Goal: Information Seeking & Learning: Learn about a topic

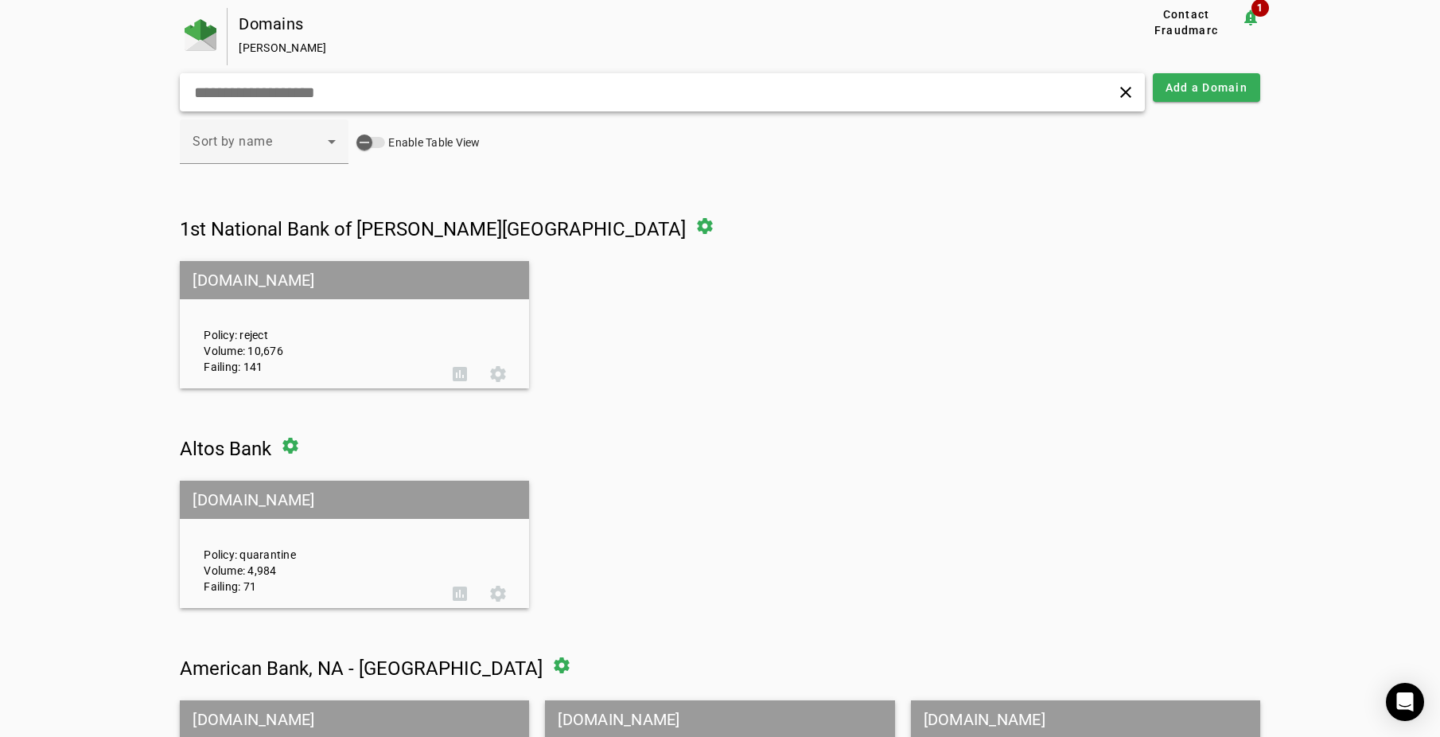
click at [262, 95] on input "text" at bounding box center [458, 92] width 531 height 19
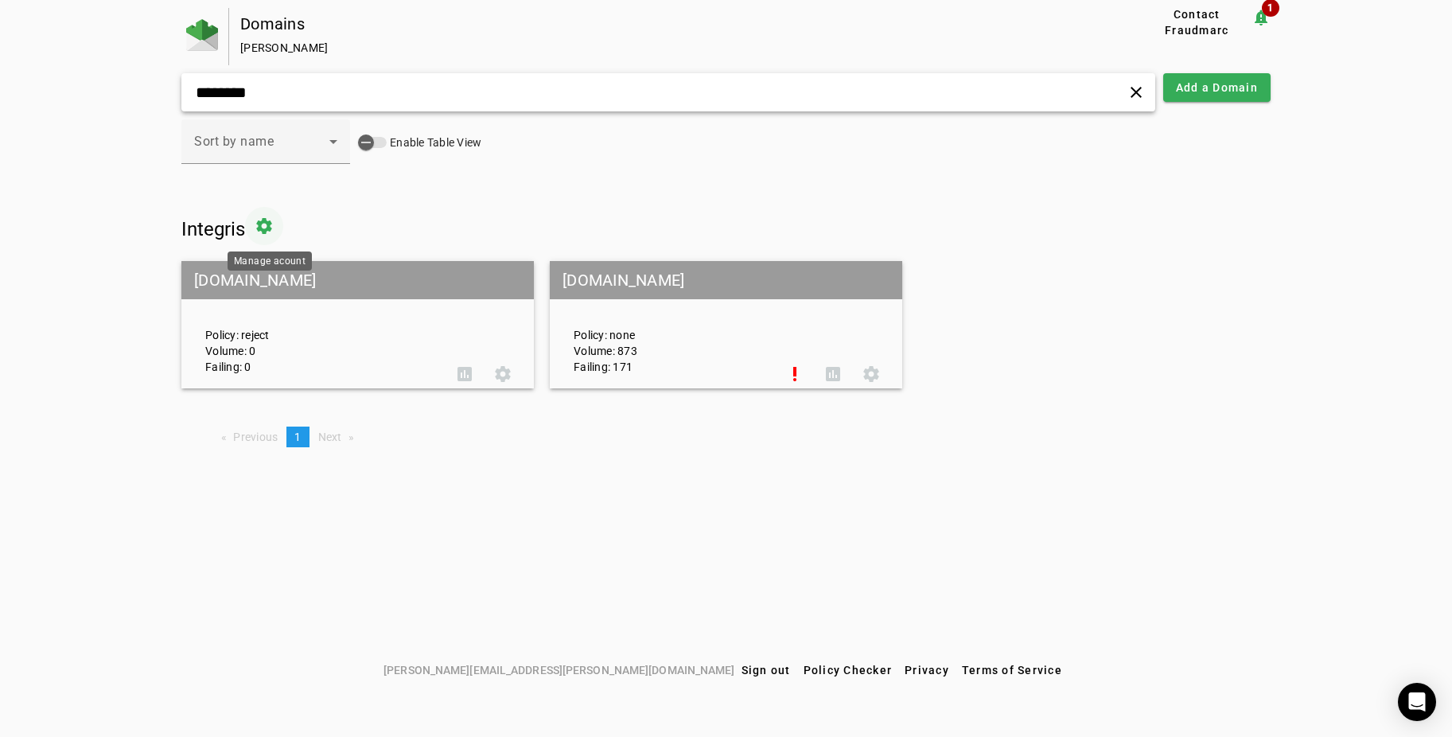
type input "********"
click at [267, 222] on span at bounding box center [264, 226] width 38 height 38
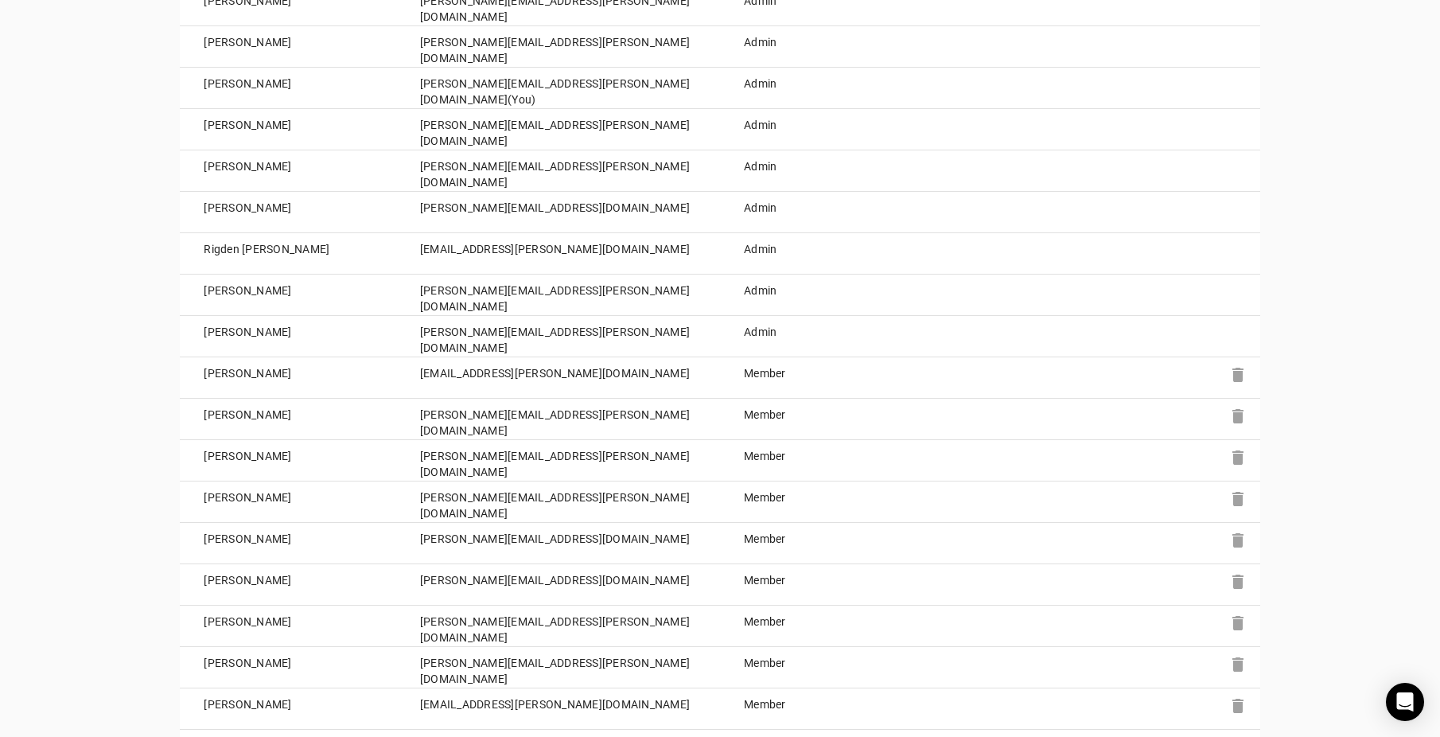
scroll to position [1114, 0]
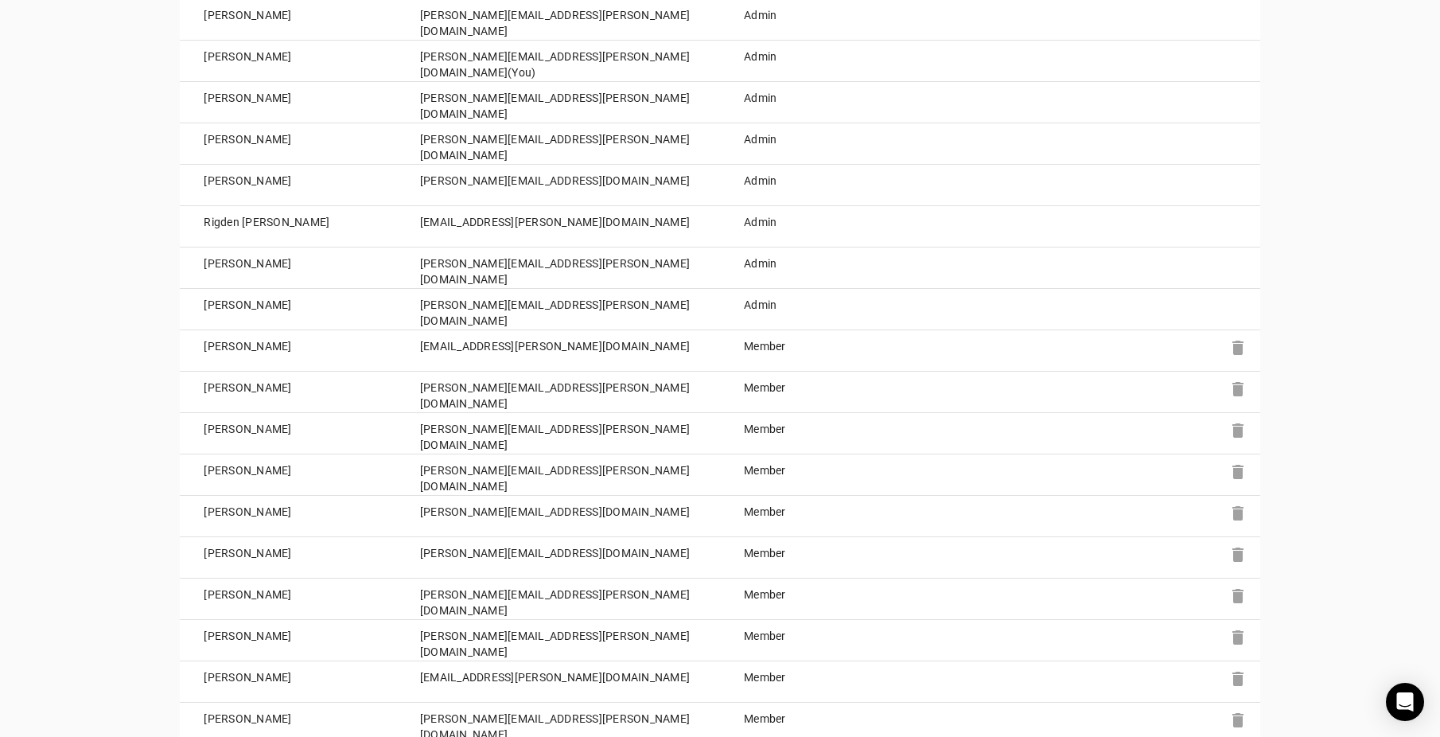
click at [762, 390] on td "Member" at bounding box center [801, 392] width 162 height 41
click at [1404, 710] on icon "Open Intercom Messenger" at bounding box center [1405, 701] width 21 height 21
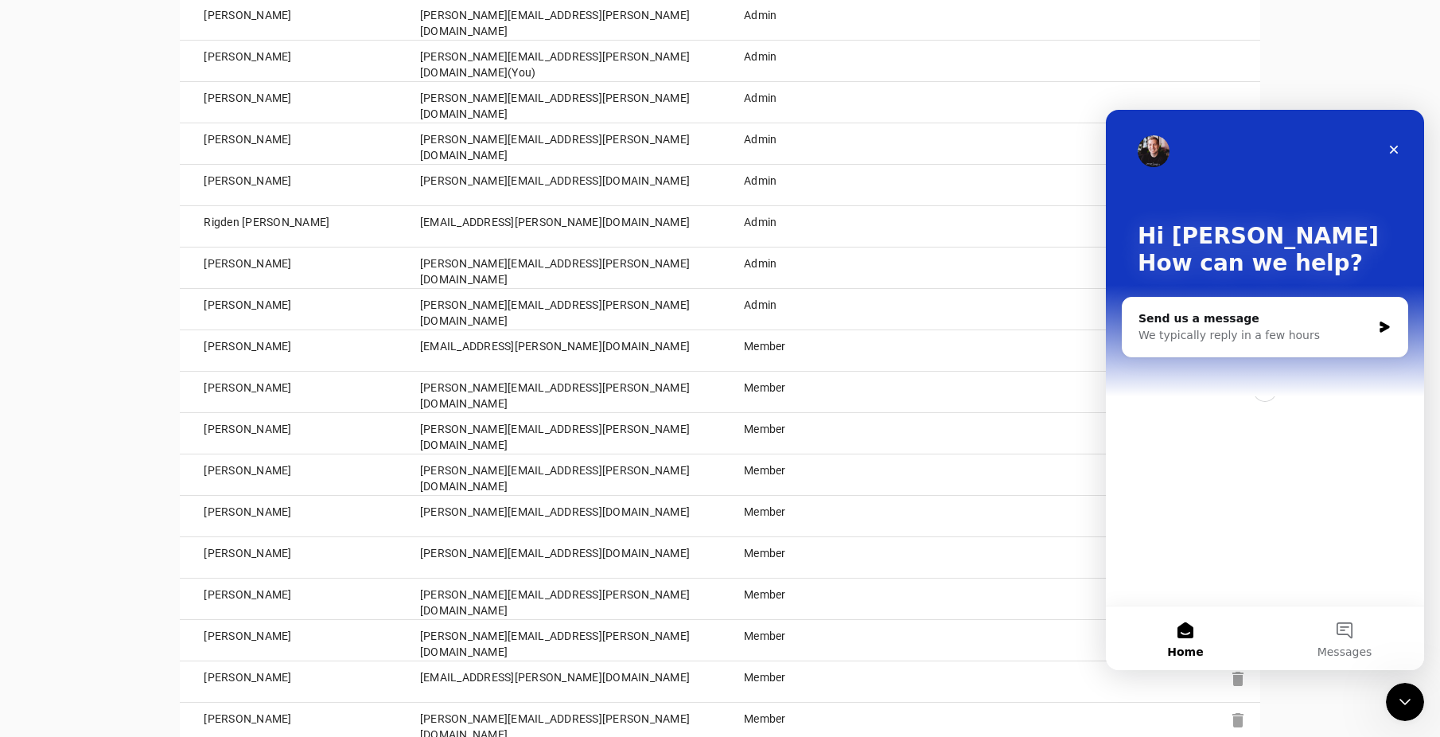
scroll to position [0, 0]
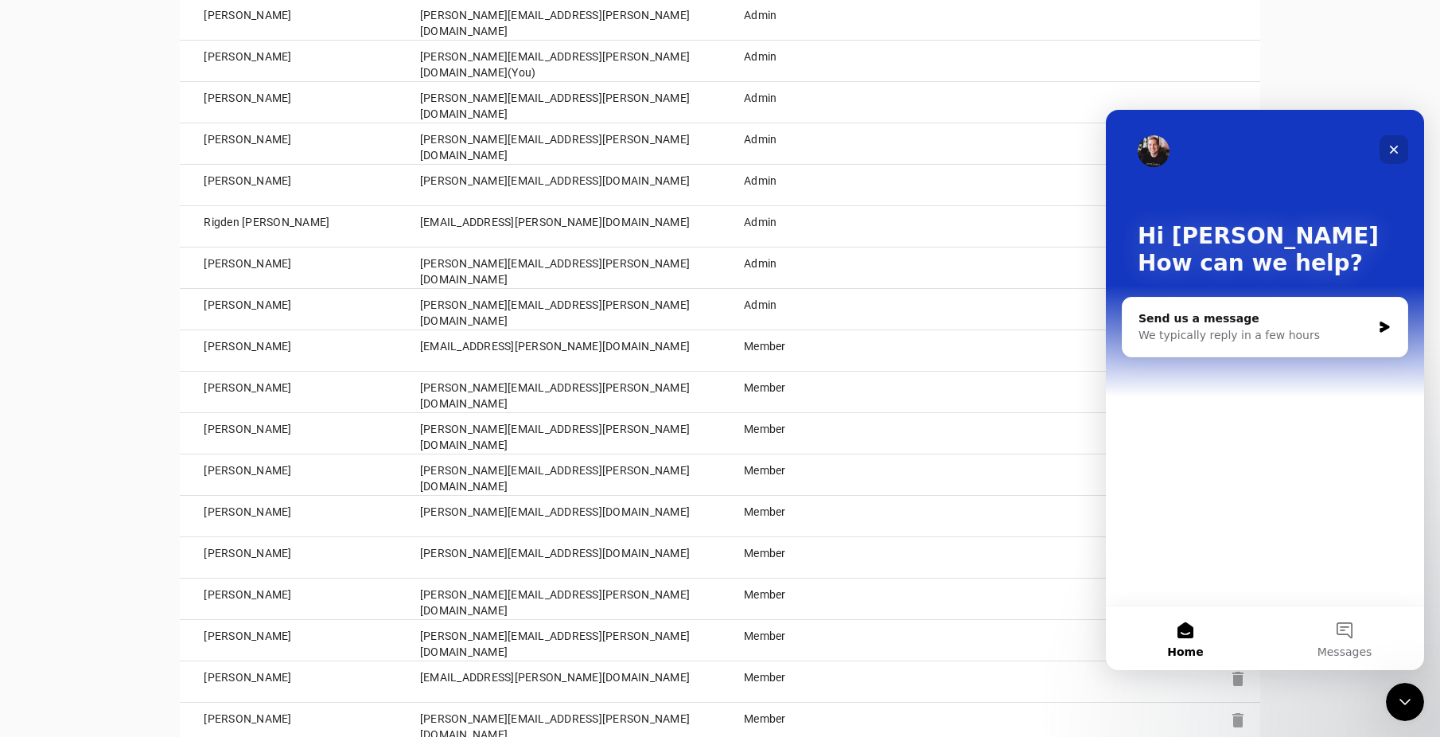
click at [1391, 147] on icon "Close" at bounding box center [1394, 150] width 9 height 9
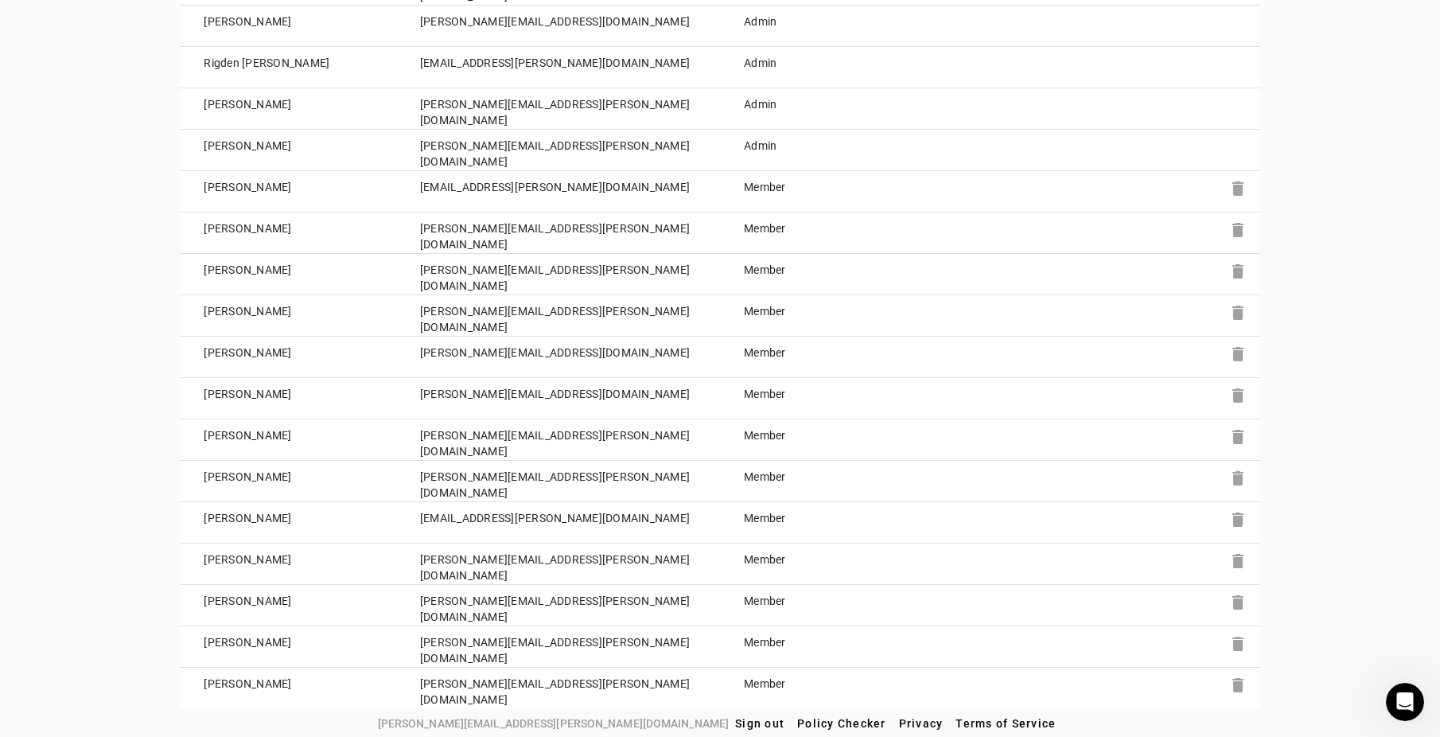
scroll to position [1279, 0]
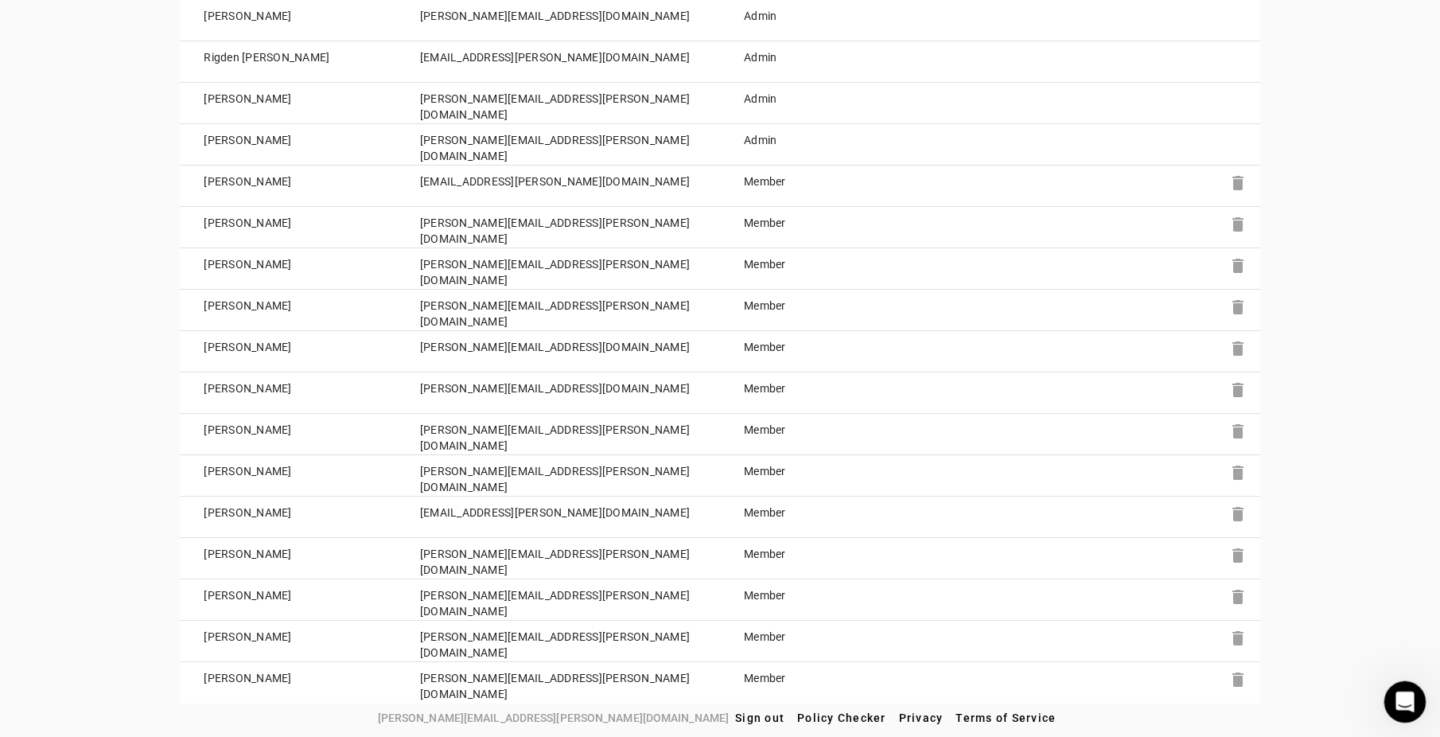
click at [1393, 703] on icon "Open Intercom Messenger" at bounding box center [1403, 700] width 26 height 26
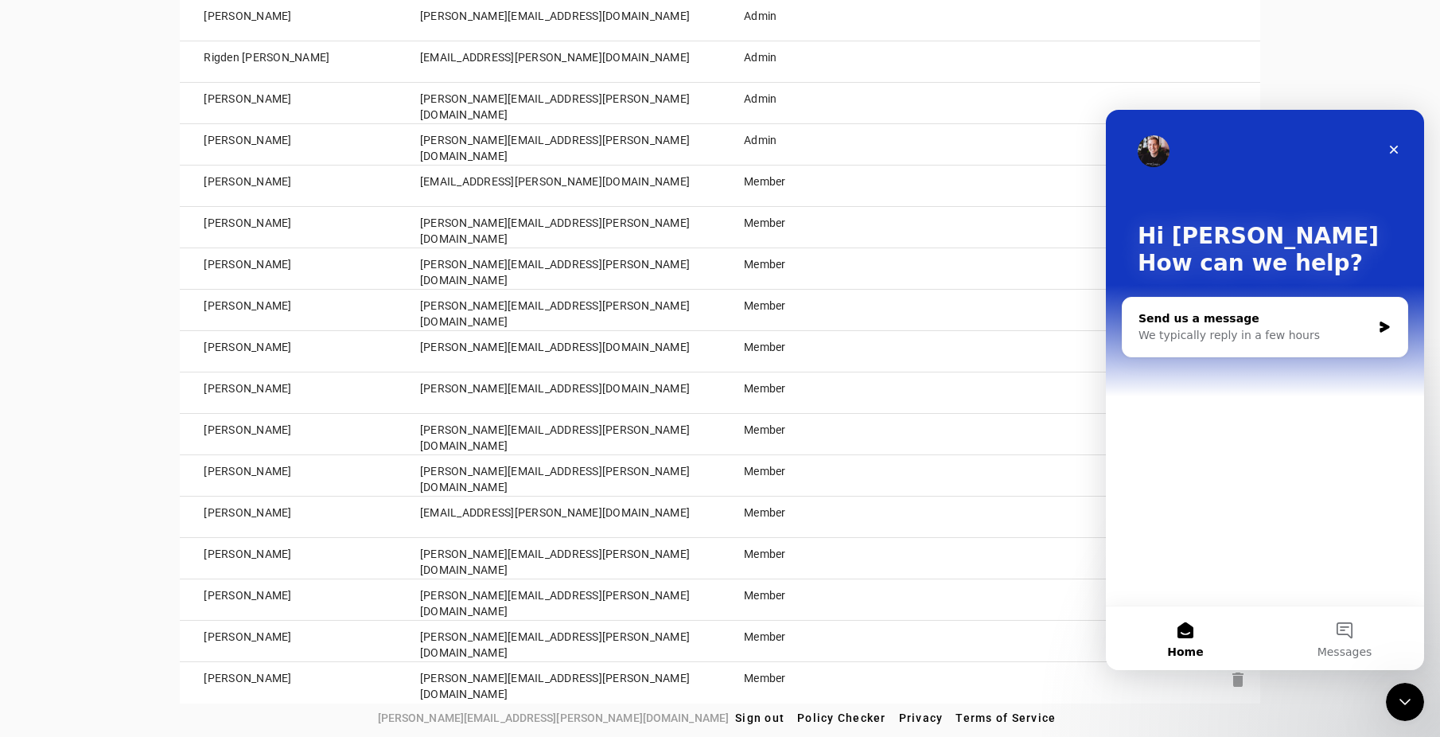
click at [1219, 337] on div "We typically reply in a few hours" at bounding box center [1255, 335] width 233 height 17
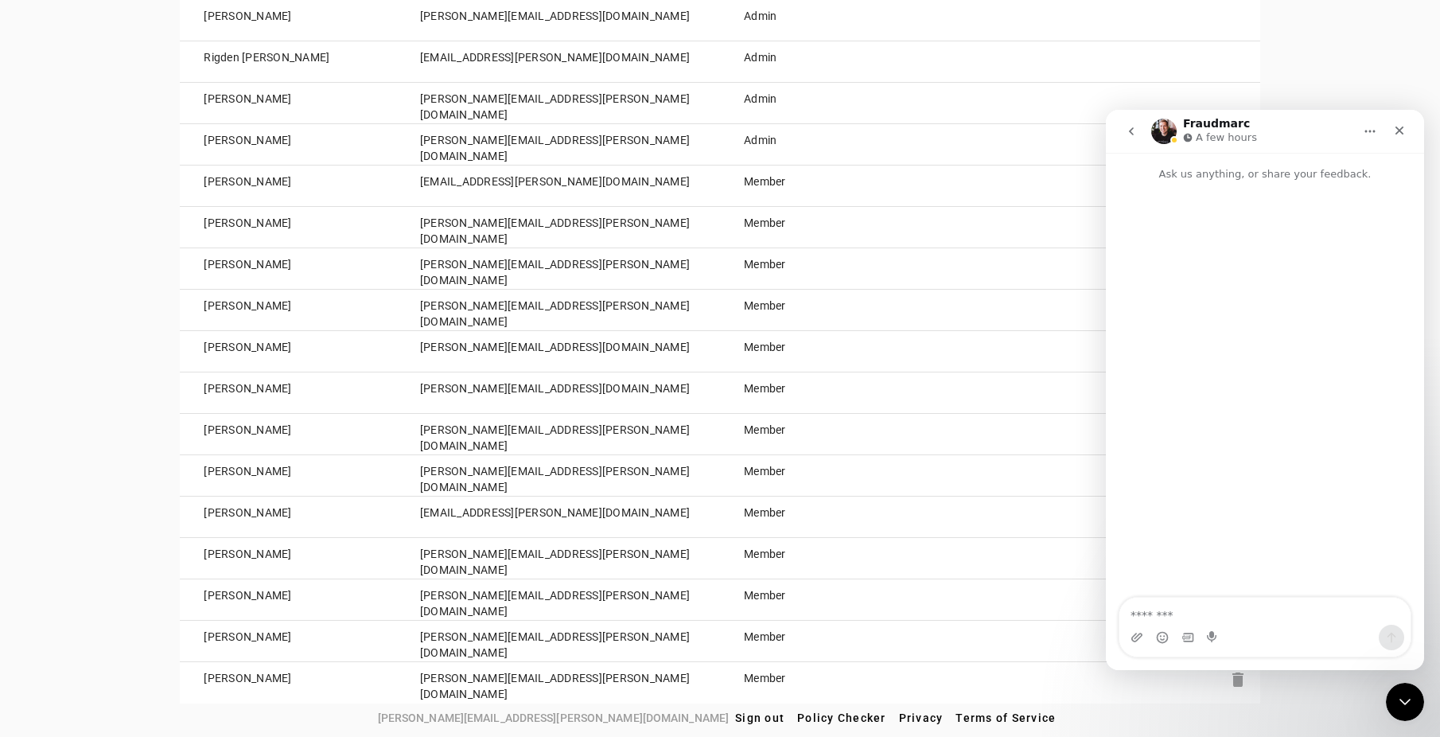
click at [1244, 609] on textarea "Message…" at bounding box center [1265, 611] width 291 height 27
type textarea "*"
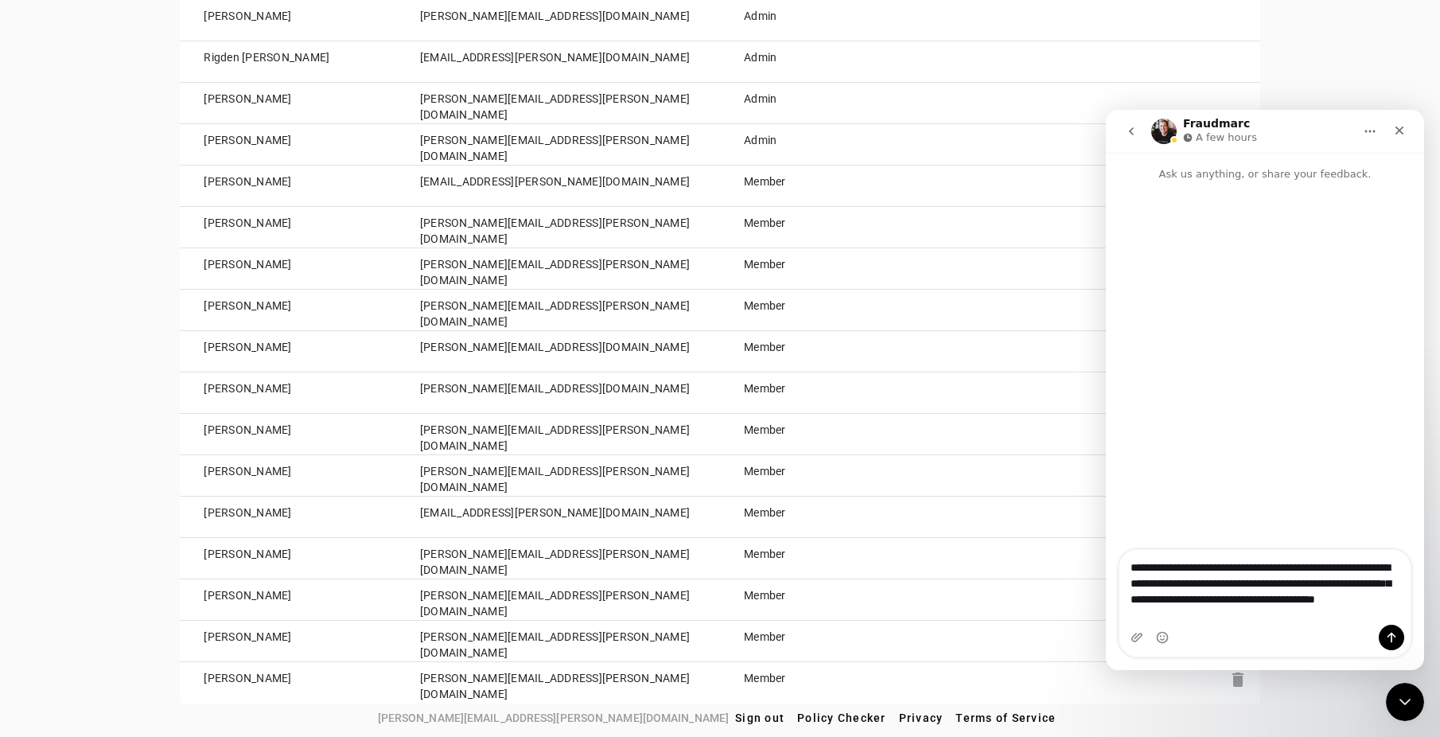
type textarea "**********"
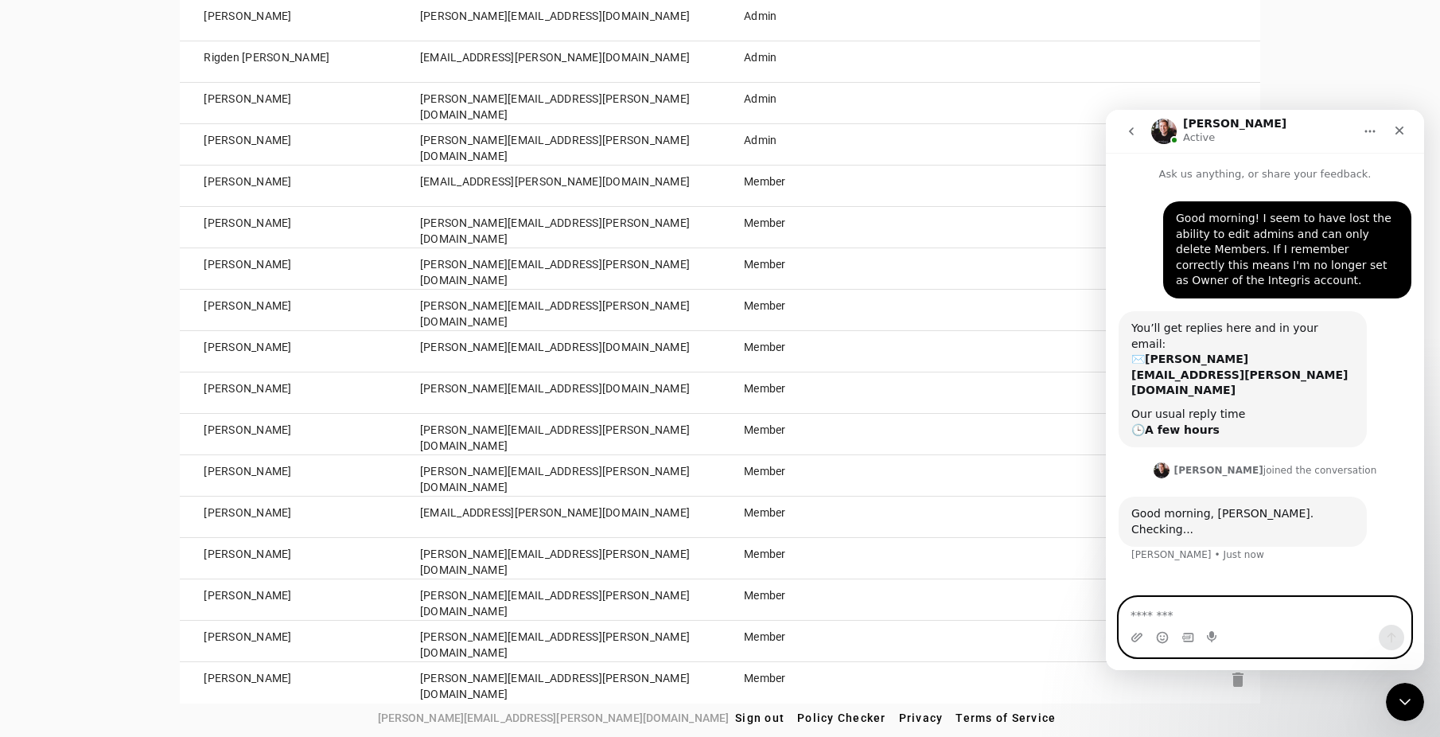
click at [1249, 603] on textarea "Message…" at bounding box center [1265, 611] width 291 height 27
type textarea "*"
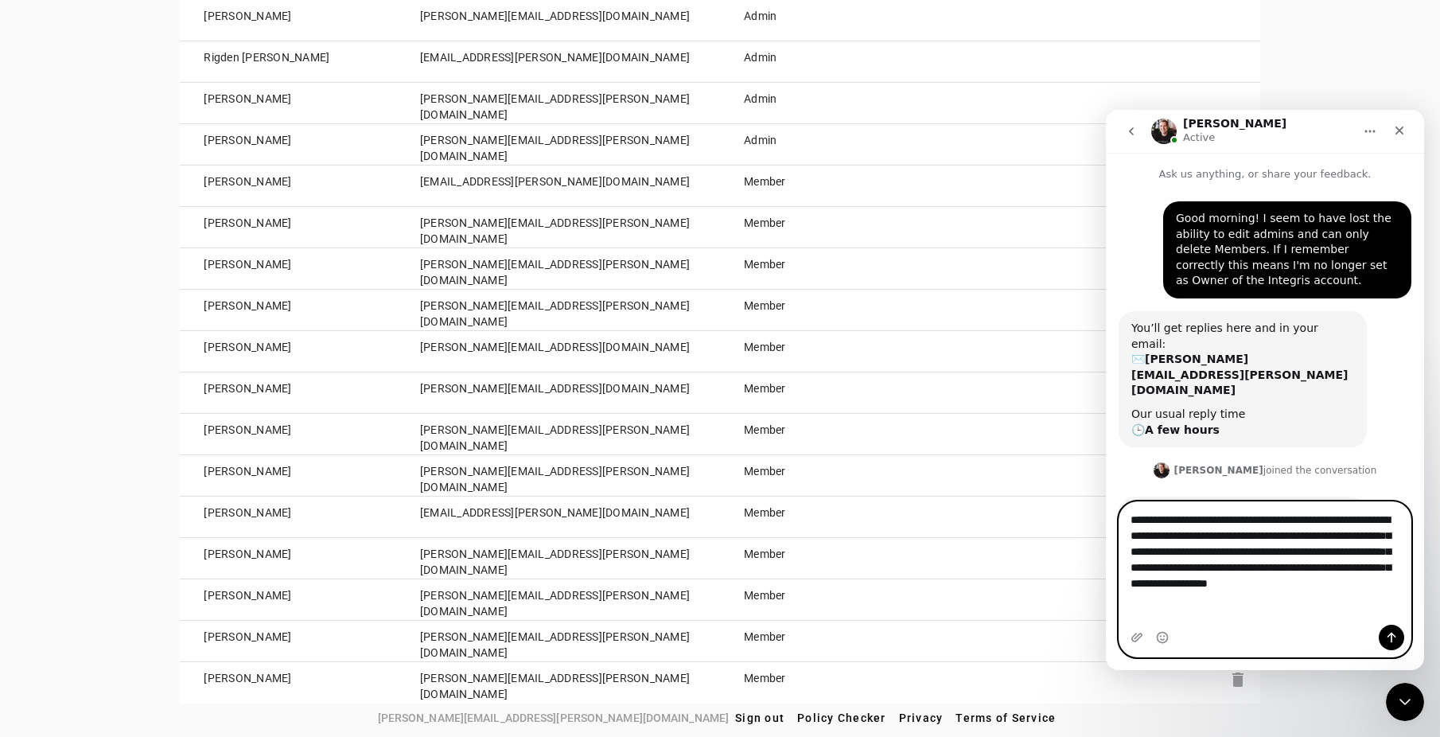
click at [1282, 609] on textarea "**********" at bounding box center [1265, 555] width 291 height 107
drag, startPoint x: 1260, startPoint y: 617, endPoint x: 1208, endPoint y: 603, distance: 54.4
click at [1208, 603] on textarea "**********" at bounding box center [1265, 555] width 291 height 107
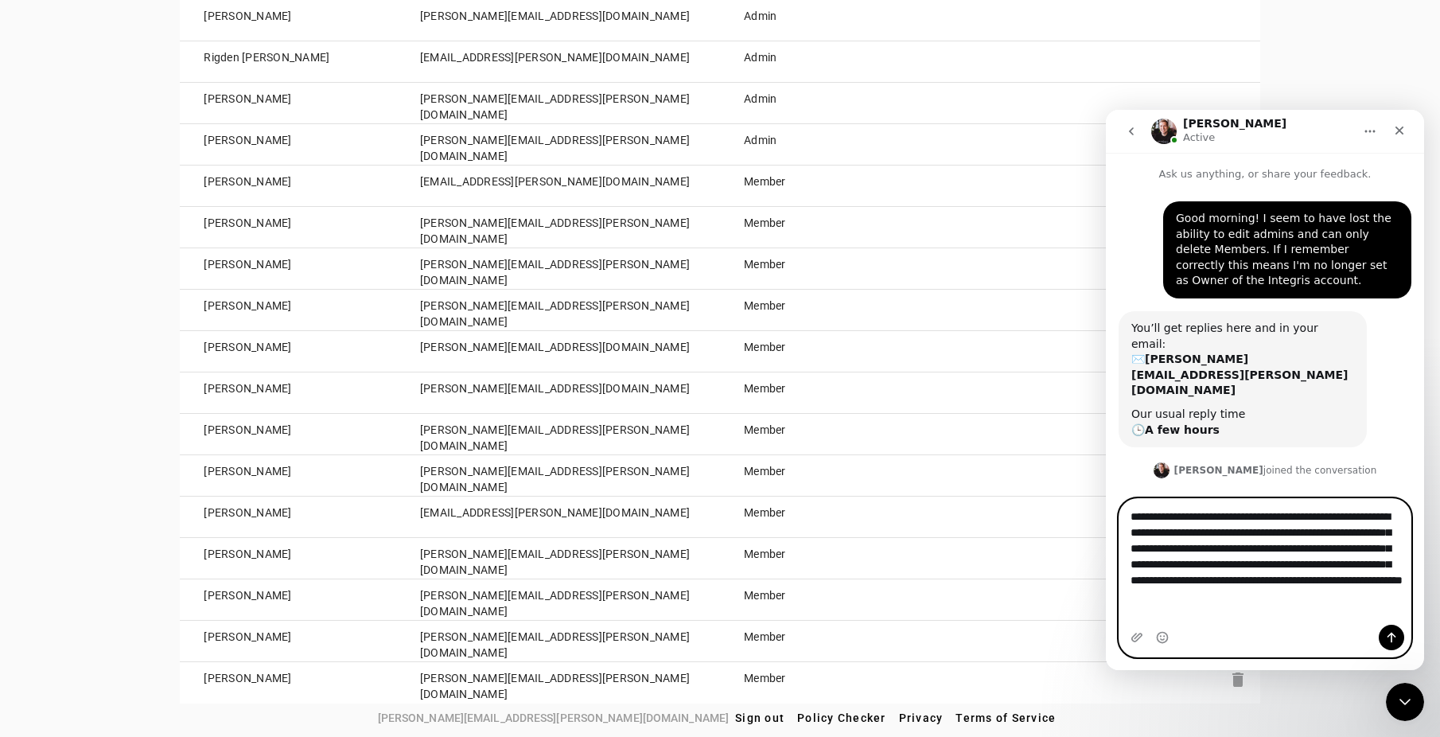
type textarea "**********"
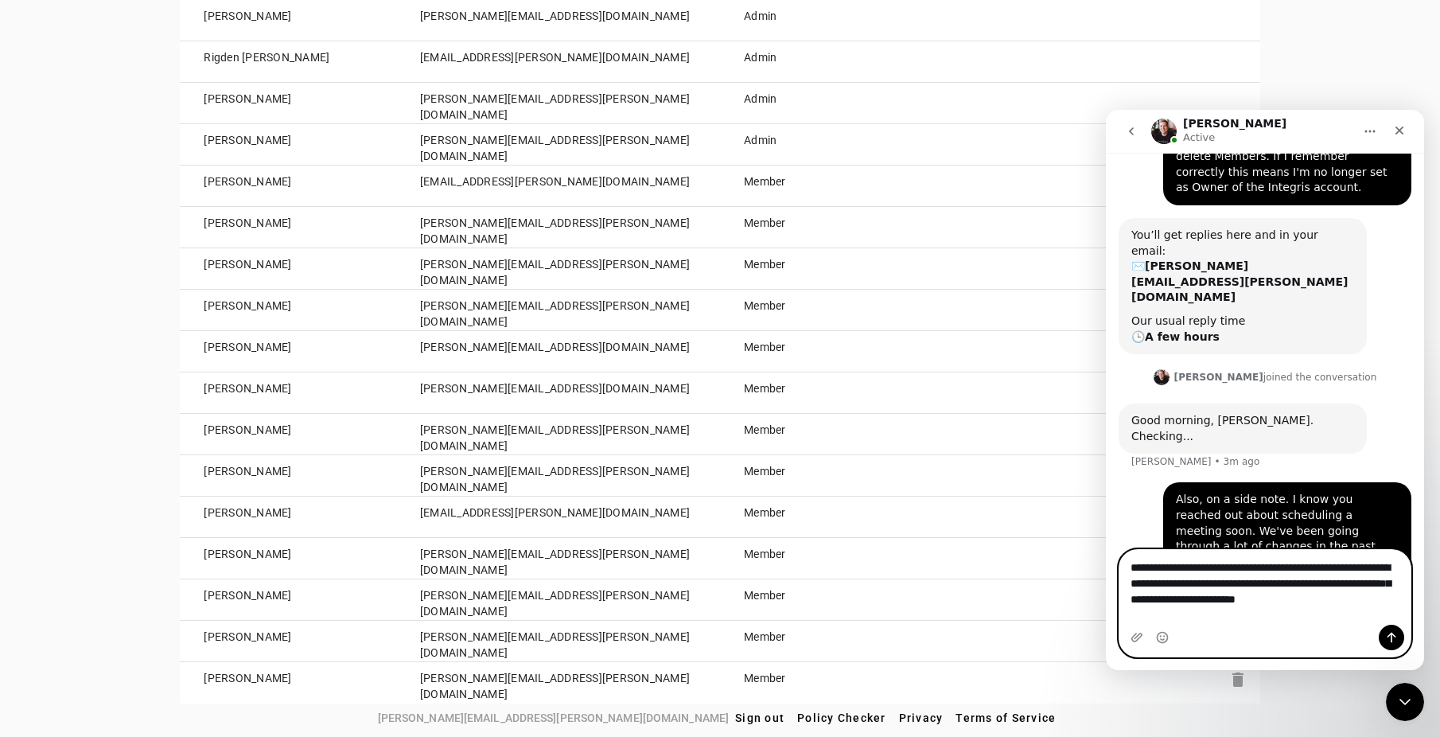
scroll to position [109, 0]
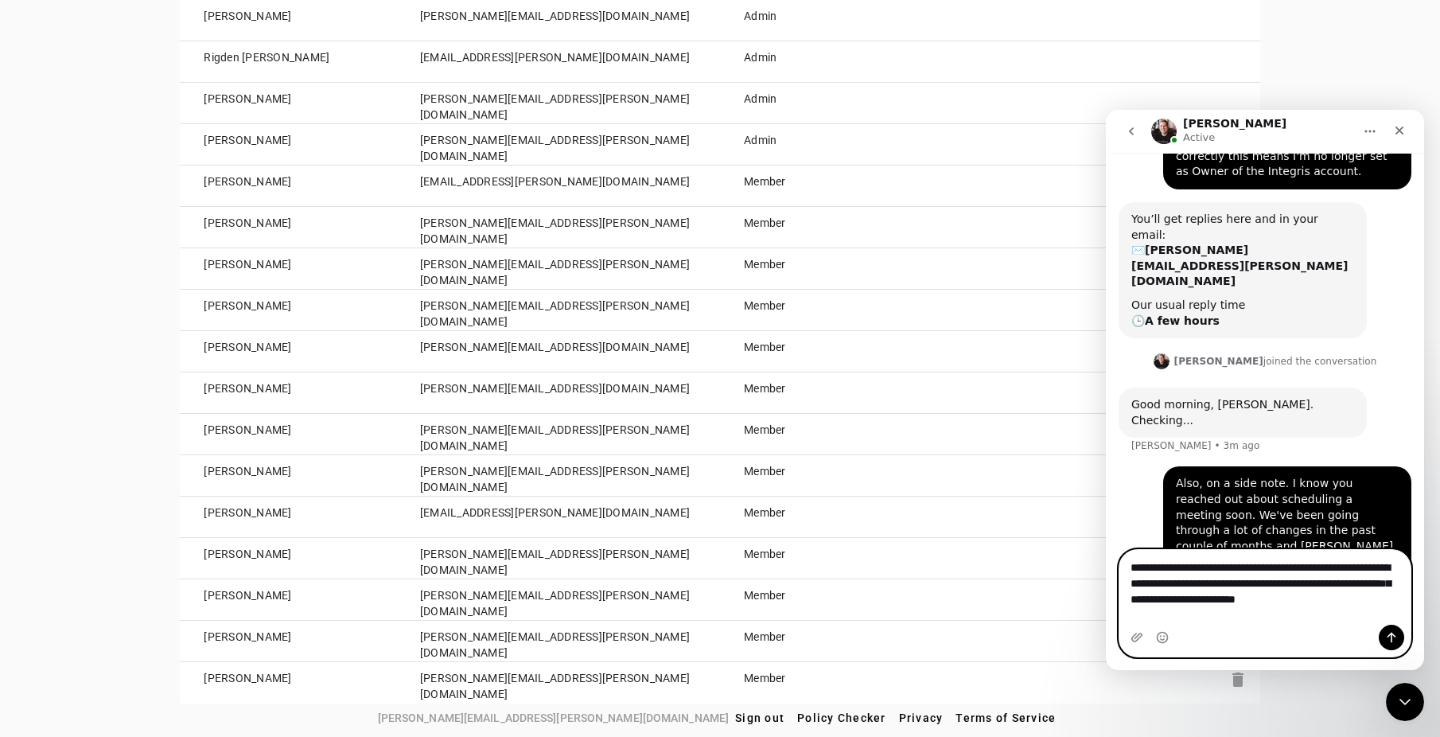
type textarea "**********"
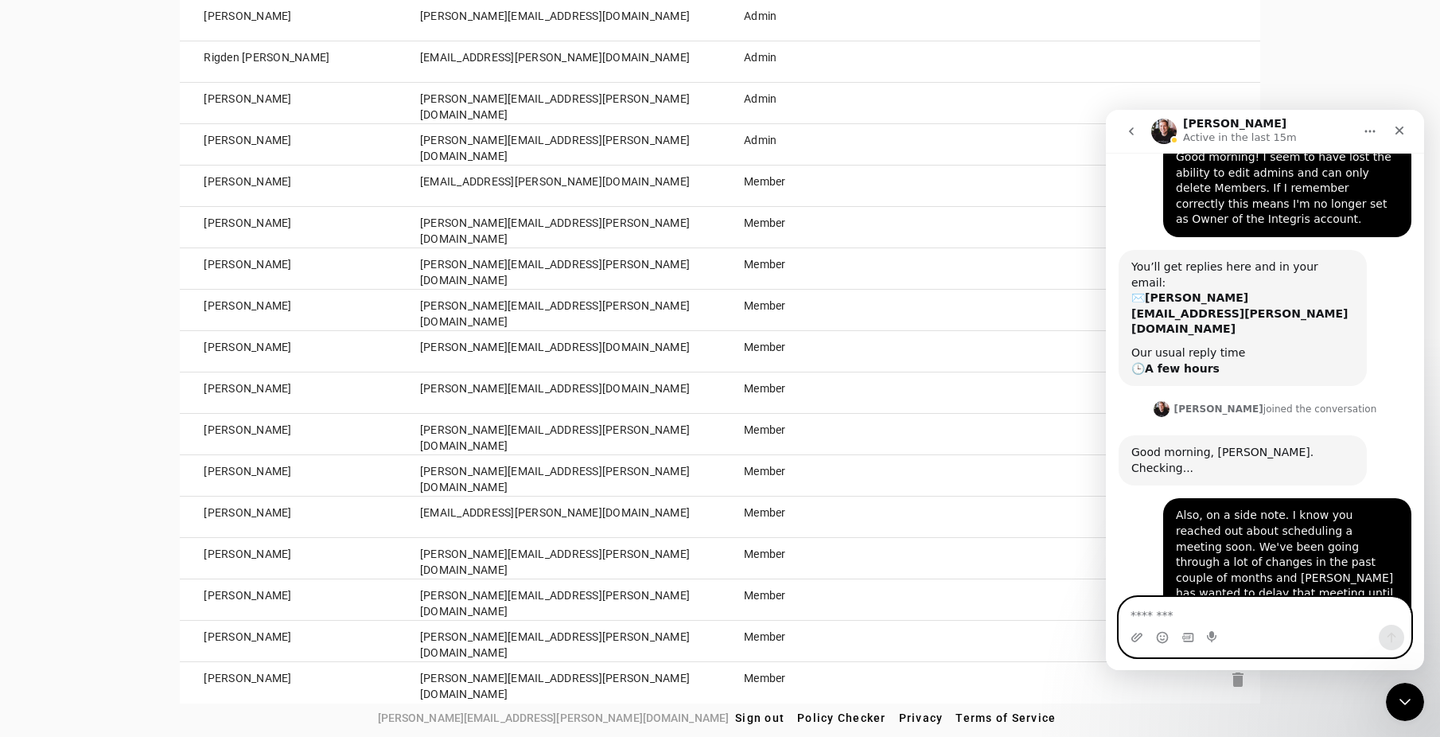
scroll to position [140, 0]
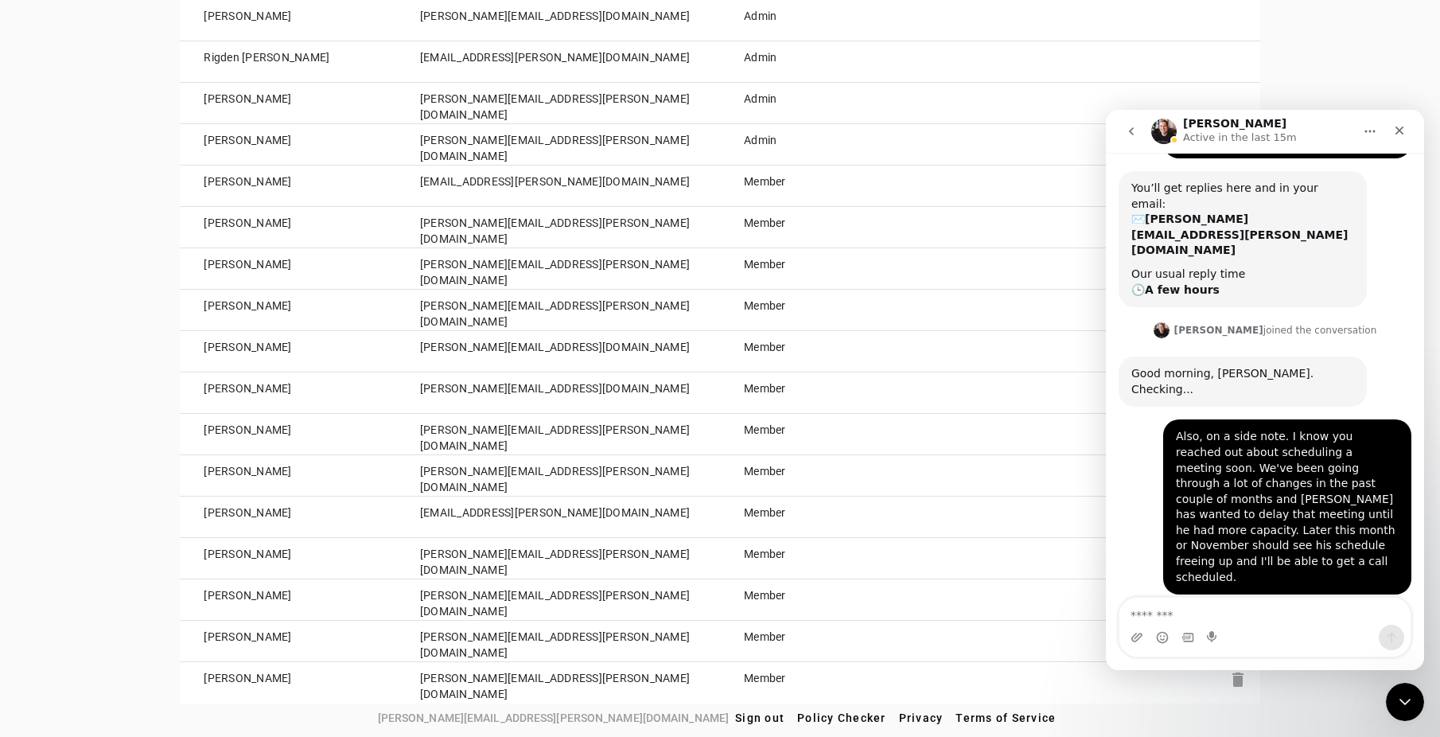
click at [882, 346] on td "Member" at bounding box center [801, 351] width 162 height 41
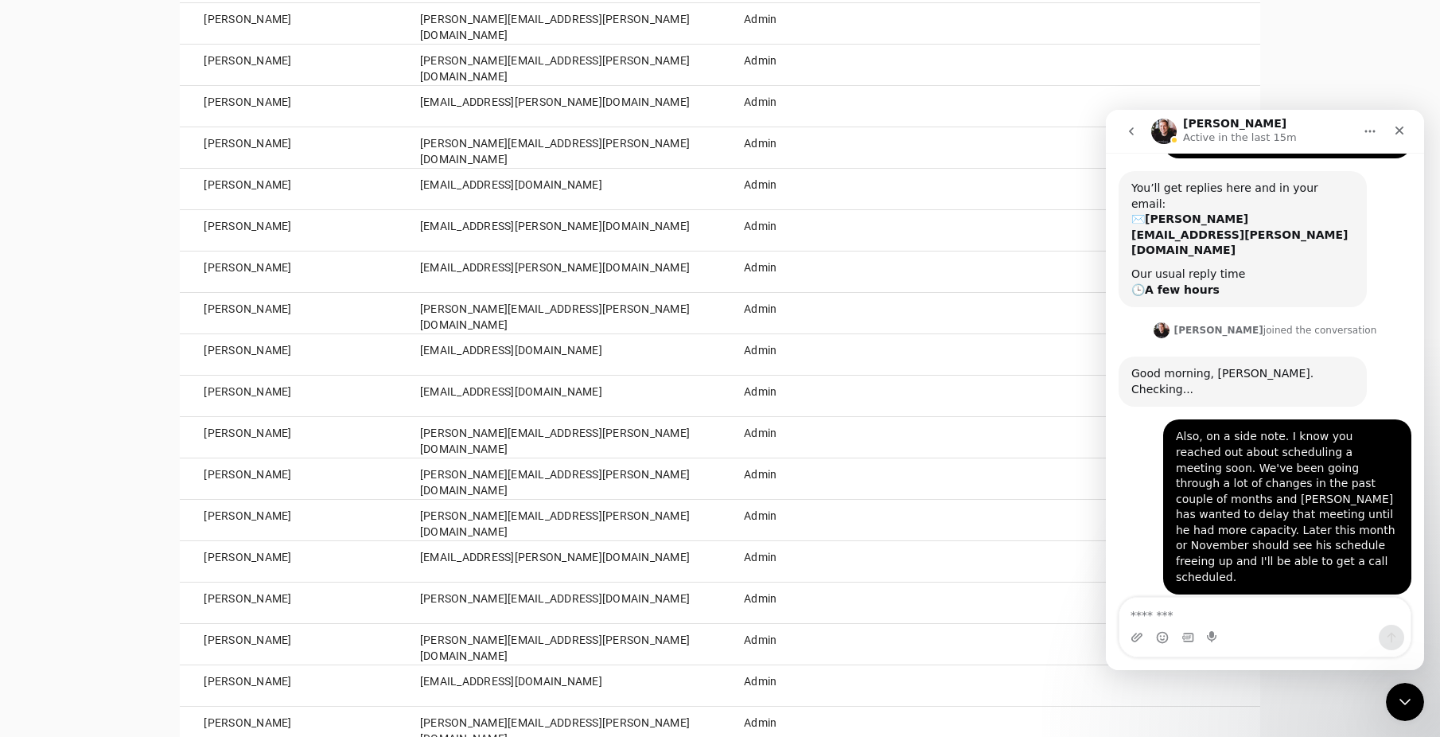
scroll to position [0, 0]
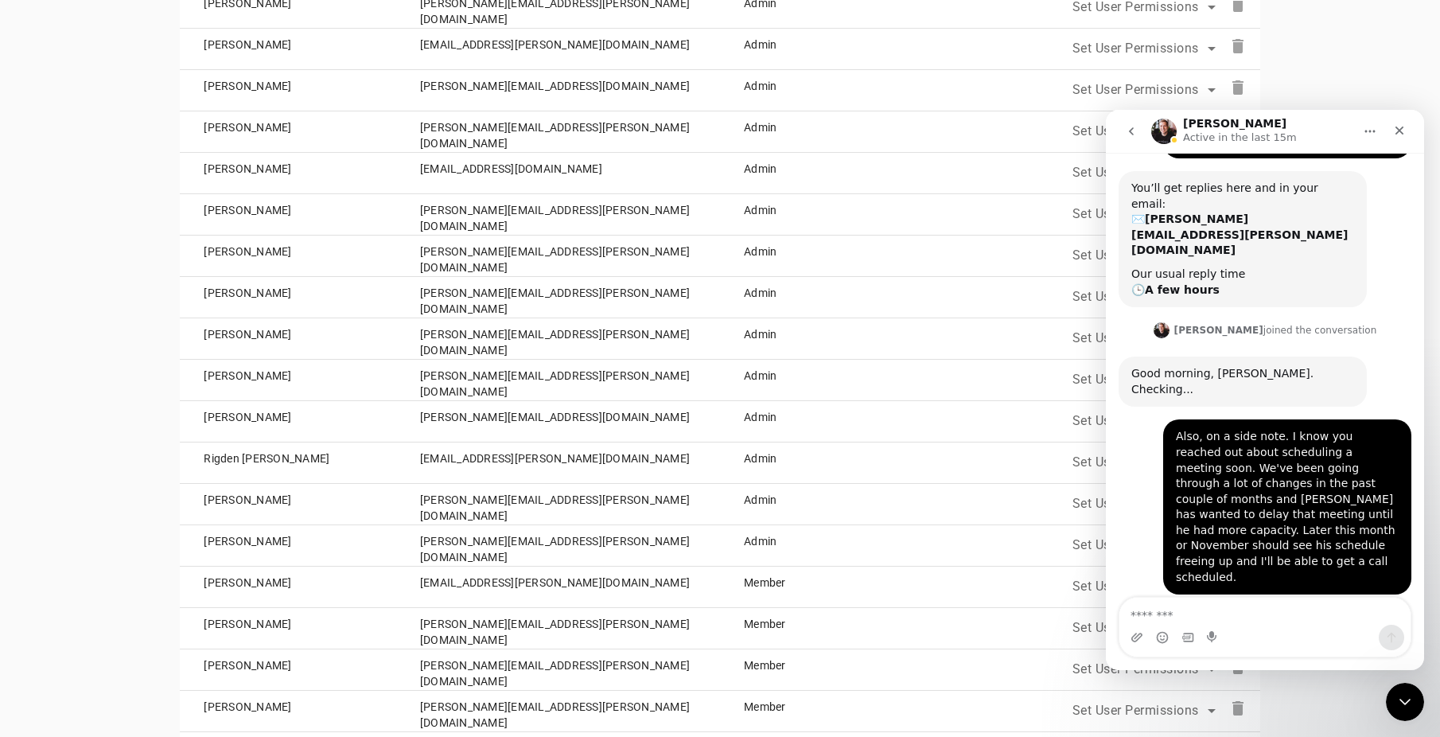
scroll to position [801, 0]
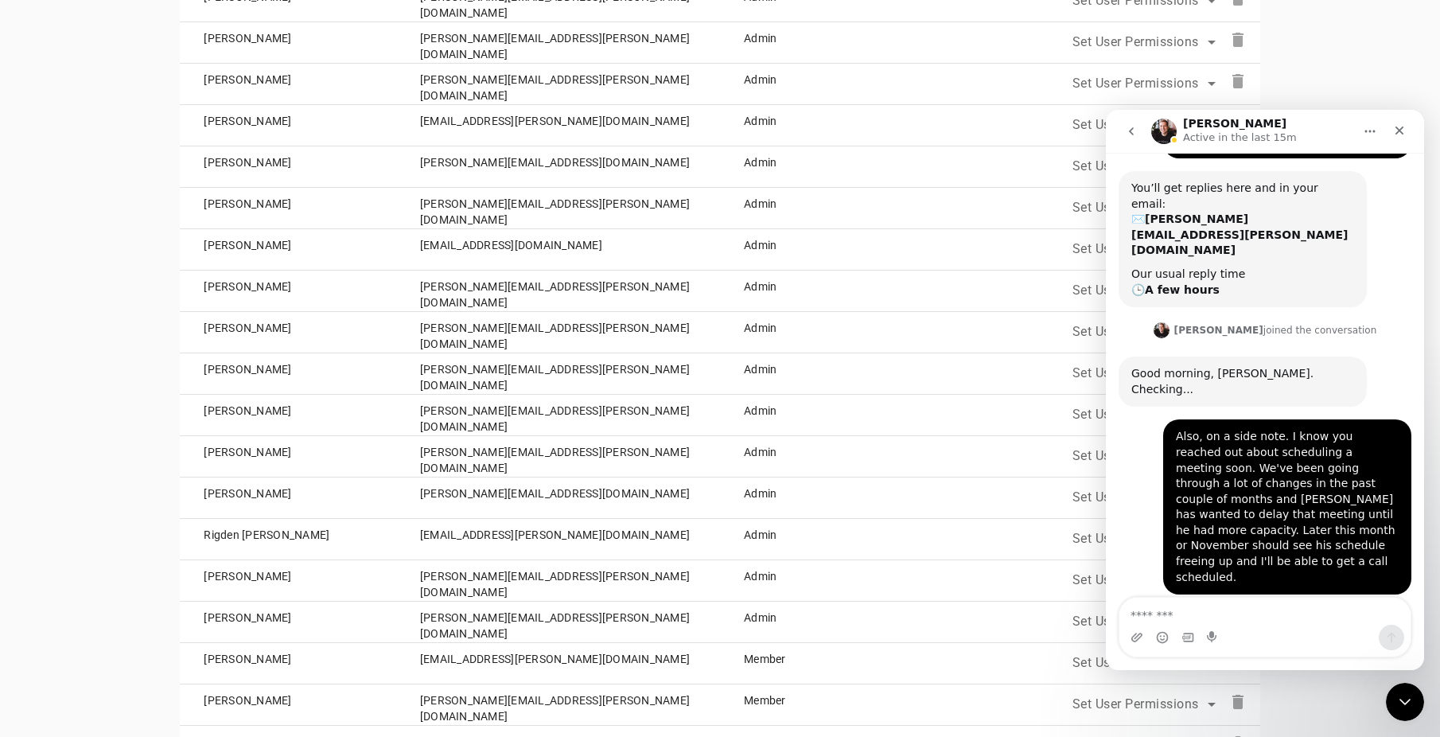
click at [1217, 607] on textarea "Message…" at bounding box center [1265, 611] width 291 height 27
type textarea "**********"
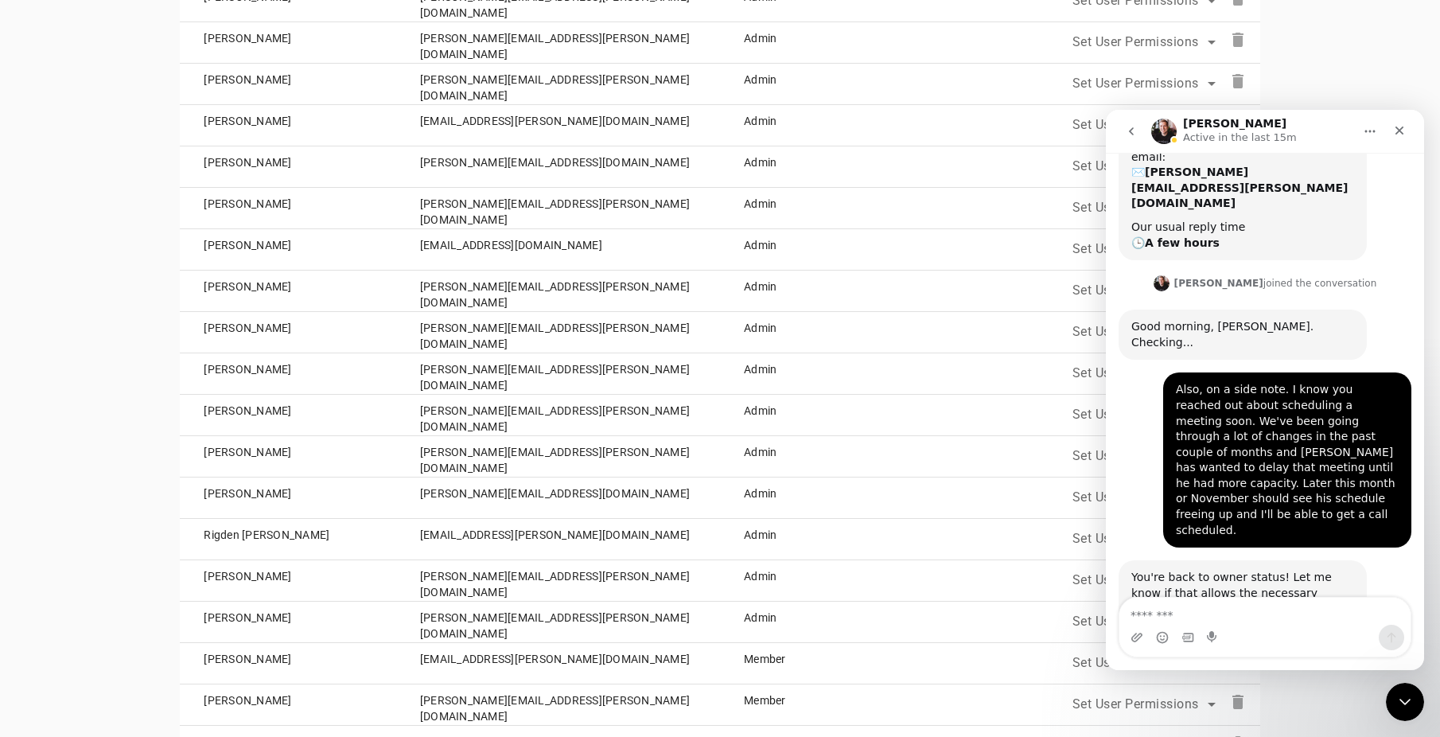
click at [1026, 516] on td "Set User Permissions delete" at bounding box center [1071, 497] width 378 height 41
click at [1404, 129] on icon "Close" at bounding box center [1399, 130] width 13 height 13
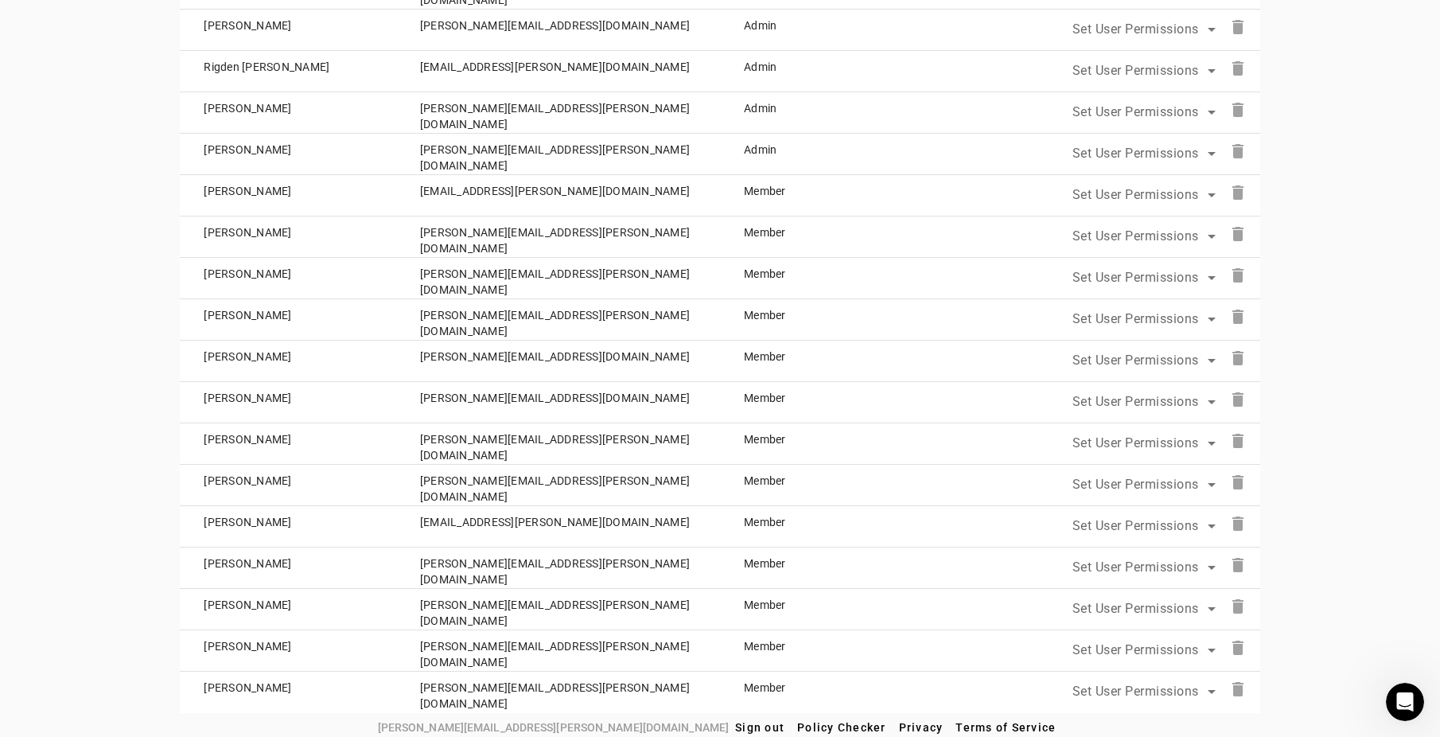
scroll to position [1279, 0]
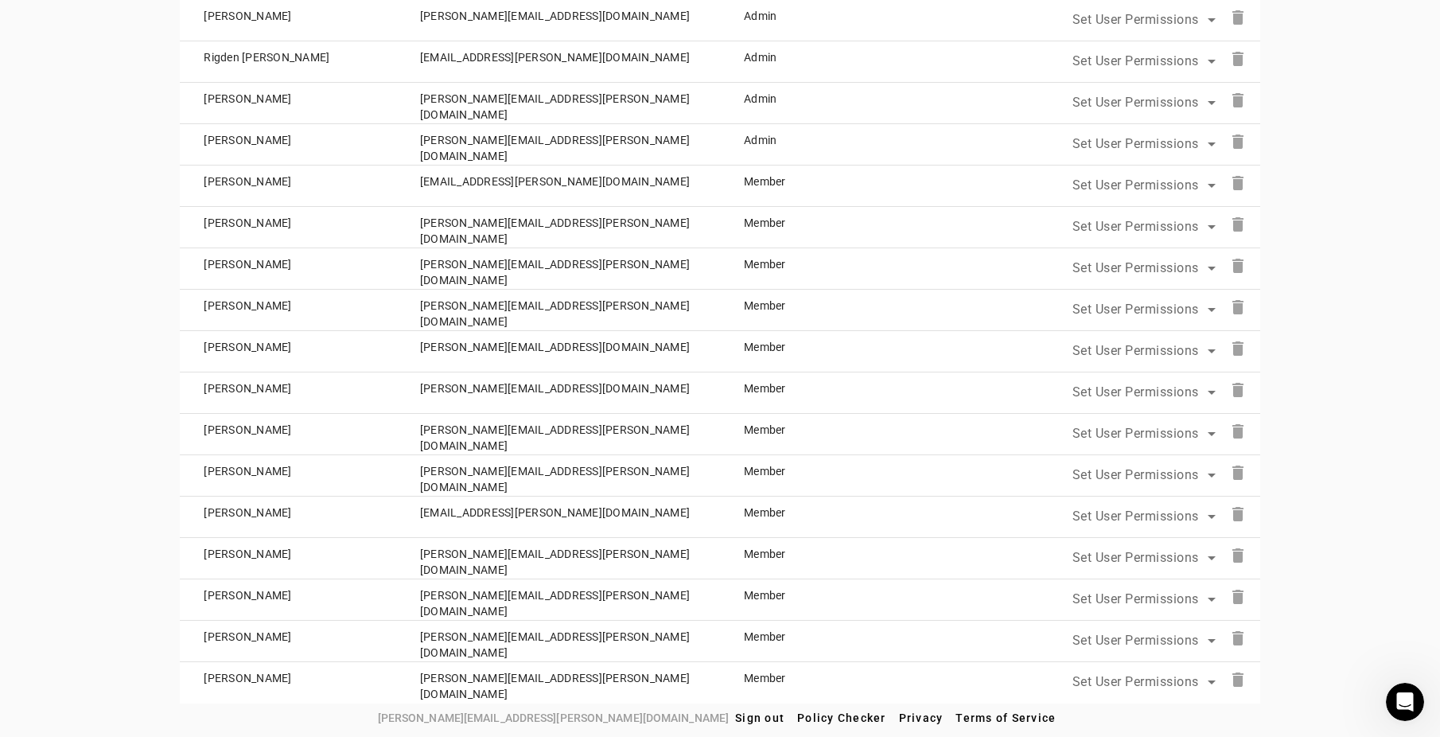
click at [1137, 472] on span "Set User Permissions" at bounding box center [1136, 474] width 127 height 15
click at [1128, 543] on span "Admin" at bounding box center [1109, 548] width 39 height 19
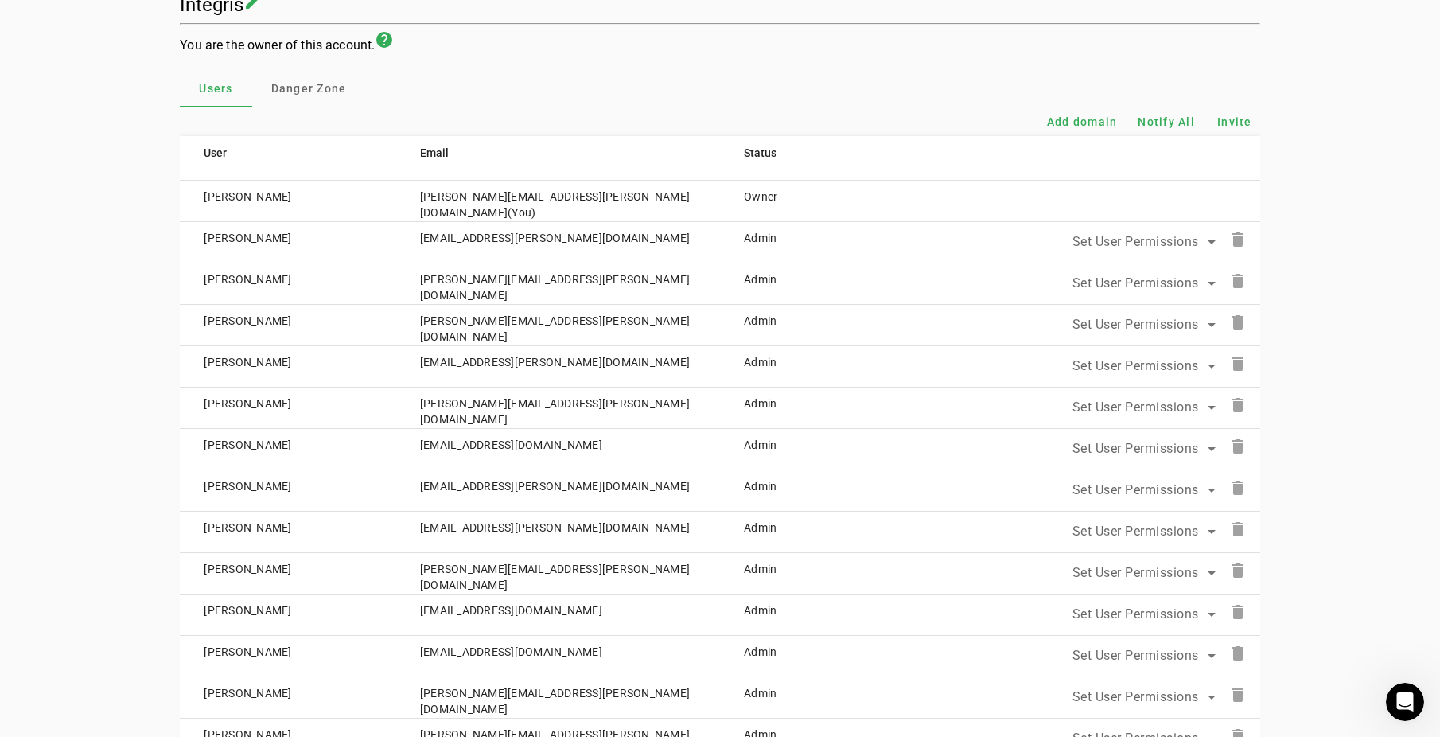
scroll to position [0, 0]
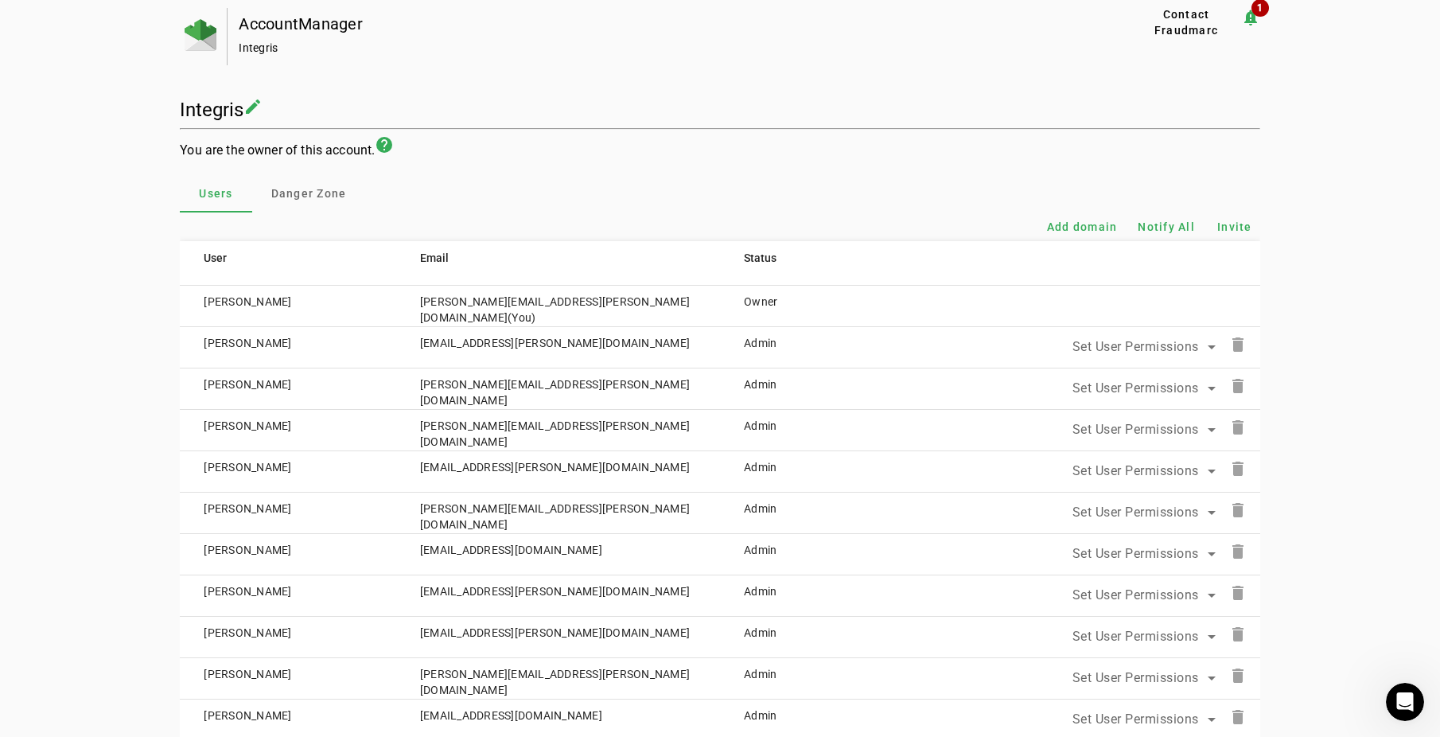
click at [1155, 430] on span "Set User Permissions" at bounding box center [1136, 429] width 127 height 15
click at [1377, 458] on div at bounding box center [720, 368] width 1440 height 737
click at [1242, 509] on mat-icon "delete" at bounding box center [1238, 509] width 19 height 19
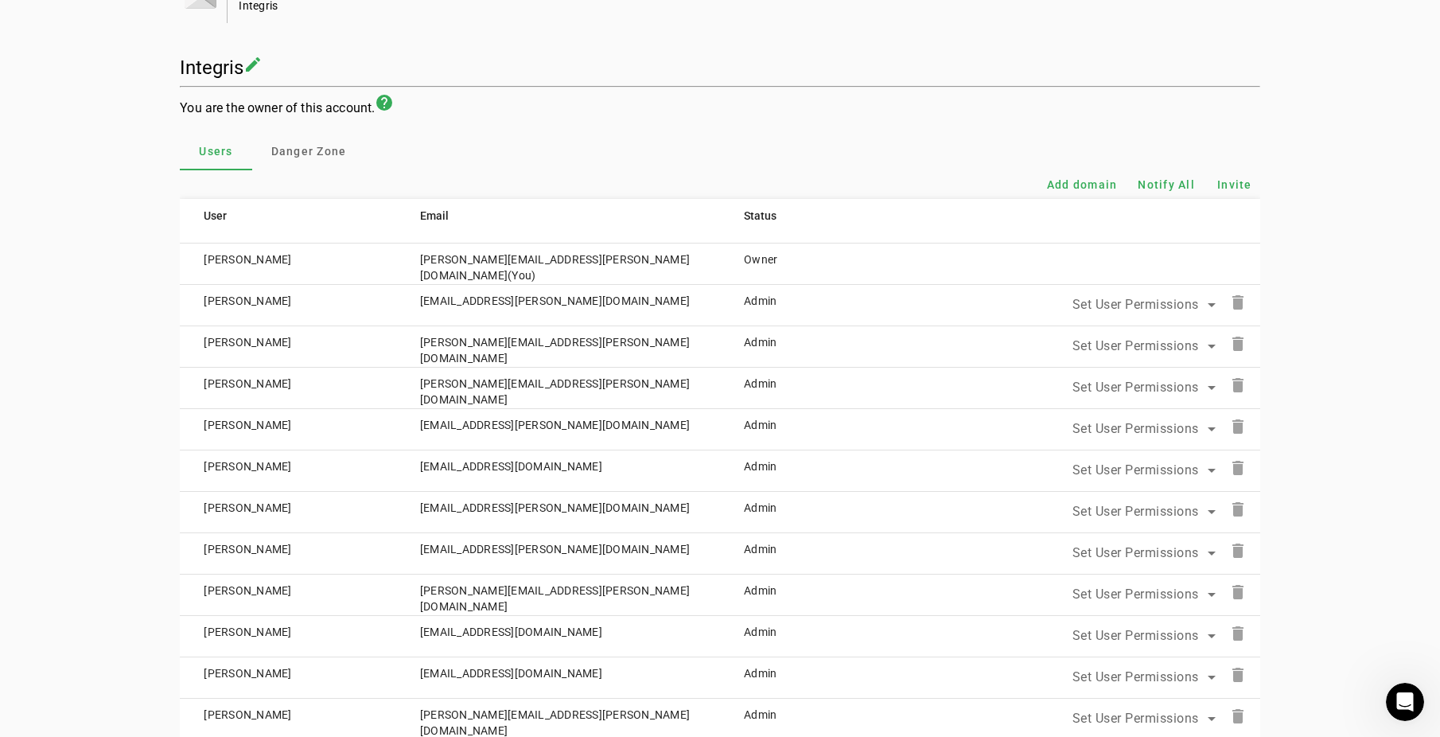
scroll to position [80, 0]
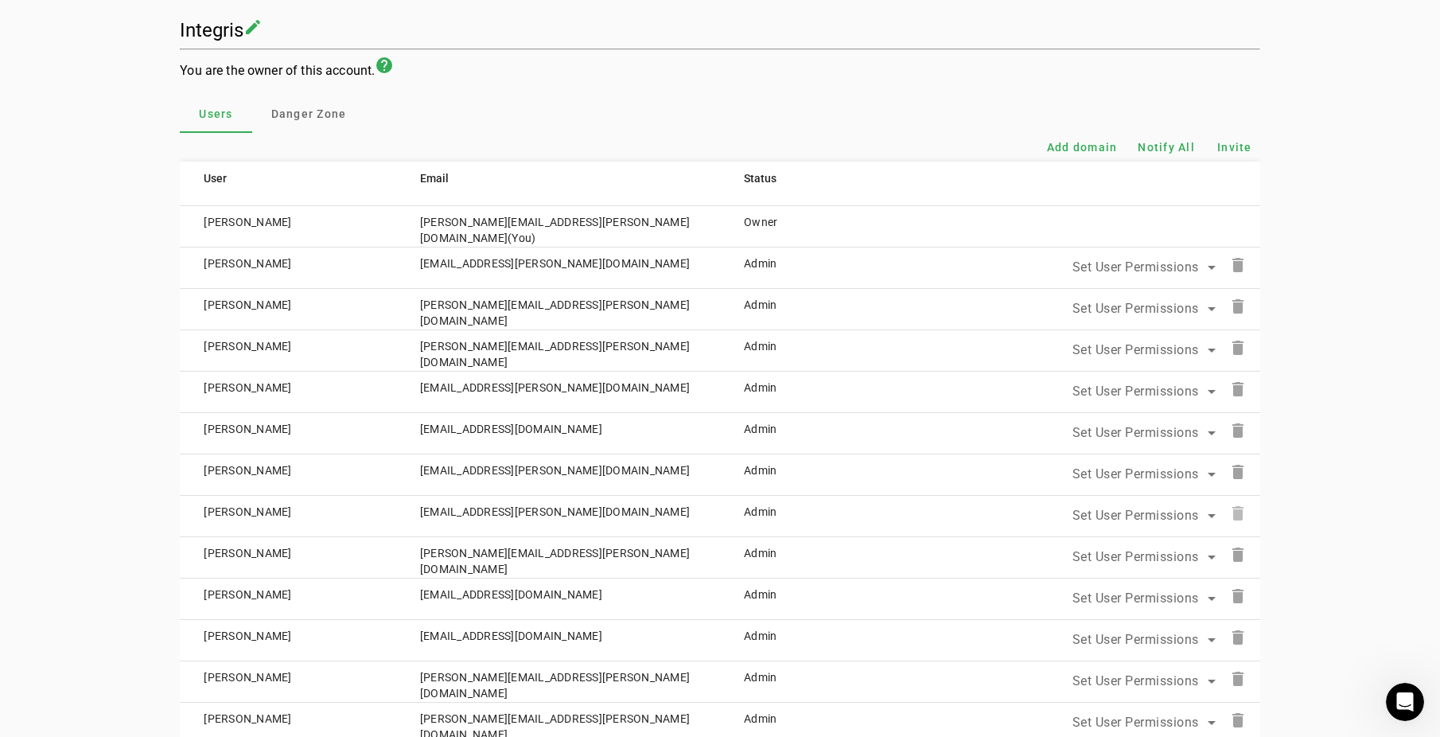
click at [1245, 513] on mat-icon "delete" at bounding box center [1238, 513] width 19 height 19
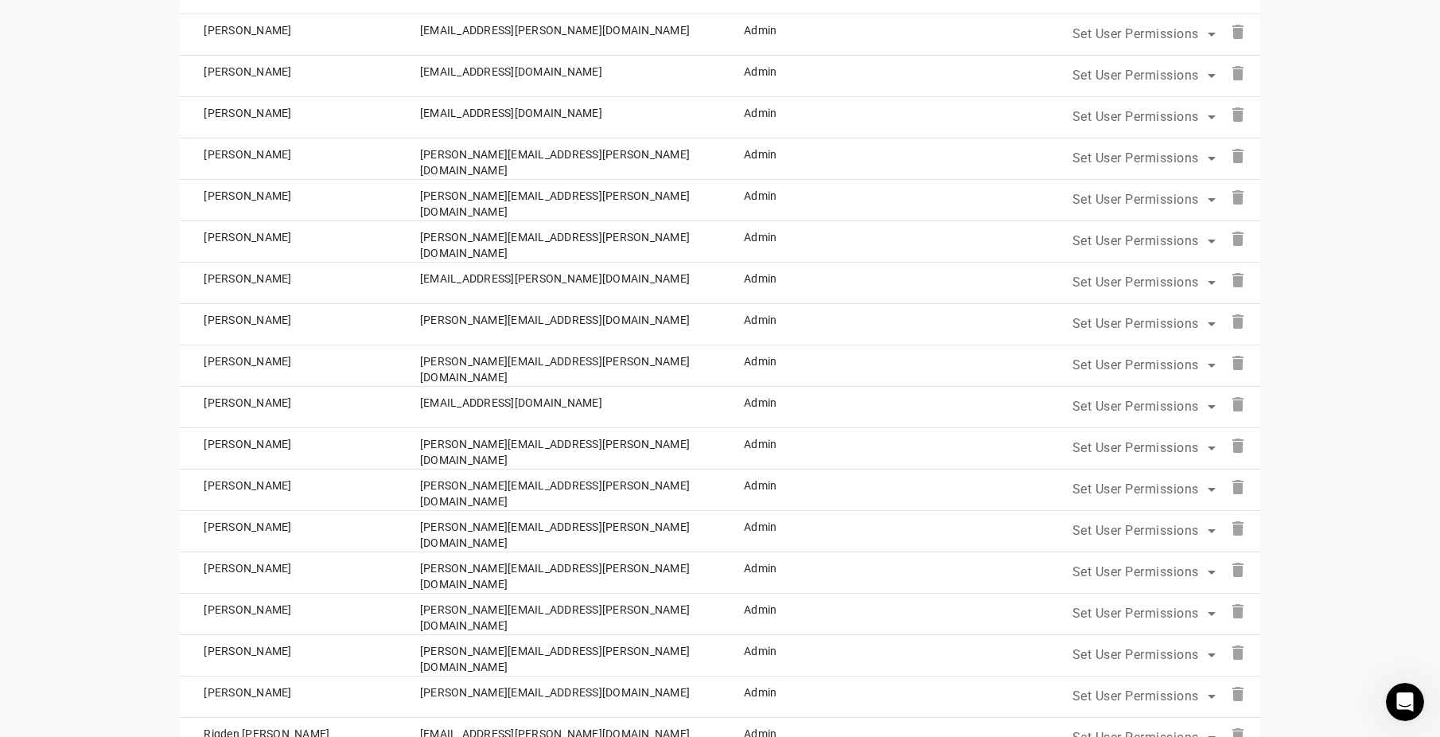
scroll to position [557, 0]
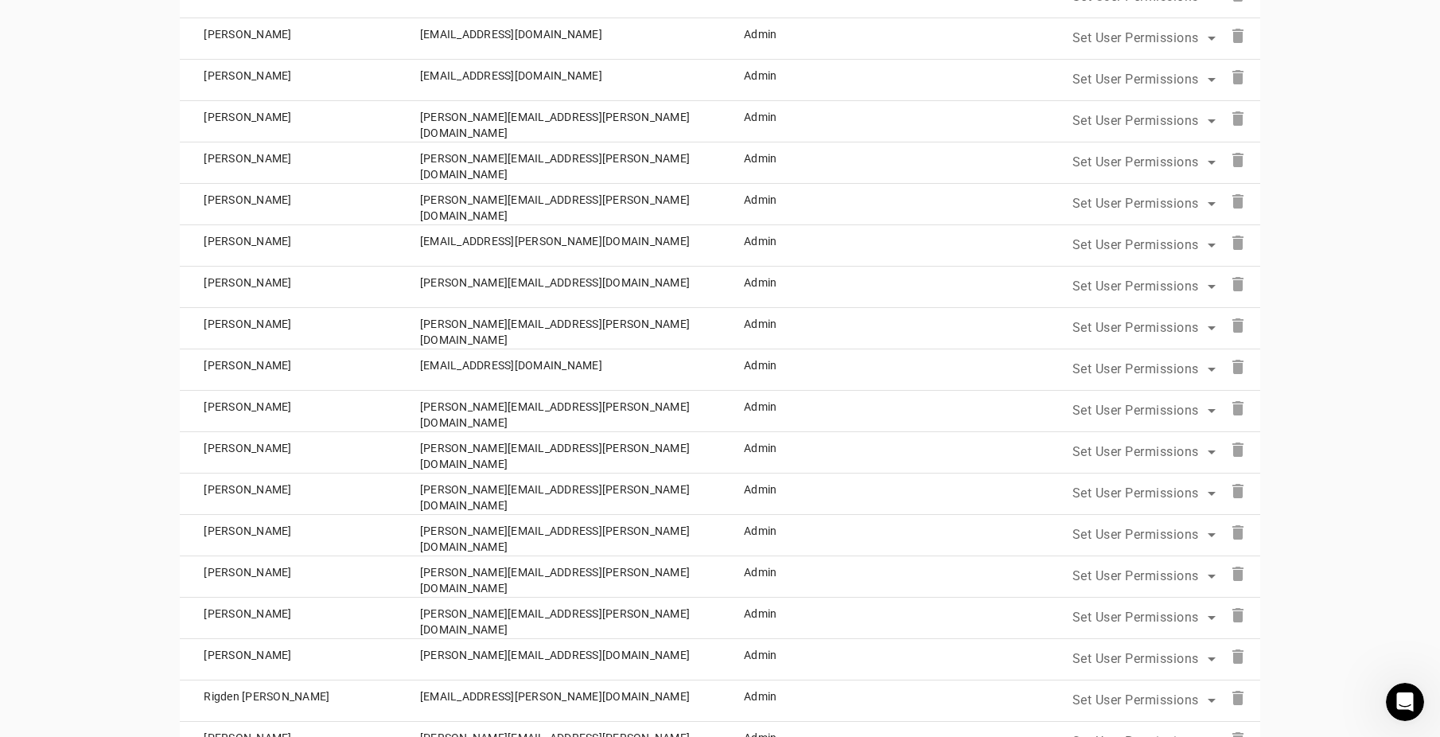
click at [1211, 451] on icon at bounding box center [1211, 451] width 19 height 19
click at [1168, 519] on mat-option "Member" at bounding box center [1148, 525] width 143 height 38
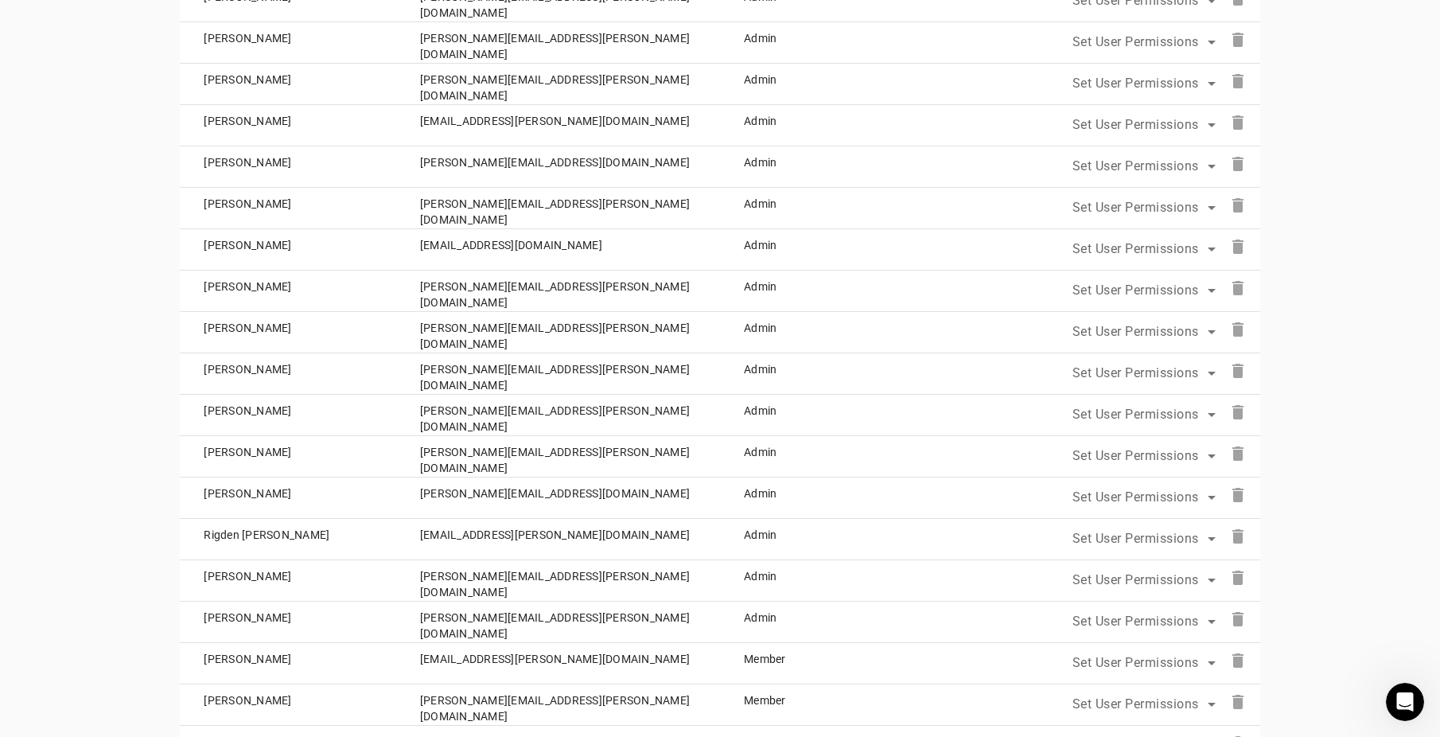
scroll to position [716, 0]
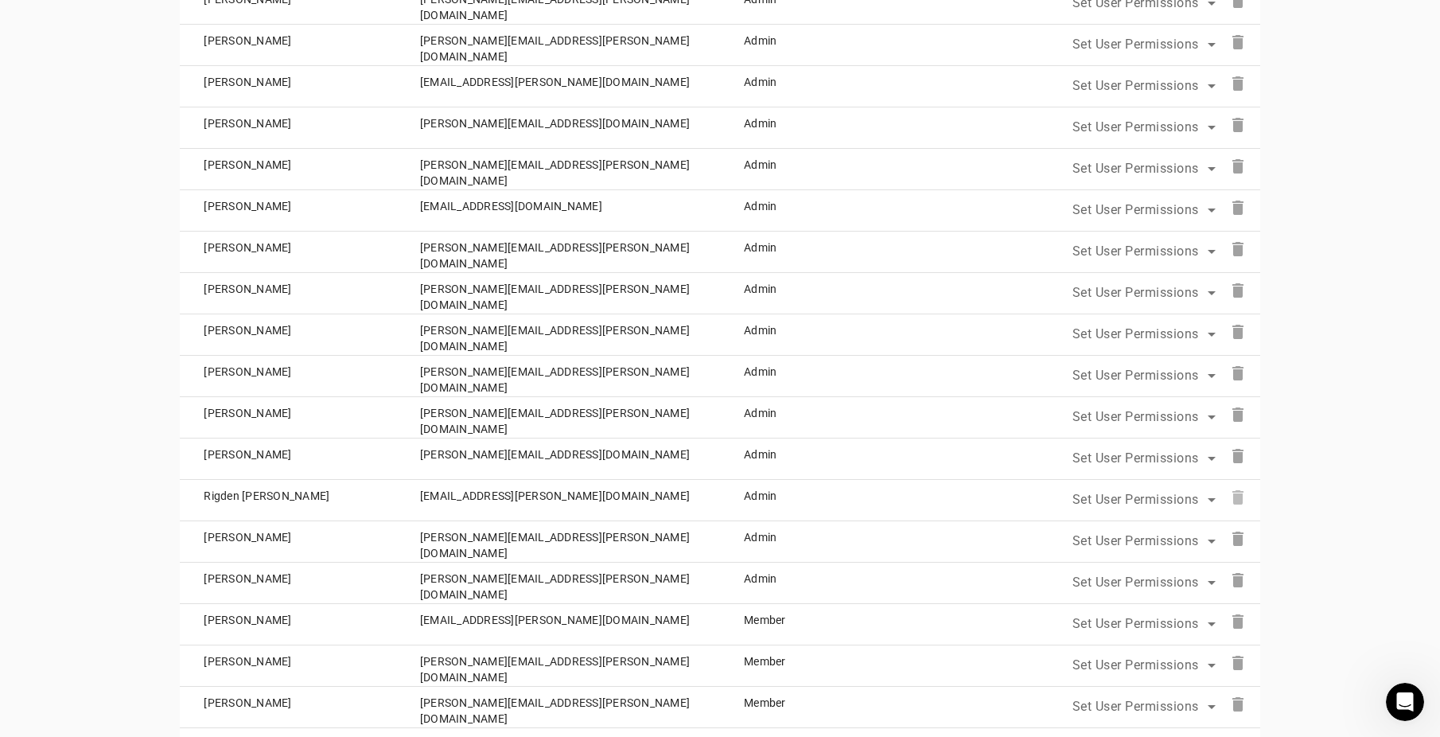
click at [1247, 497] on mat-icon "delete" at bounding box center [1238, 497] width 19 height 19
click at [1244, 500] on mat-icon "delete" at bounding box center [1238, 497] width 19 height 19
click at [1113, 579] on span "Set User Permissions" at bounding box center [1136, 581] width 127 height 15
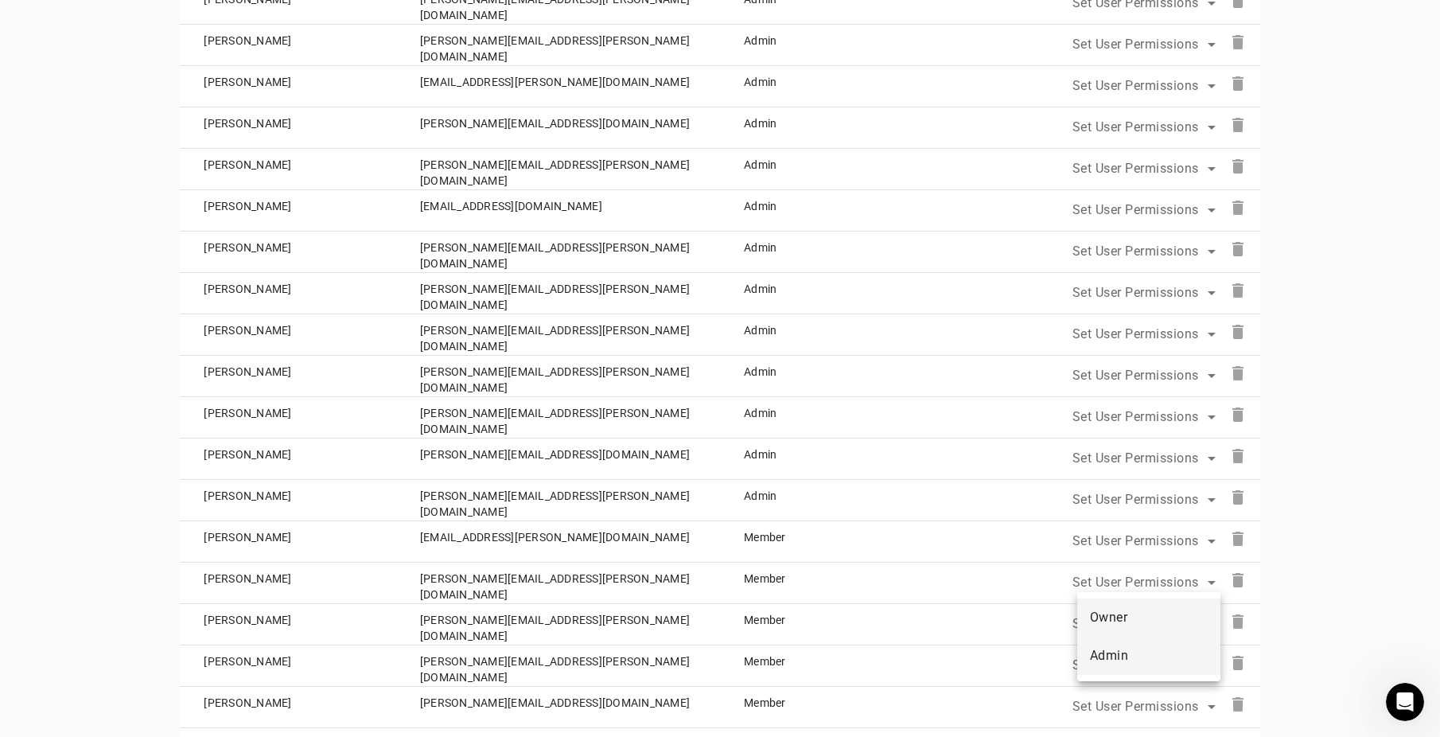
click at [1115, 655] on span "Admin" at bounding box center [1109, 655] width 39 height 19
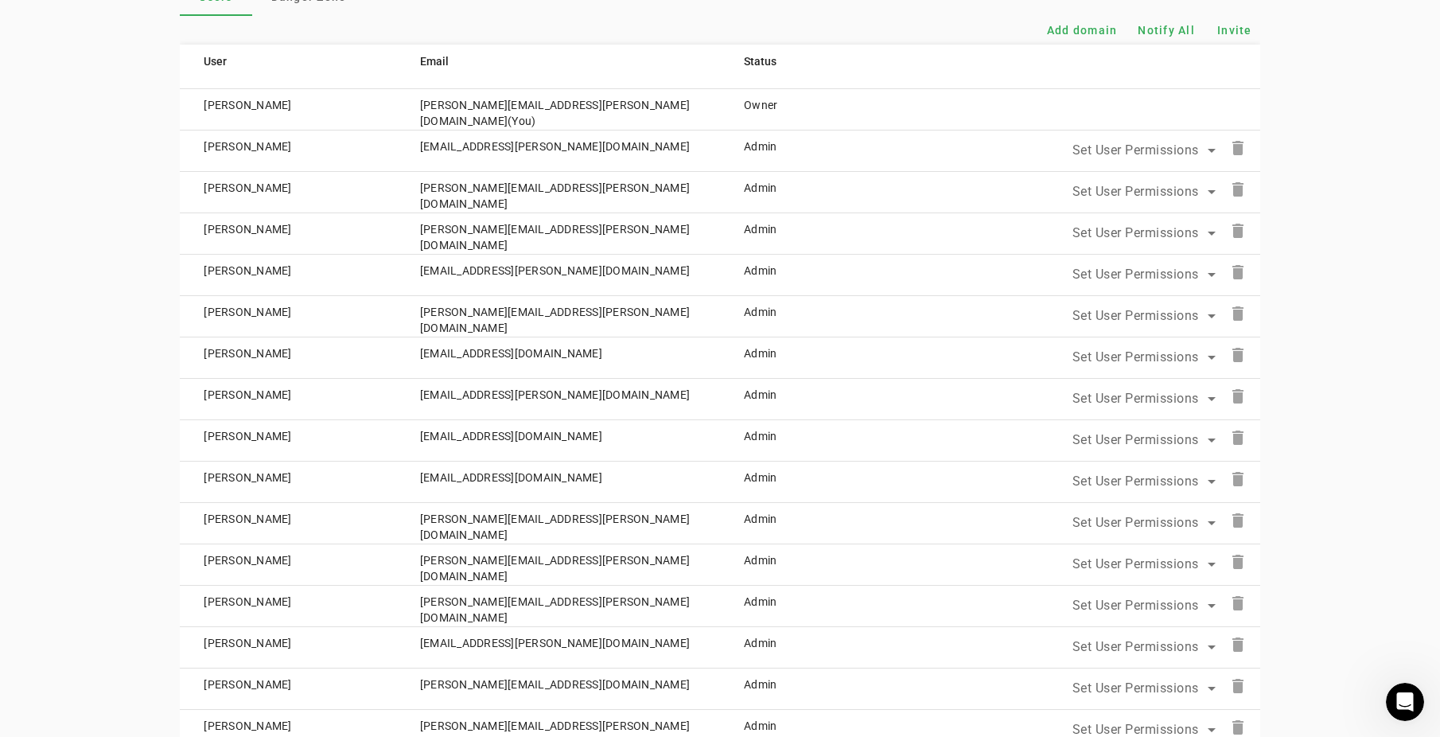
scroll to position [0, 0]
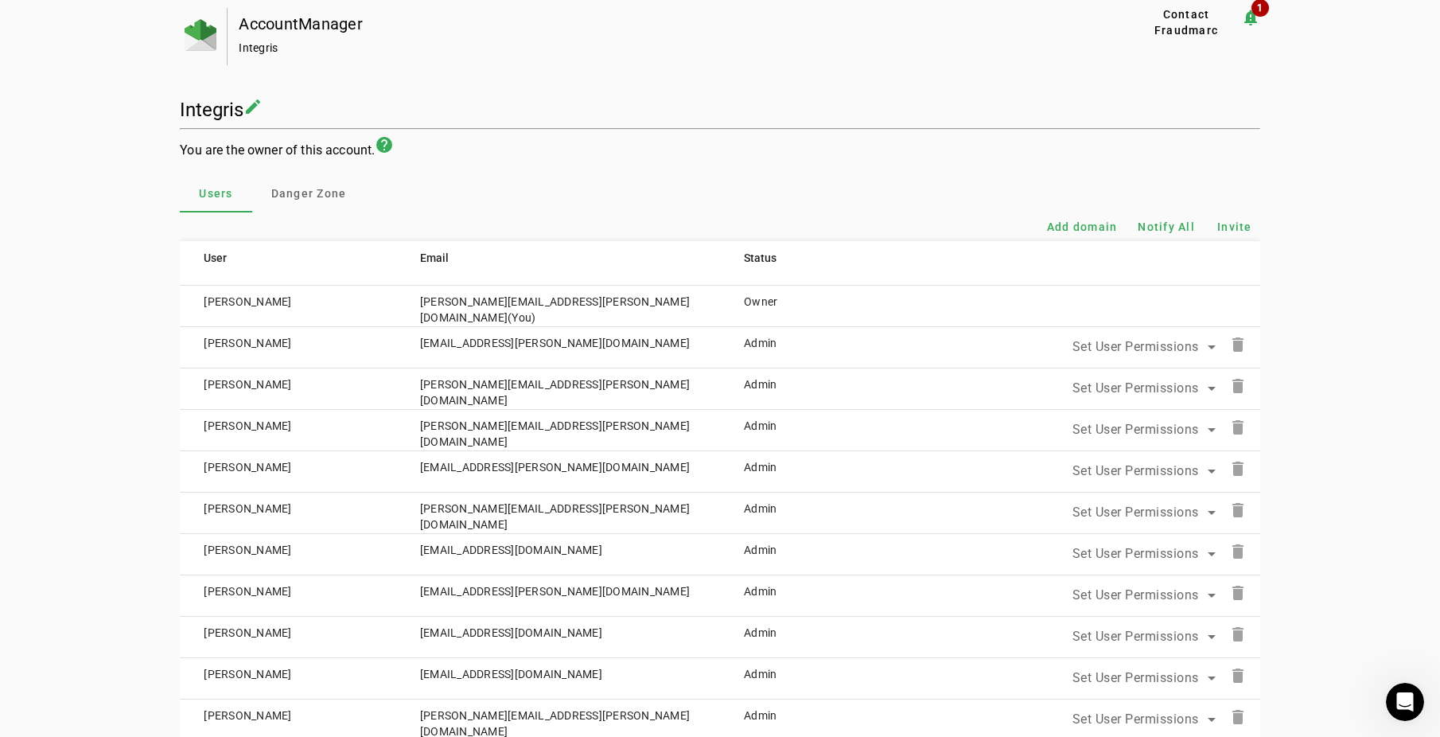
click at [1260, 18] on mat-icon "notification_important 1" at bounding box center [1250, 17] width 19 height 19
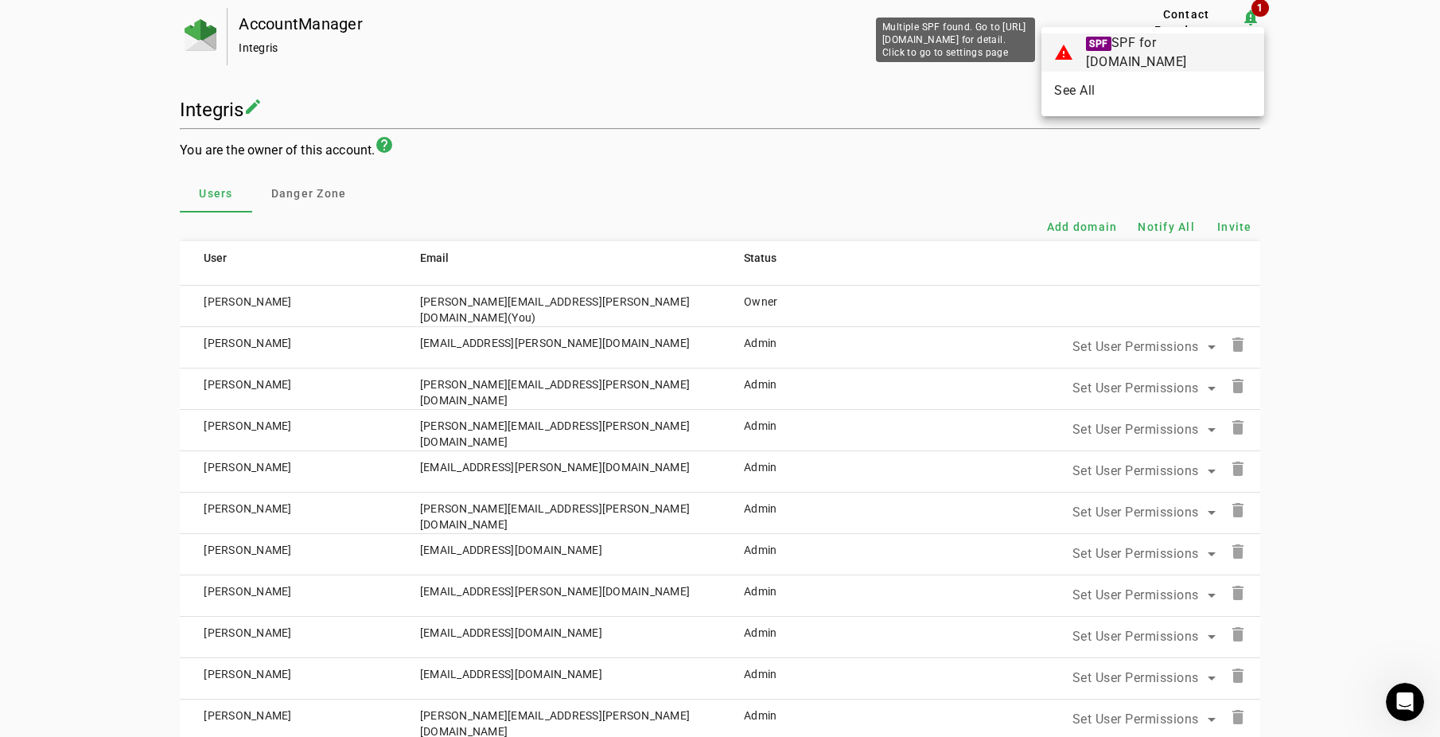
click at [1197, 50] on span "SPF SPF for [DOMAIN_NAME]" at bounding box center [1169, 52] width 166 height 38
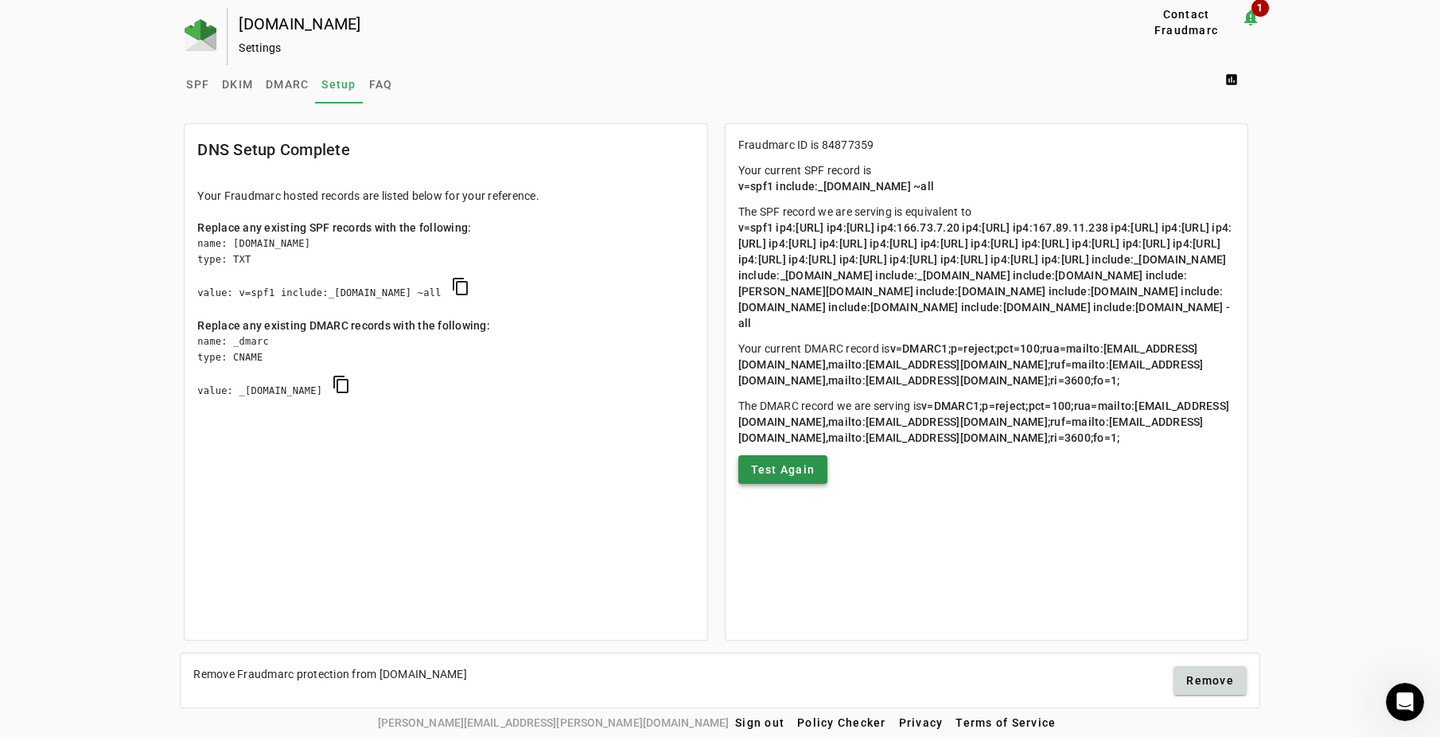
click at [792, 477] on span "Test Again" at bounding box center [783, 469] width 64 height 16
click at [1258, 6] on app-header at bounding box center [720, 4] width 1440 height 8
click at [1255, 13] on mat-icon "notification_important 1" at bounding box center [1250, 17] width 19 height 19
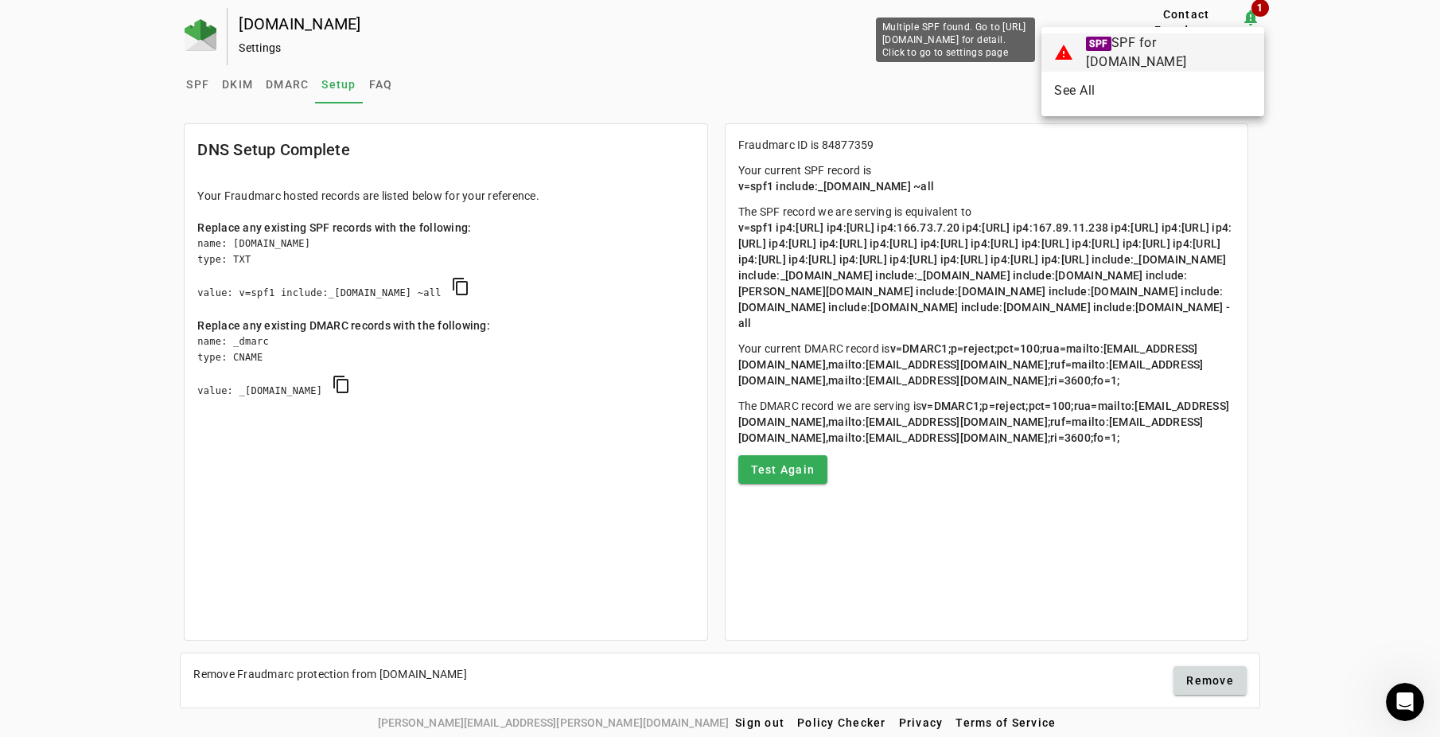
click at [1170, 53] on span "SPF SPF for [DOMAIN_NAME]" at bounding box center [1169, 52] width 166 height 38
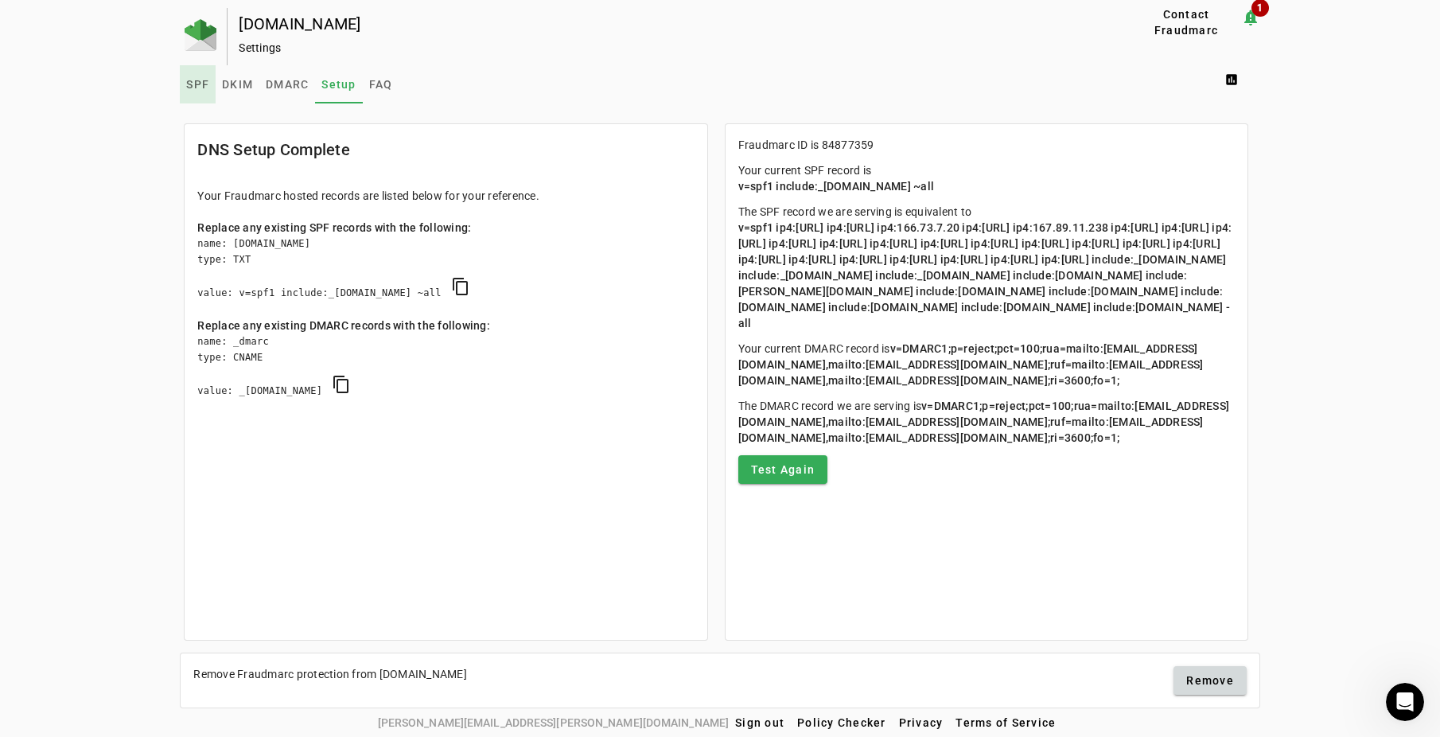
click at [198, 81] on span "SPF" at bounding box center [197, 84] width 23 height 11
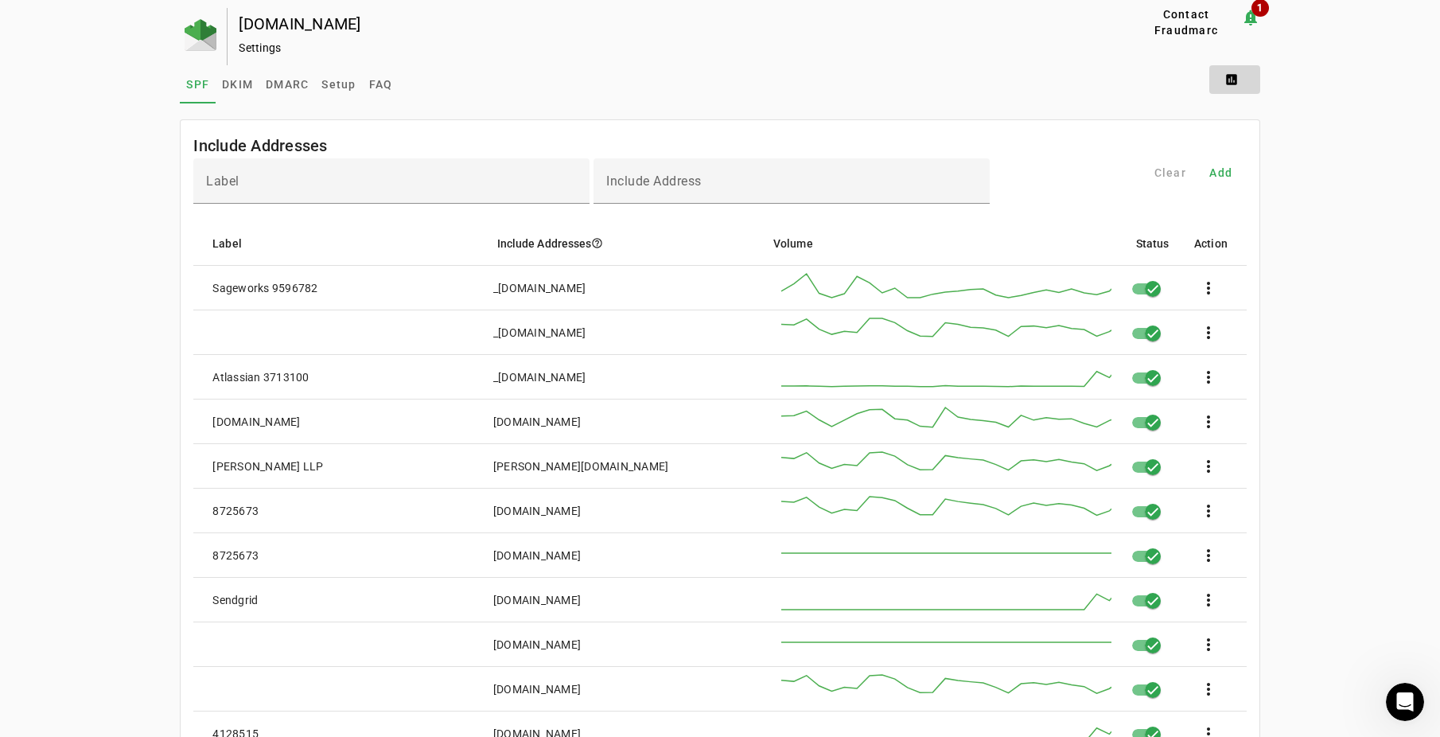
click at [1235, 80] on span at bounding box center [1234, 79] width 51 height 38
click at [1031, 88] on div at bounding box center [720, 368] width 1440 height 737
click at [347, 81] on span "Setup" at bounding box center [338, 84] width 34 height 11
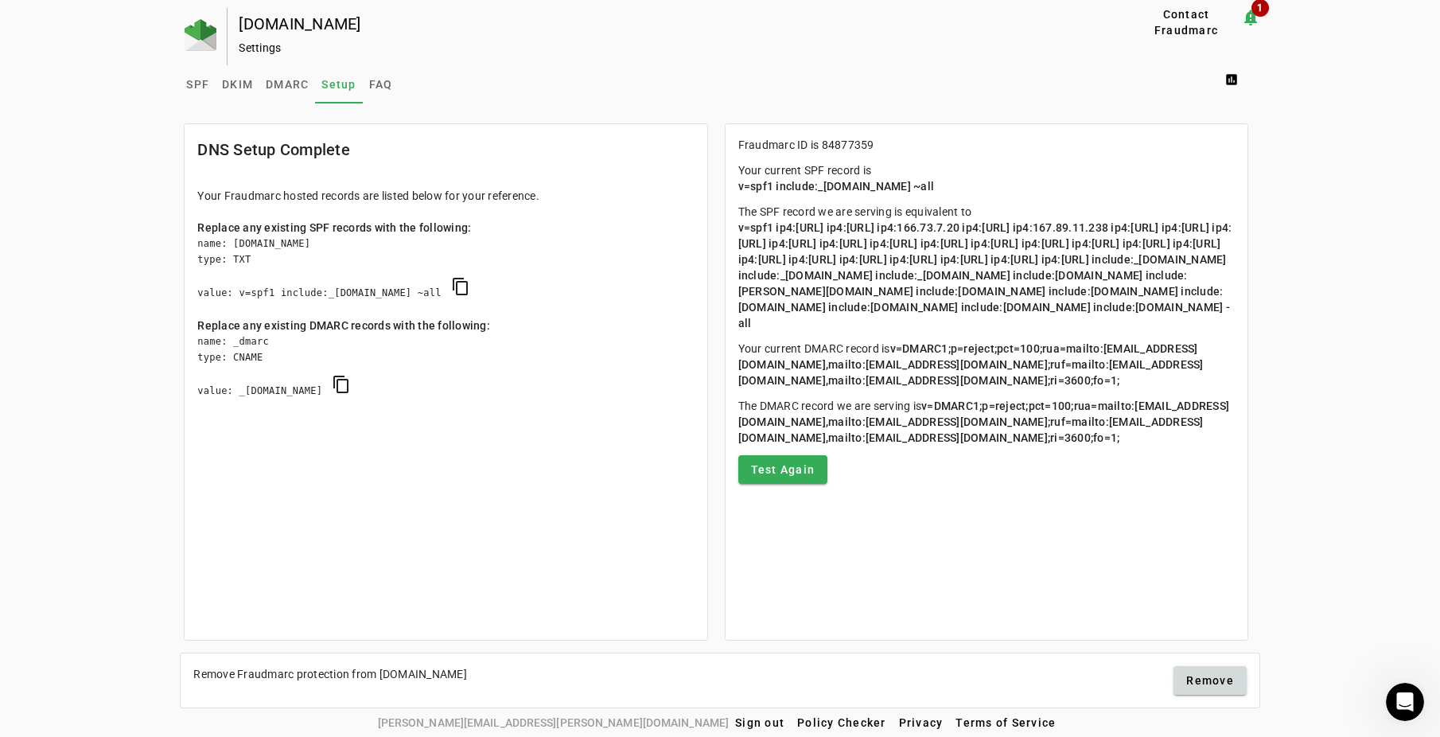
click at [1256, 15] on mat-icon "notification_important 1" at bounding box center [1250, 17] width 19 height 19
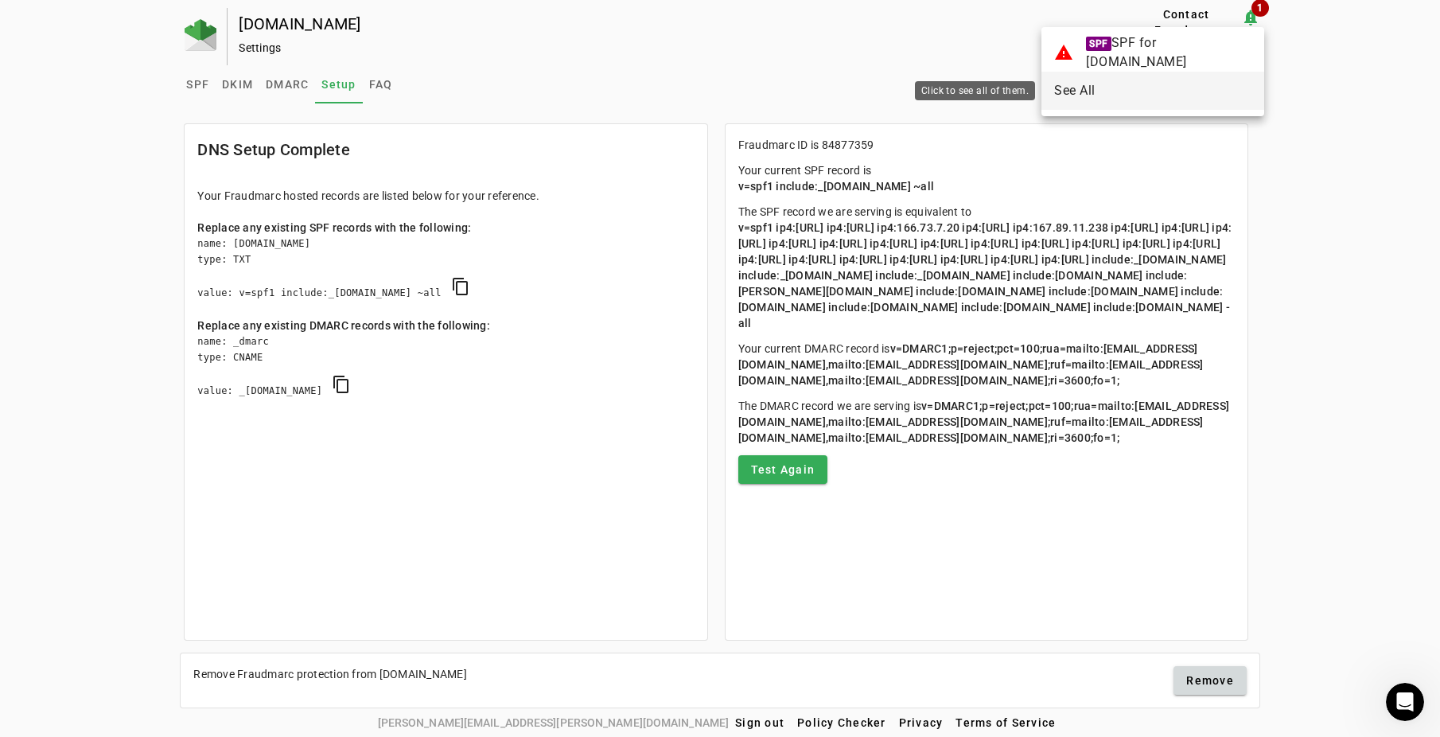
click at [1102, 91] on span "See All" at bounding box center [1152, 90] width 197 height 19
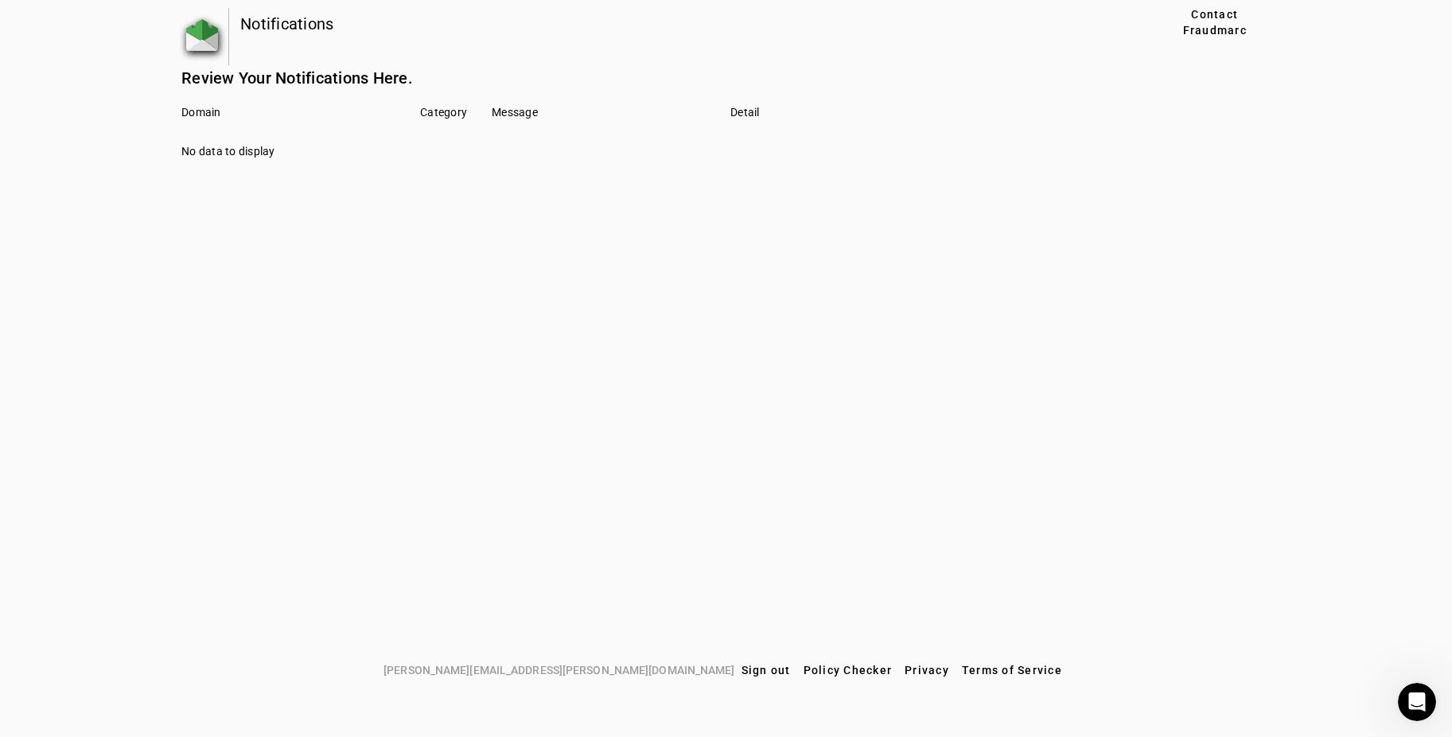
click at [207, 37] on img at bounding box center [202, 35] width 32 height 32
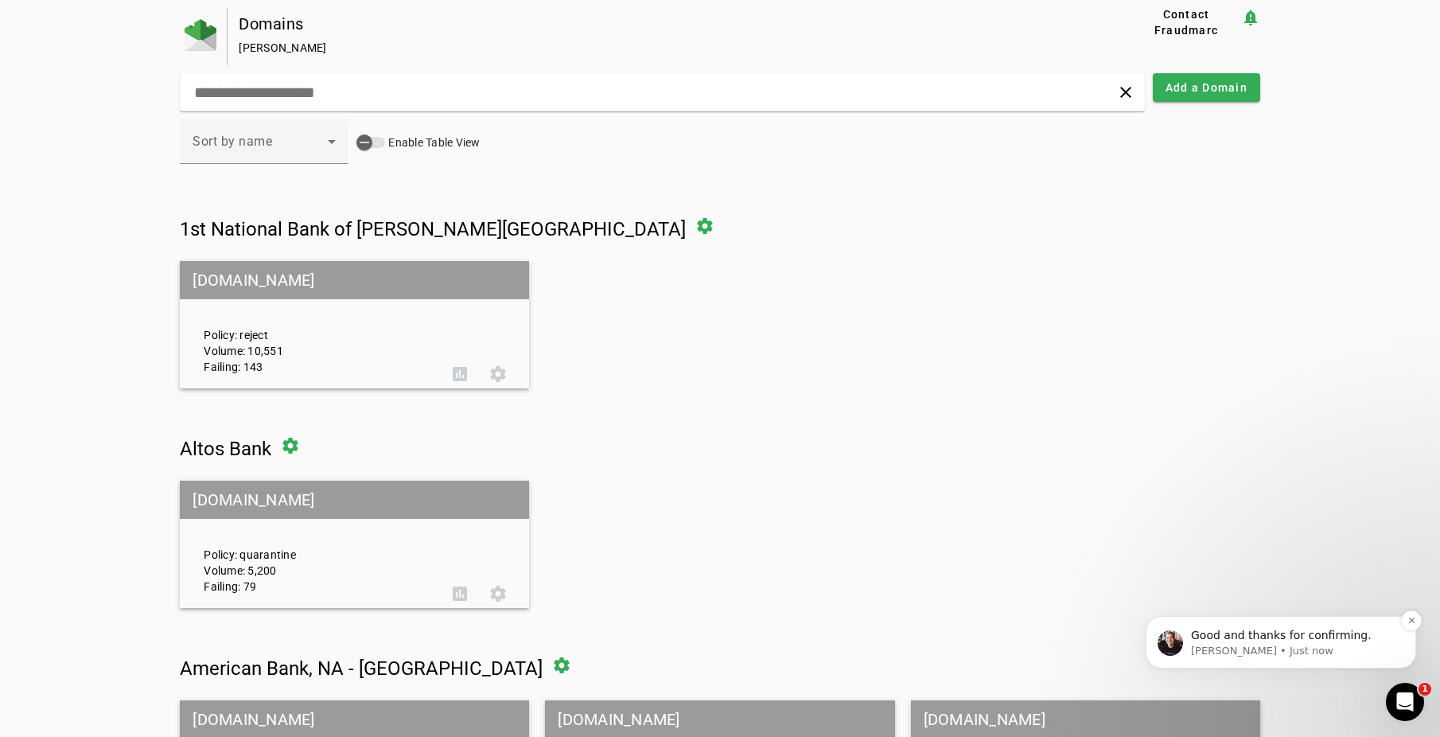
click at [1257, 637] on span "Good and thanks for confirming." at bounding box center [1281, 635] width 181 height 13
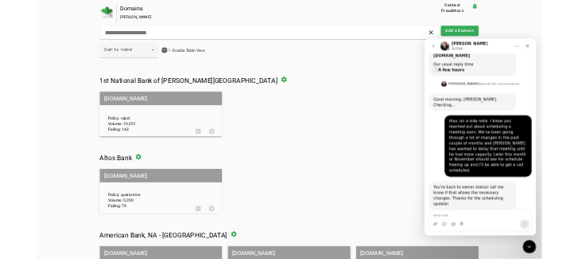
scroll to position [261, 0]
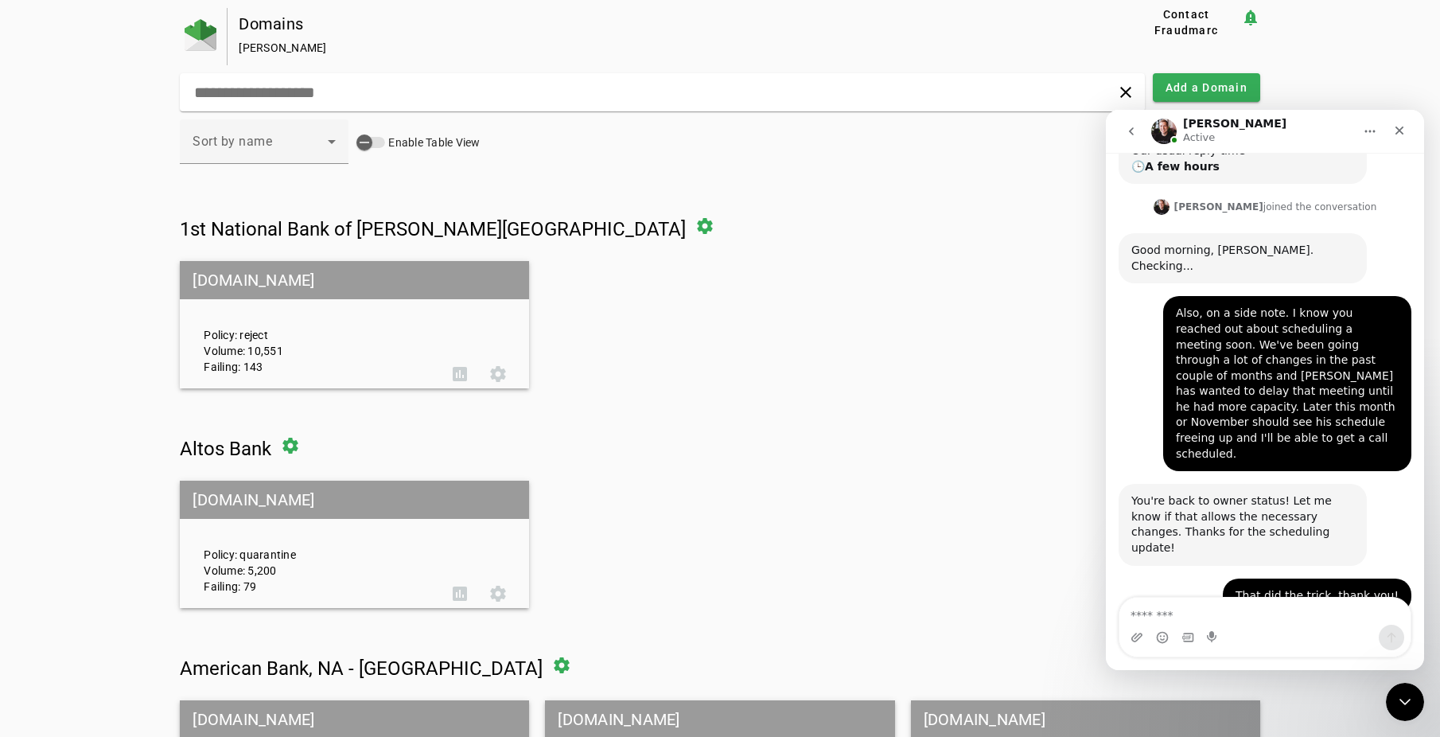
click at [1232, 661] on div "Good and thanks for confirming." at bounding box center [1221, 669] width 181 height 16
click at [1399, 130] on icon "Close" at bounding box center [1400, 131] width 9 height 9
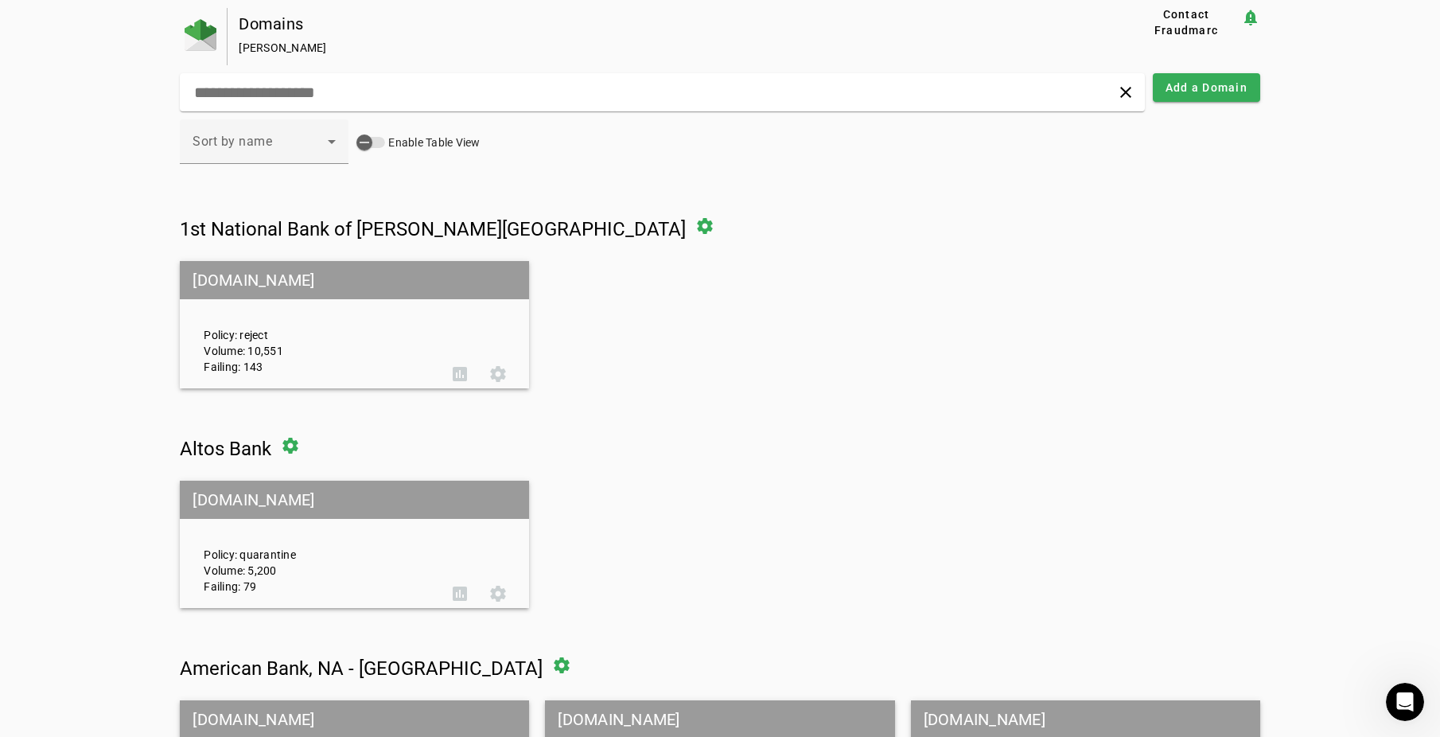
click at [404, 278] on mat-grid-tile-header "[DOMAIN_NAME]" at bounding box center [354, 280] width 349 height 38
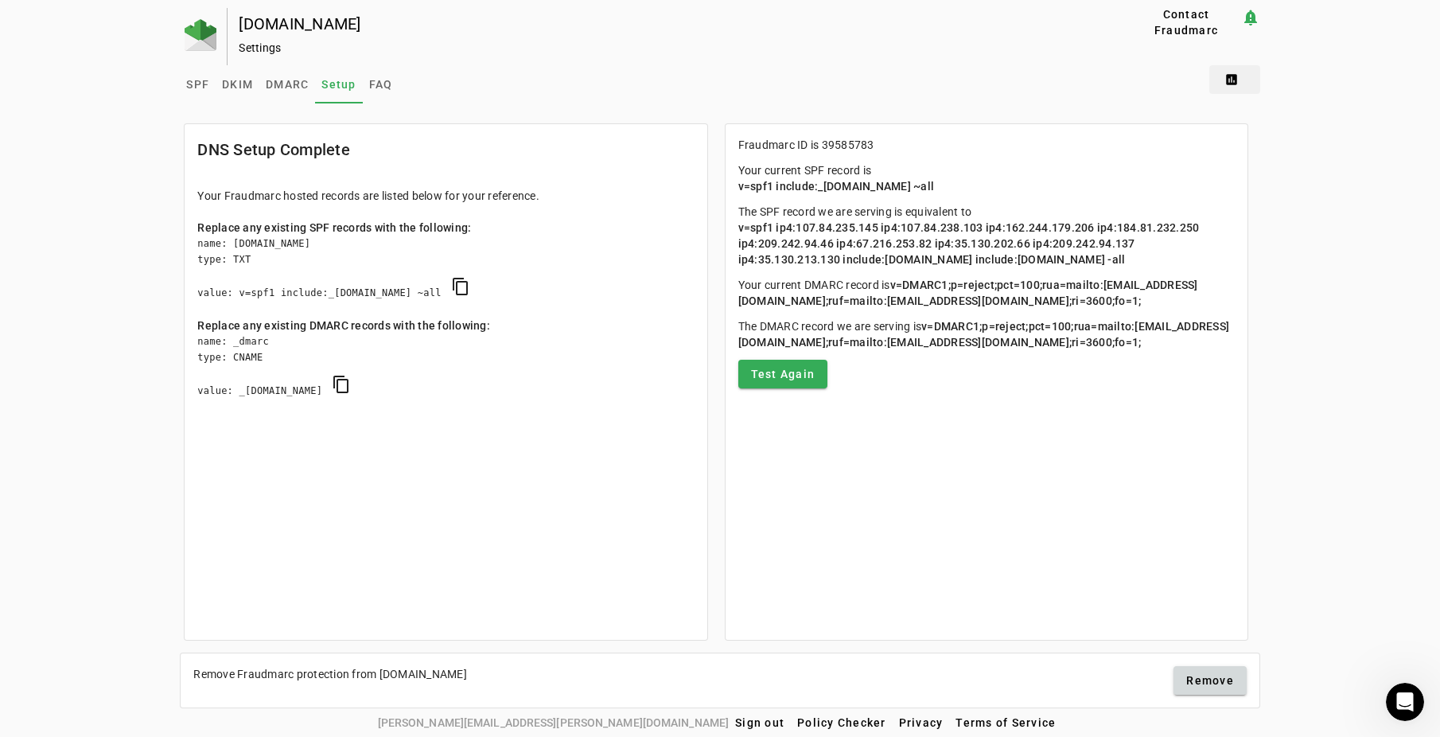
click at [1231, 79] on span at bounding box center [1234, 79] width 51 height 38
click at [1305, 109] on button "DMARC Report" at bounding box center [1272, 119] width 119 height 38
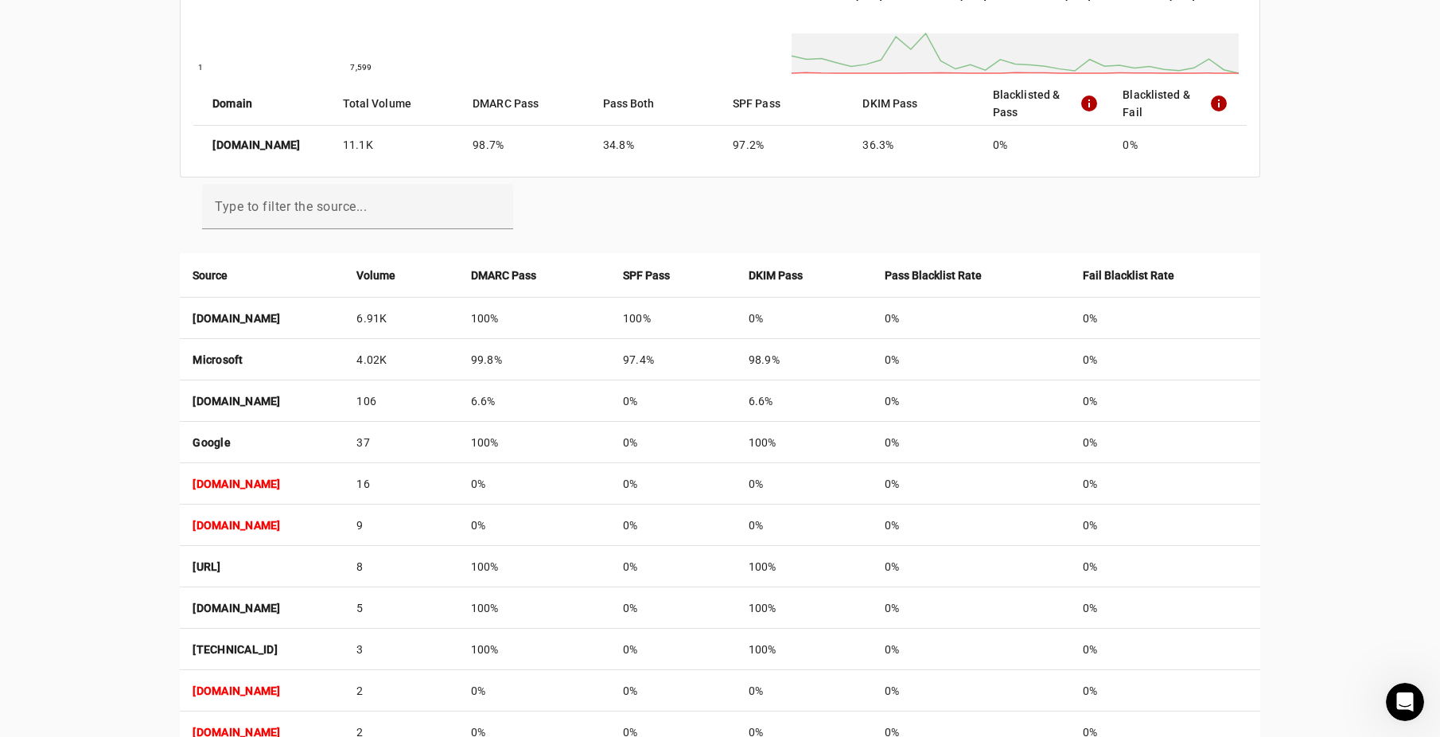
scroll to position [398, 0]
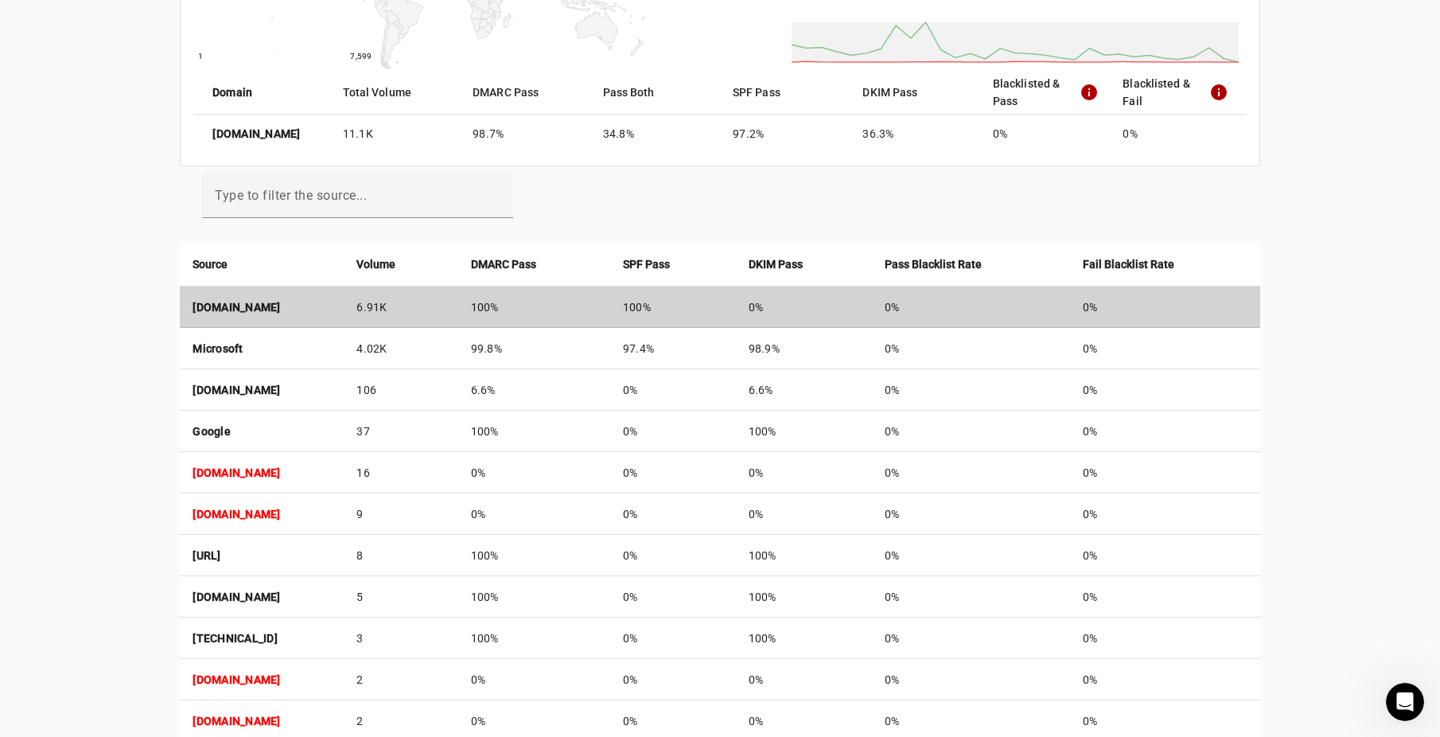
click at [234, 316] on td "[DOMAIN_NAME]" at bounding box center [262, 306] width 164 height 41
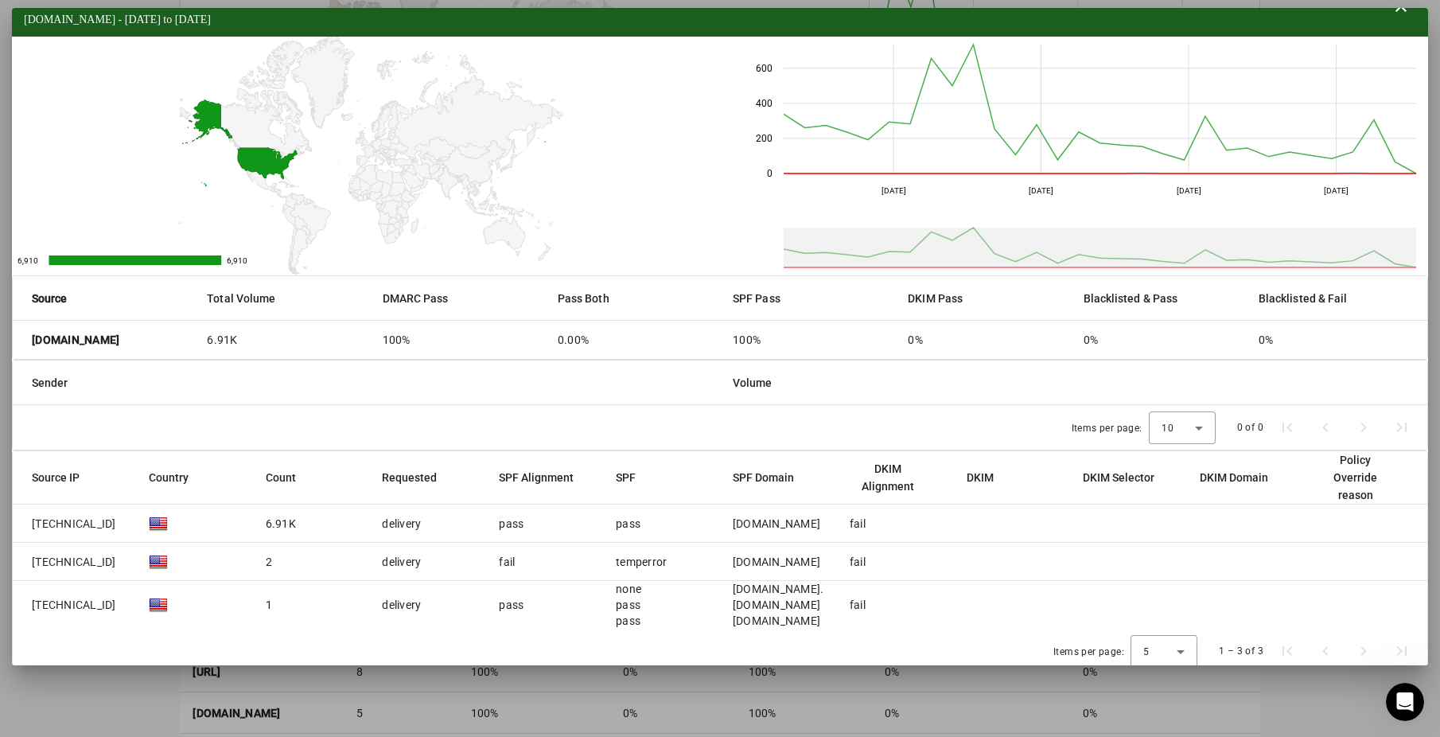
scroll to position [247, 0]
click at [58, 387] on mat-header-cell "Sender" at bounding box center [366, 382] width 707 height 45
click at [84, 504] on mat-cell "[TECHNICAL_ID]" at bounding box center [74, 523] width 123 height 38
click at [84, 516] on span "[TECHNICAL_ID]" at bounding box center [74, 524] width 84 height 16
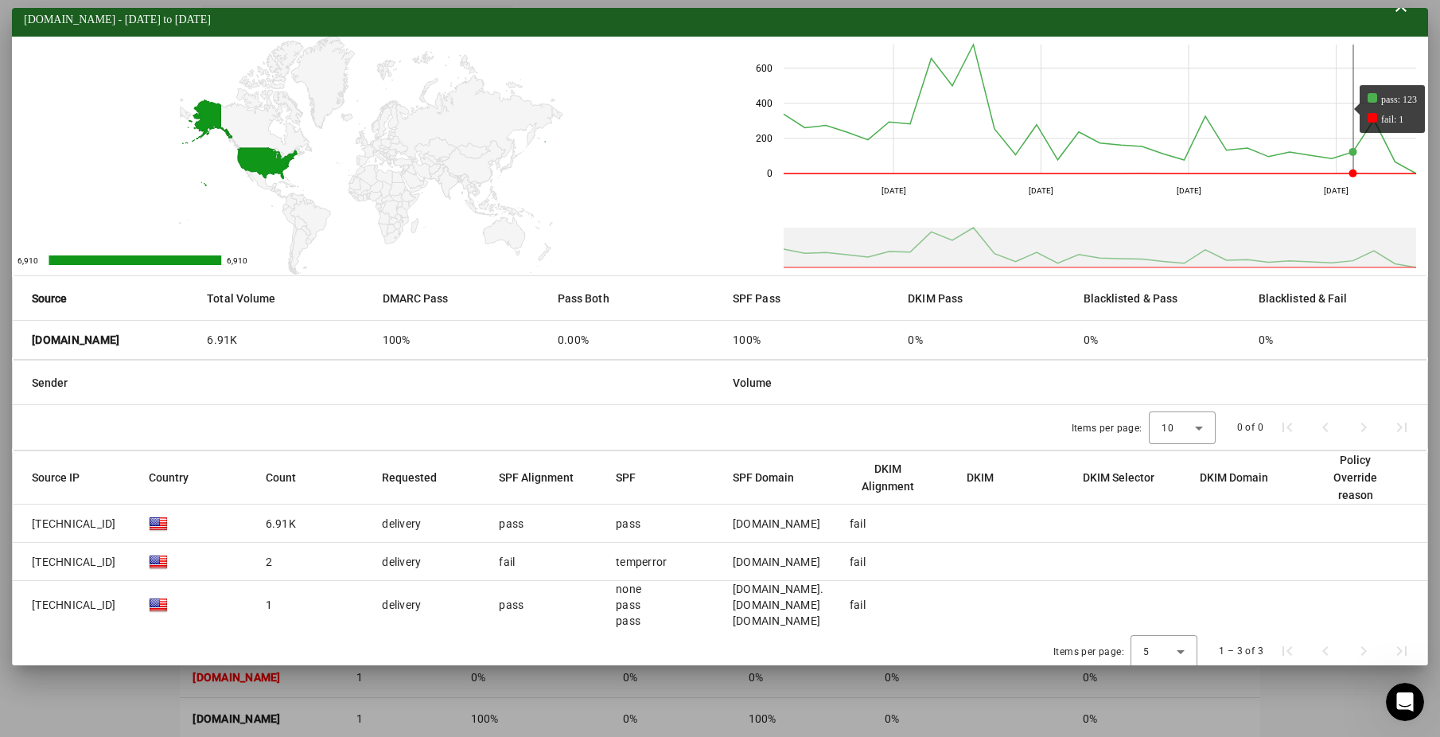
scroll to position [0, 0]
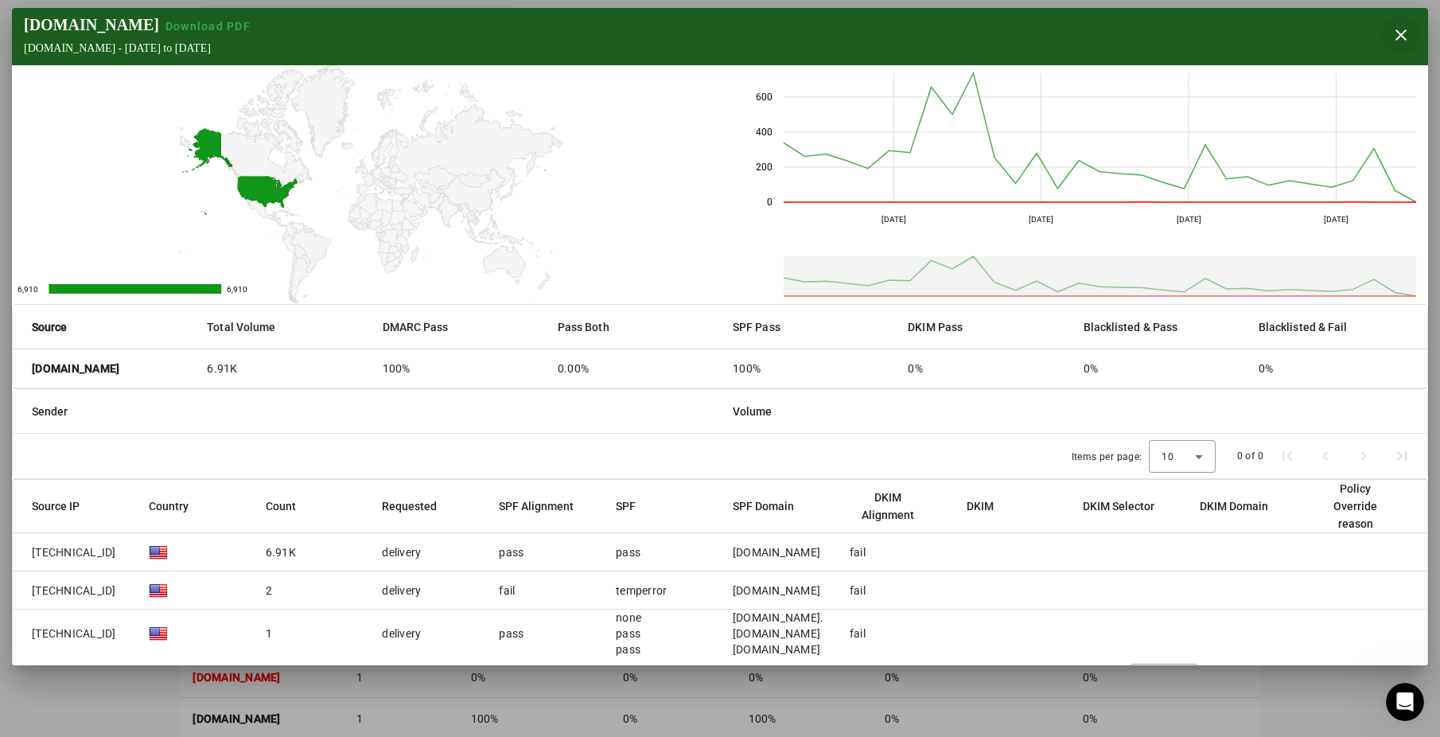
click at [1396, 31] on span "button" at bounding box center [1401, 35] width 38 height 38
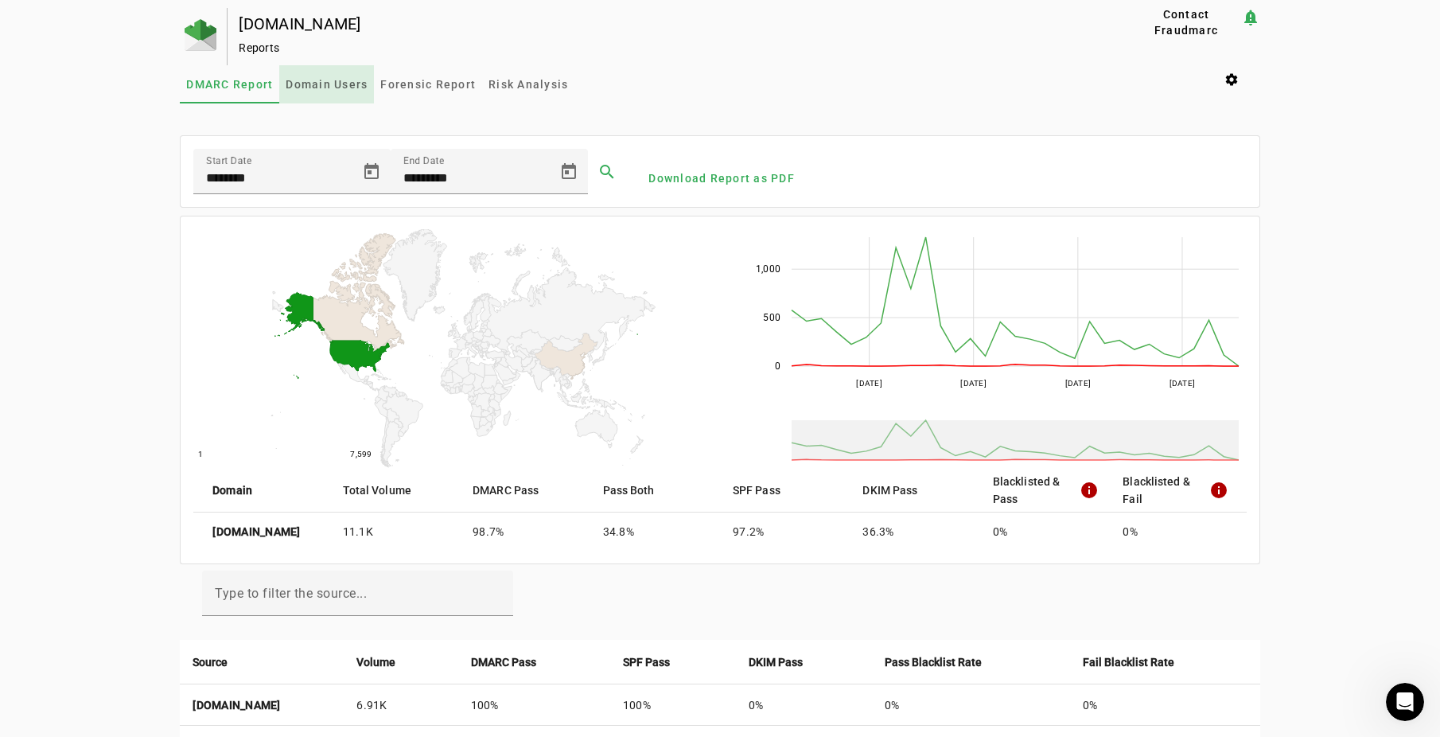
click at [313, 82] on span "Domain Users" at bounding box center [327, 84] width 82 height 11
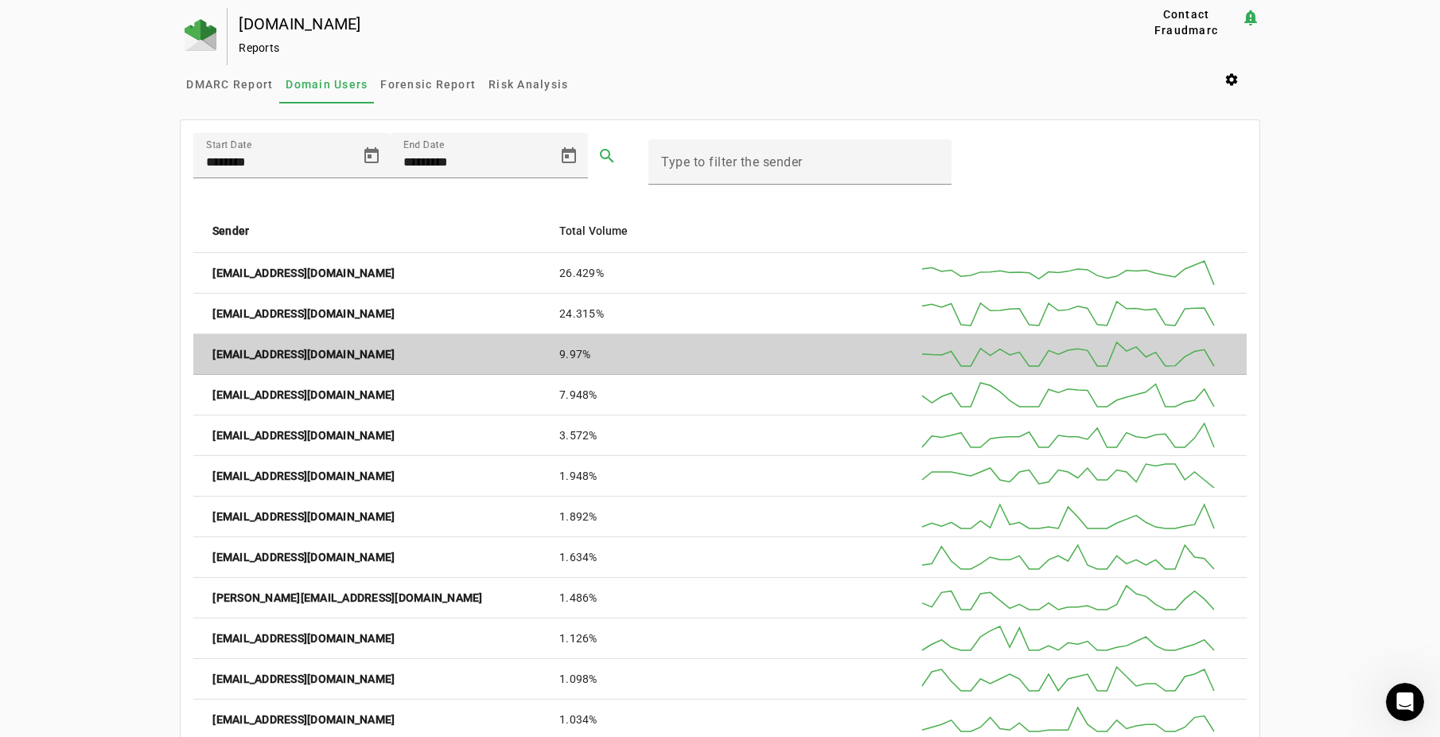
click at [298, 354] on strong "[EMAIL_ADDRESS][DOMAIN_NAME]" at bounding box center [303, 354] width 182 height 16
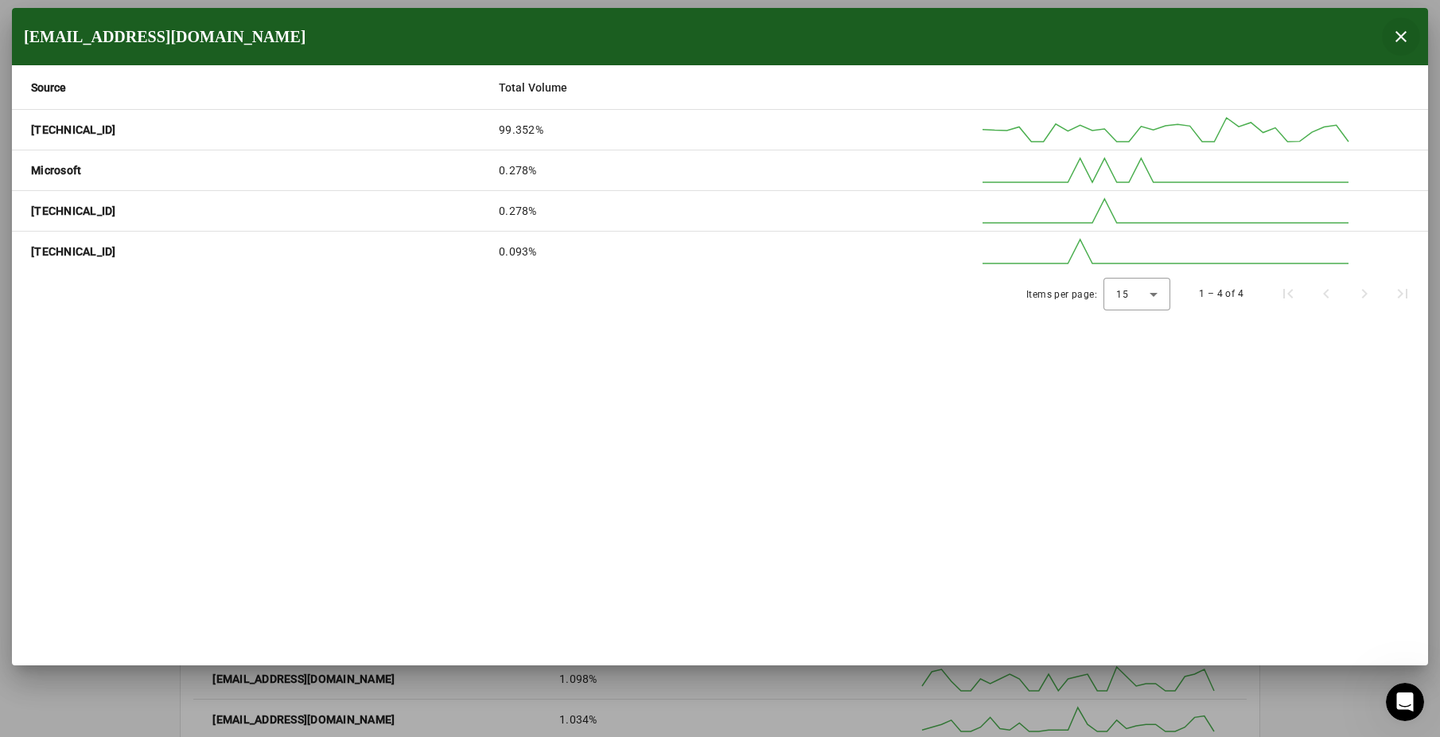
click at [1407, 36] on span "button" at bounding box center [1401, 37] width 38 height 38
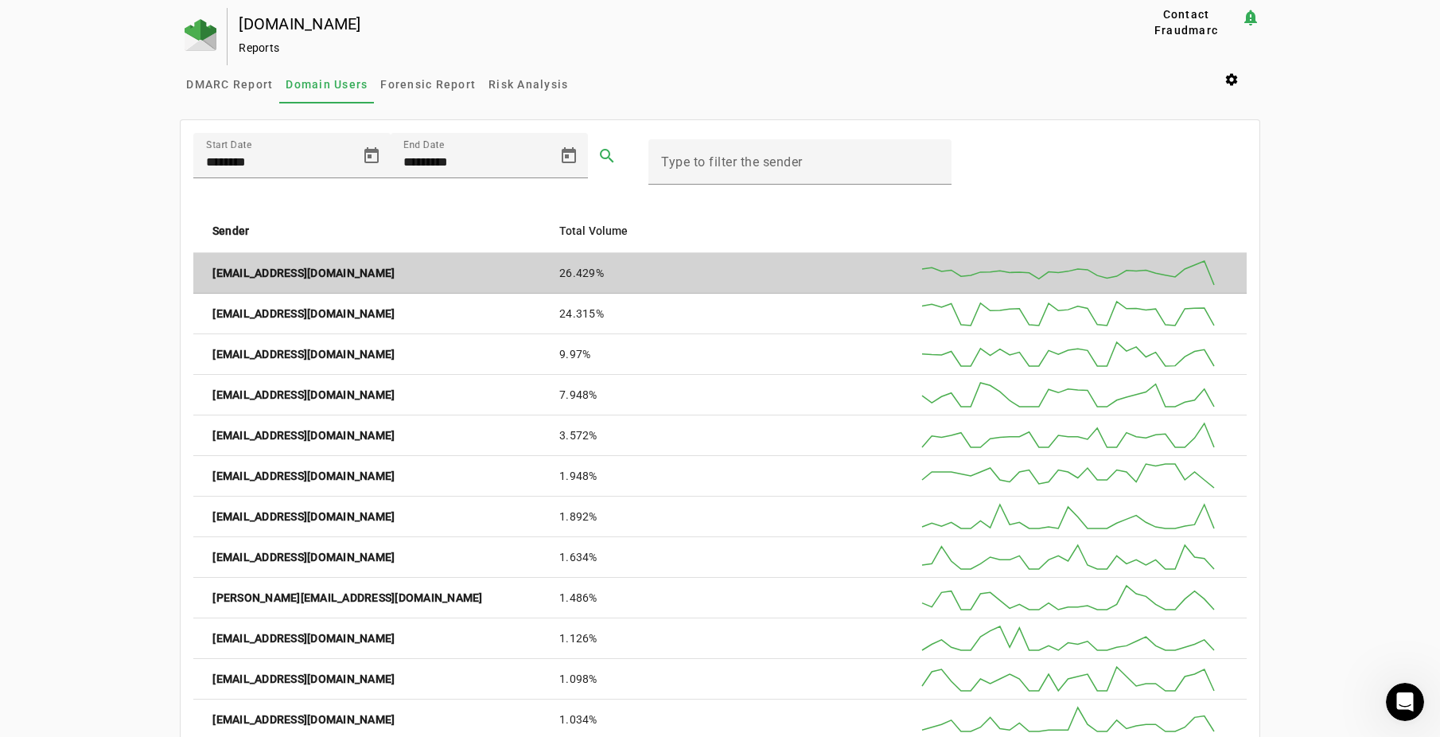
click at [263, 273] on strong "[EMAIL_ADDRESS][DOMAIN_NAME]" at bounding box center [303, 273] width 182 height 16
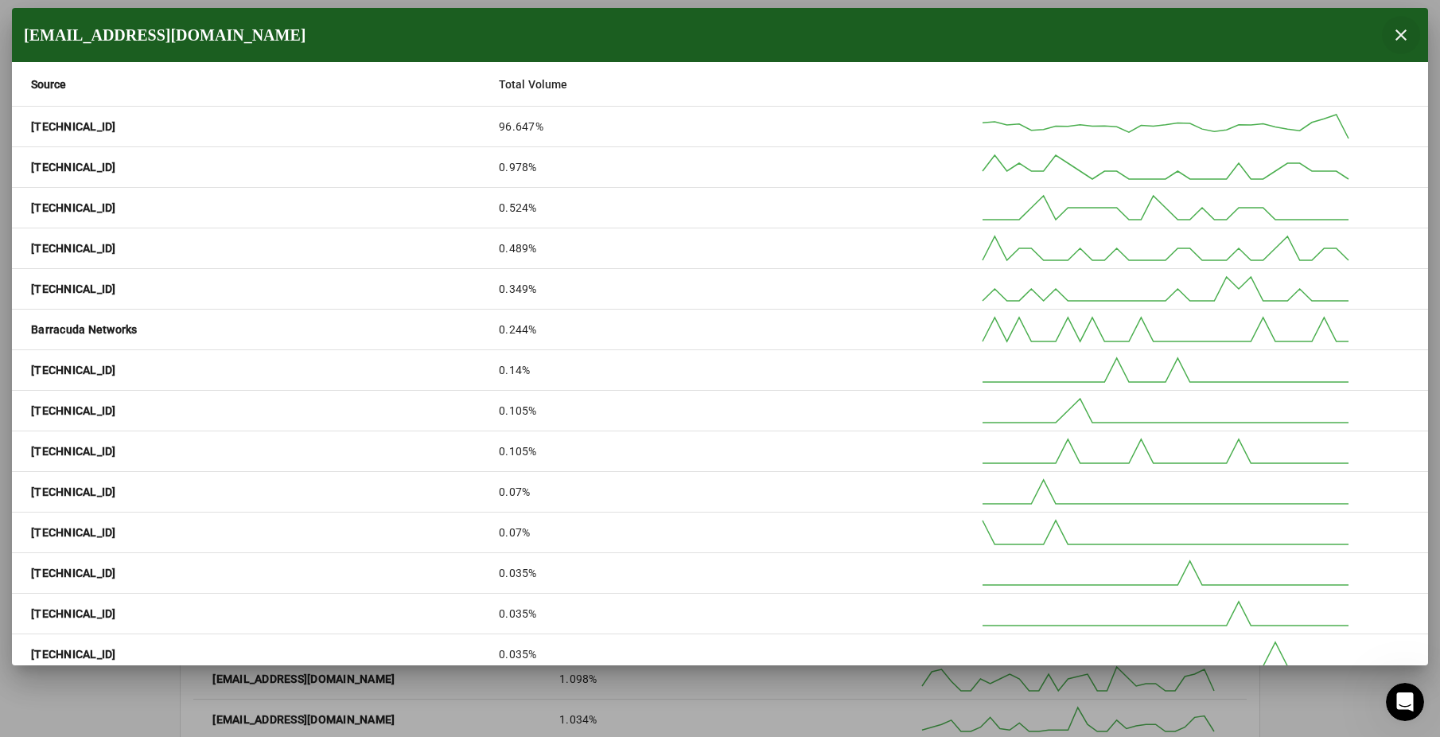
click at [1404, 37] on span "button" at bounding box center [1401, 35] width 38 height 38
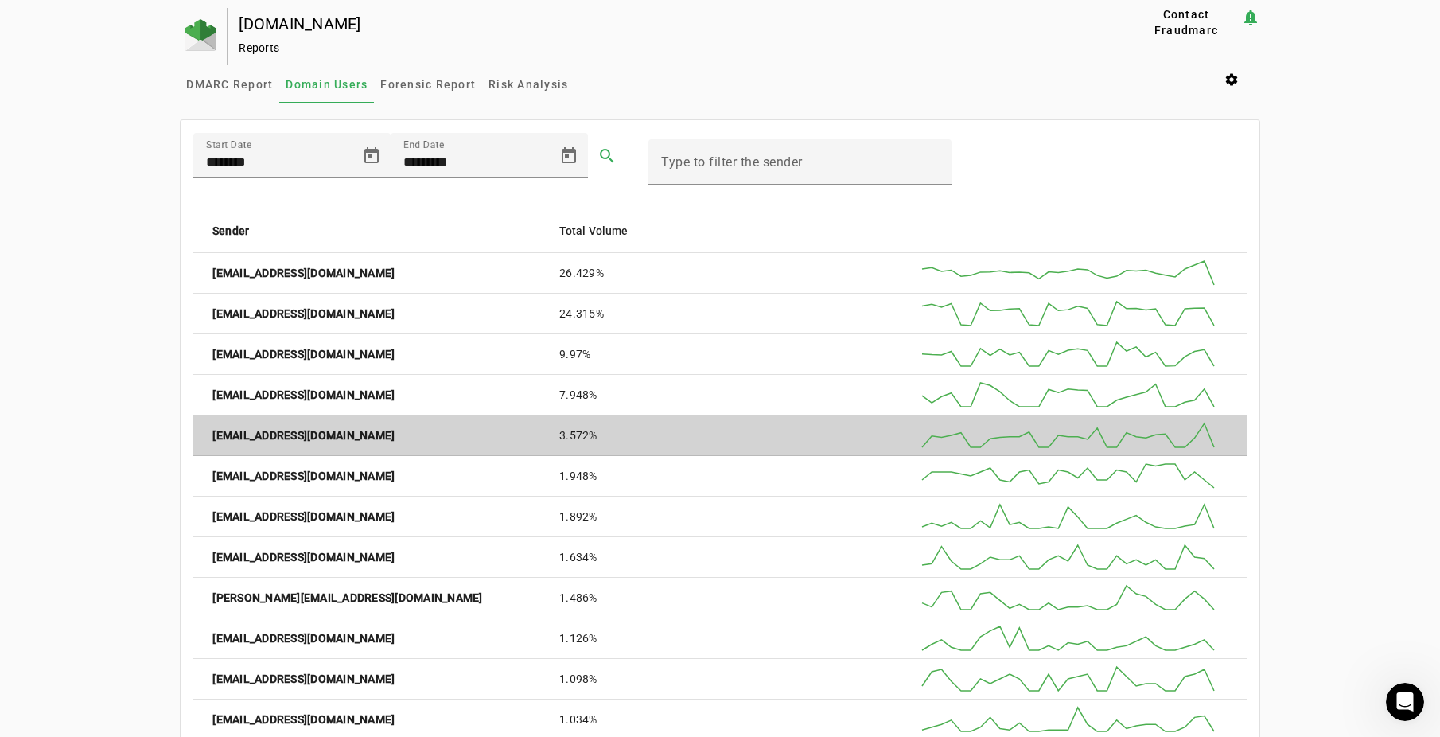
click at [286, 435] on strong "[EMAIL_ADDRESS][DOMAIN_NAME]" at bounding box center [303, 435] width 182 height 16
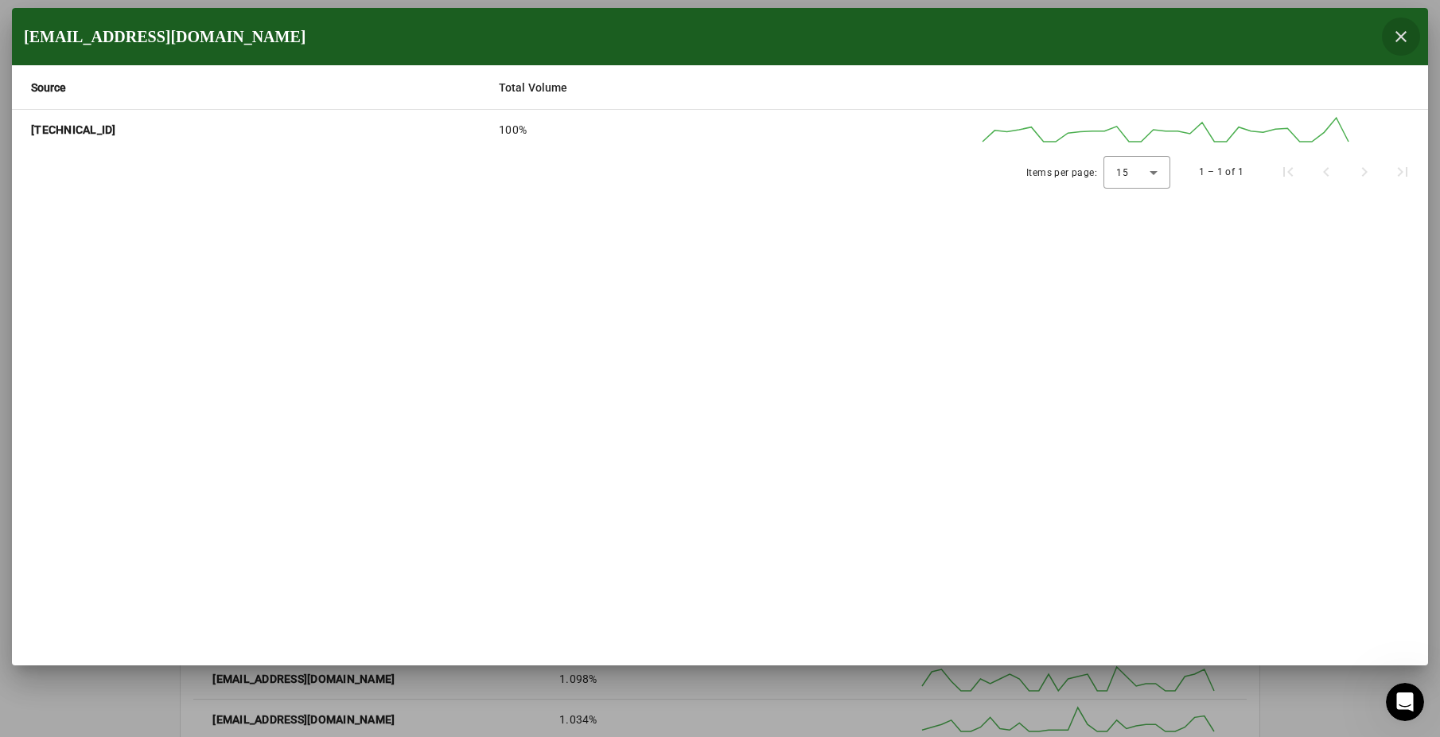
click at [1411, 37] on span "button" at bounding box center [1401, 37] width 38 height 38
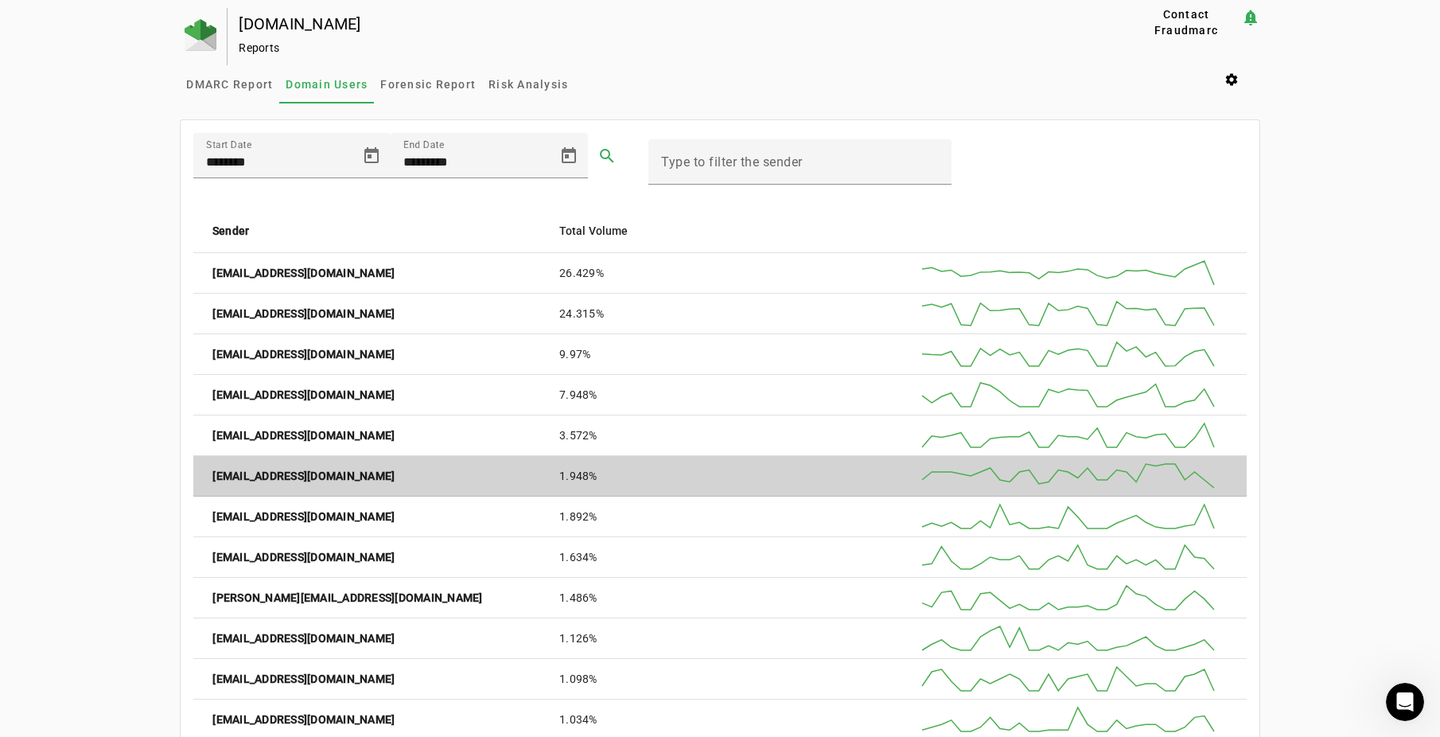
click at [346, 477] on mat-cell "[EMAIL_ADDRESS][DOMAIN_NAME]" at bounding box center [369, 476] width 353 height 41
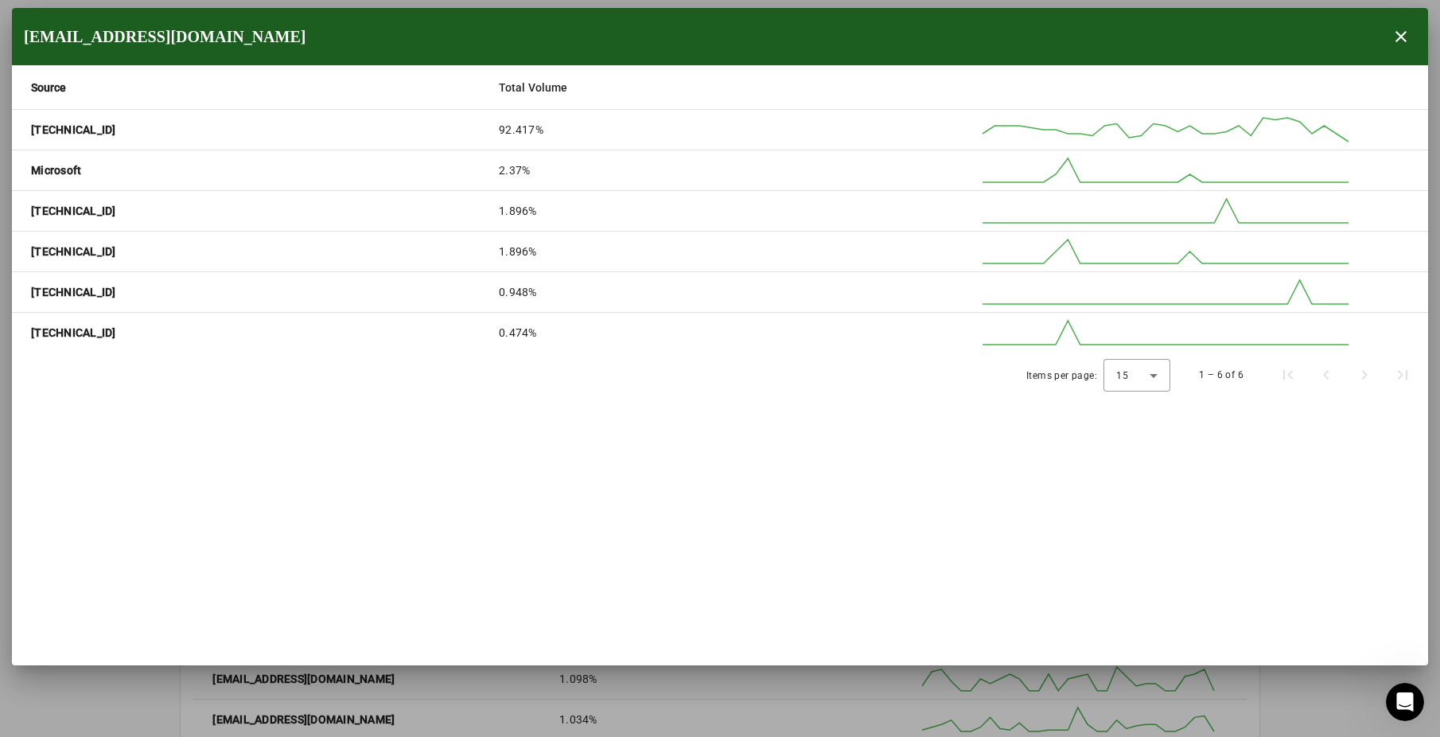
click at [56, 117] on mat-cell "[TECHNICAL_ID]" at bounding box center [249, 130] width 474 height 41
click at [64, 130] on strong "[TECHNICAL_ID]" at bounding box center [73, 130] width 85 height 16
click at [1410, 34] on span "button" at bounding box center [1401, 37] width 38 height 38
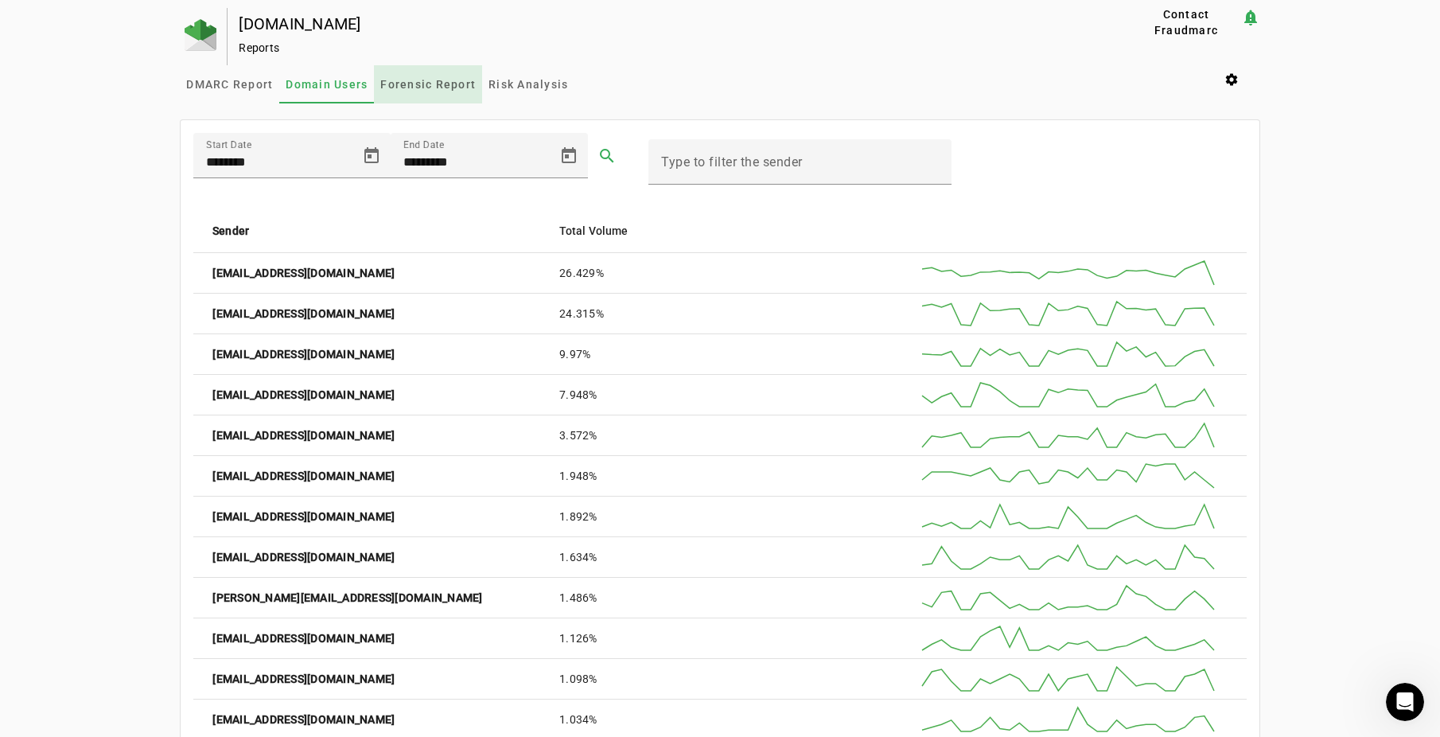
click at [425, 80] on span "Forensic Report" at bounding box center [427, 84] width 95 height 11
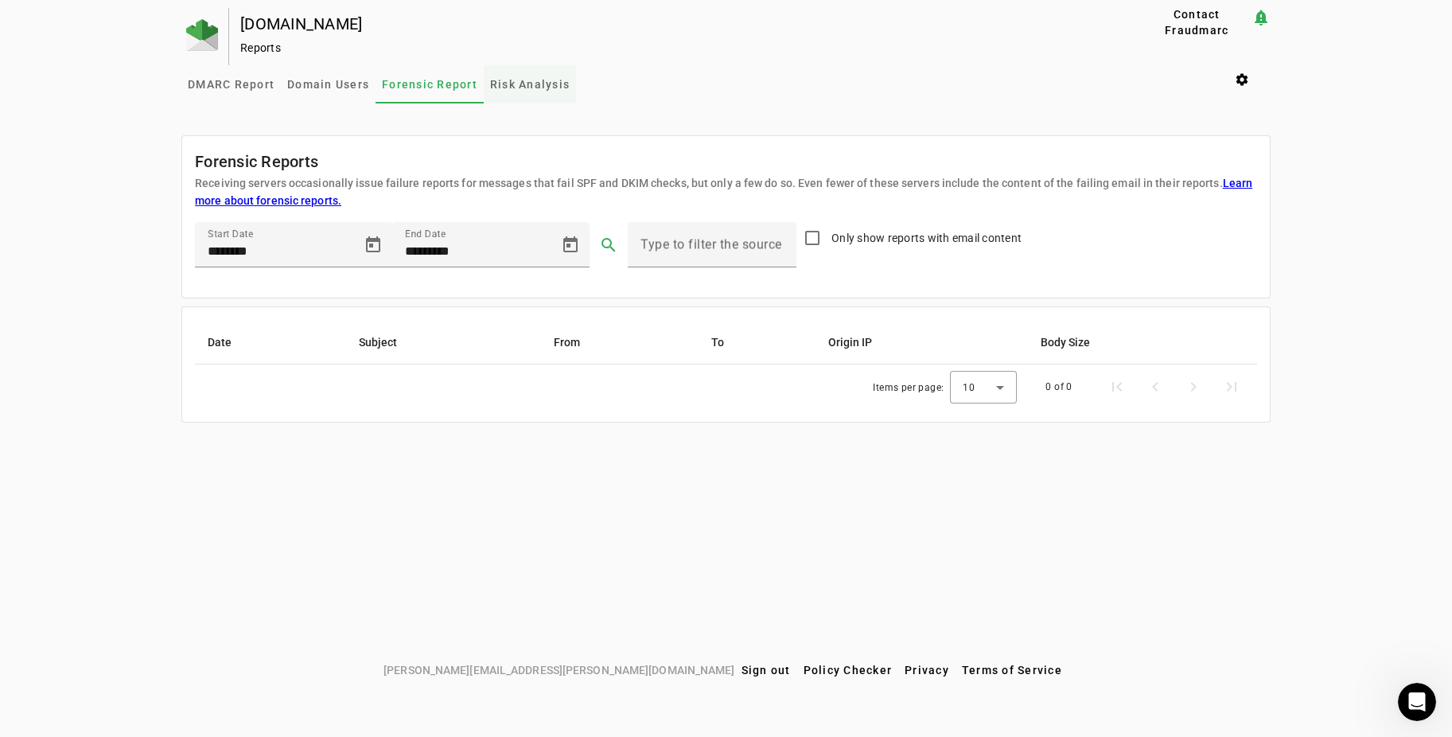
click at [537, 86] on span "Risk Analysis" at bounding box center [530, 84] width 80 height 11
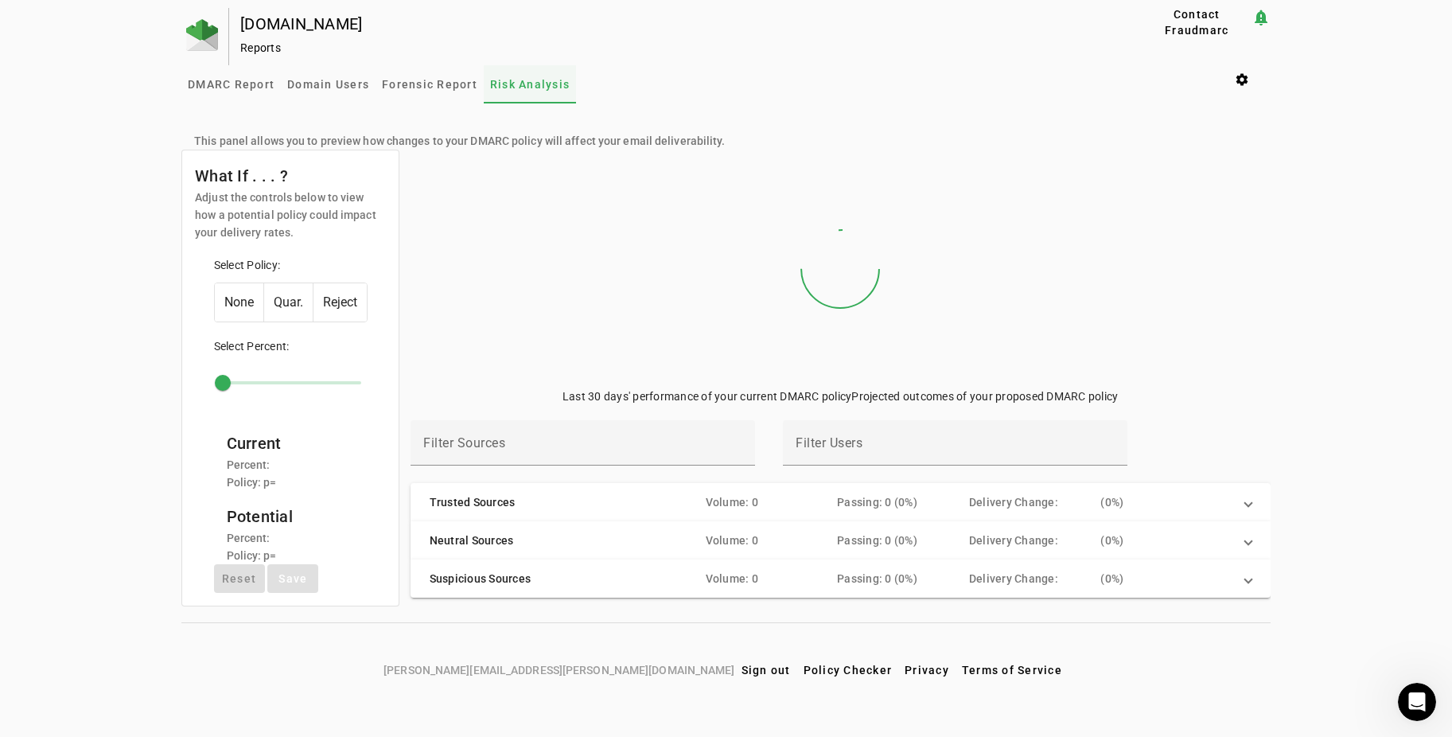
type input "***"
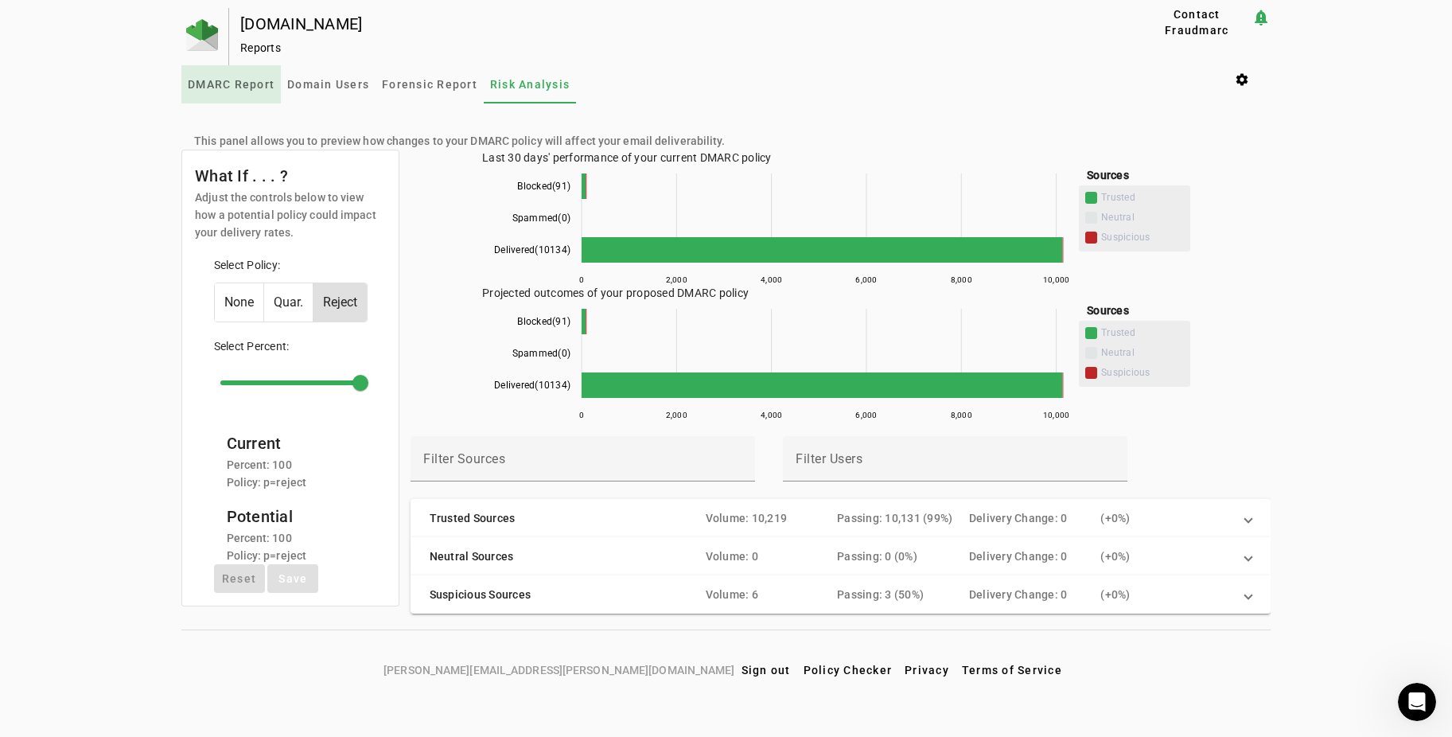
click at [220, 86] on span "DMARC Report" at bounding box center [231, 84] width 87 height 11
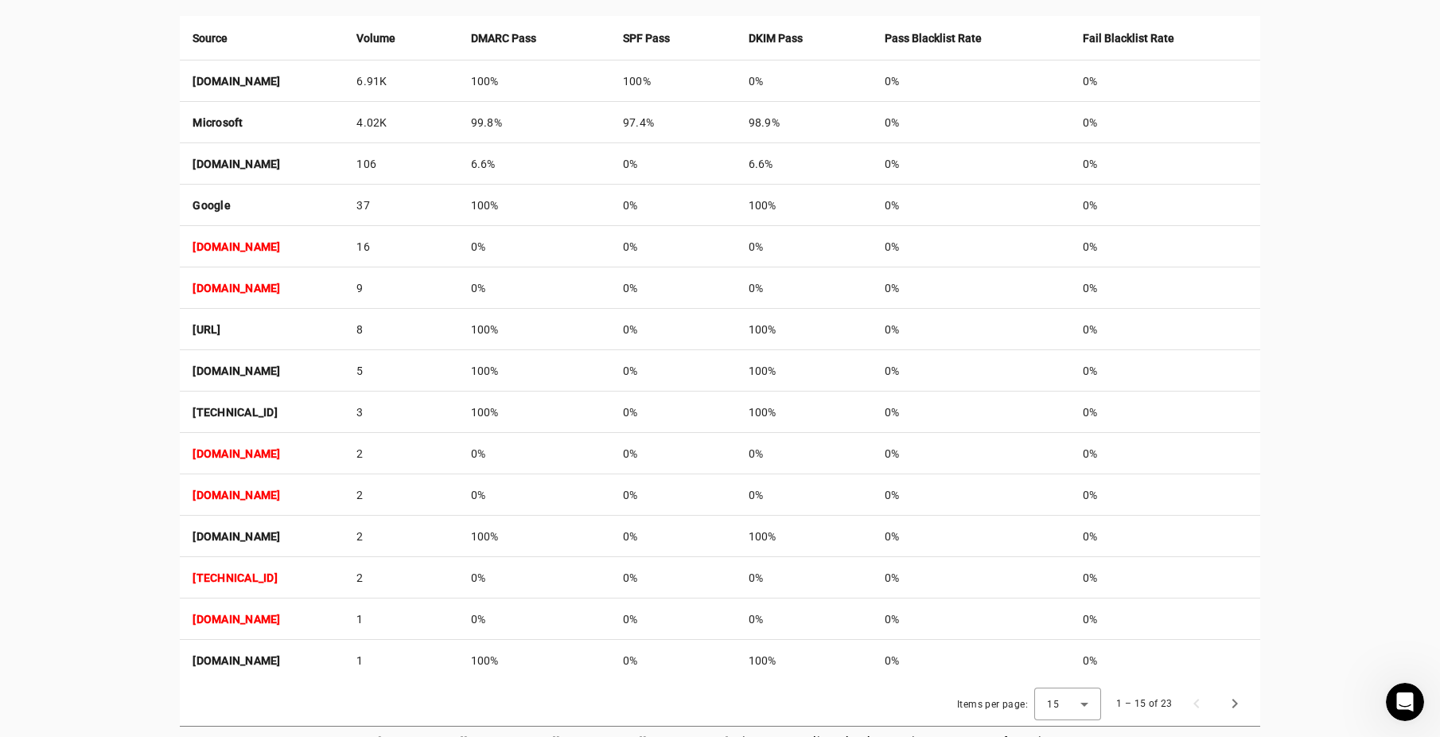
scroll to position [645, 0]
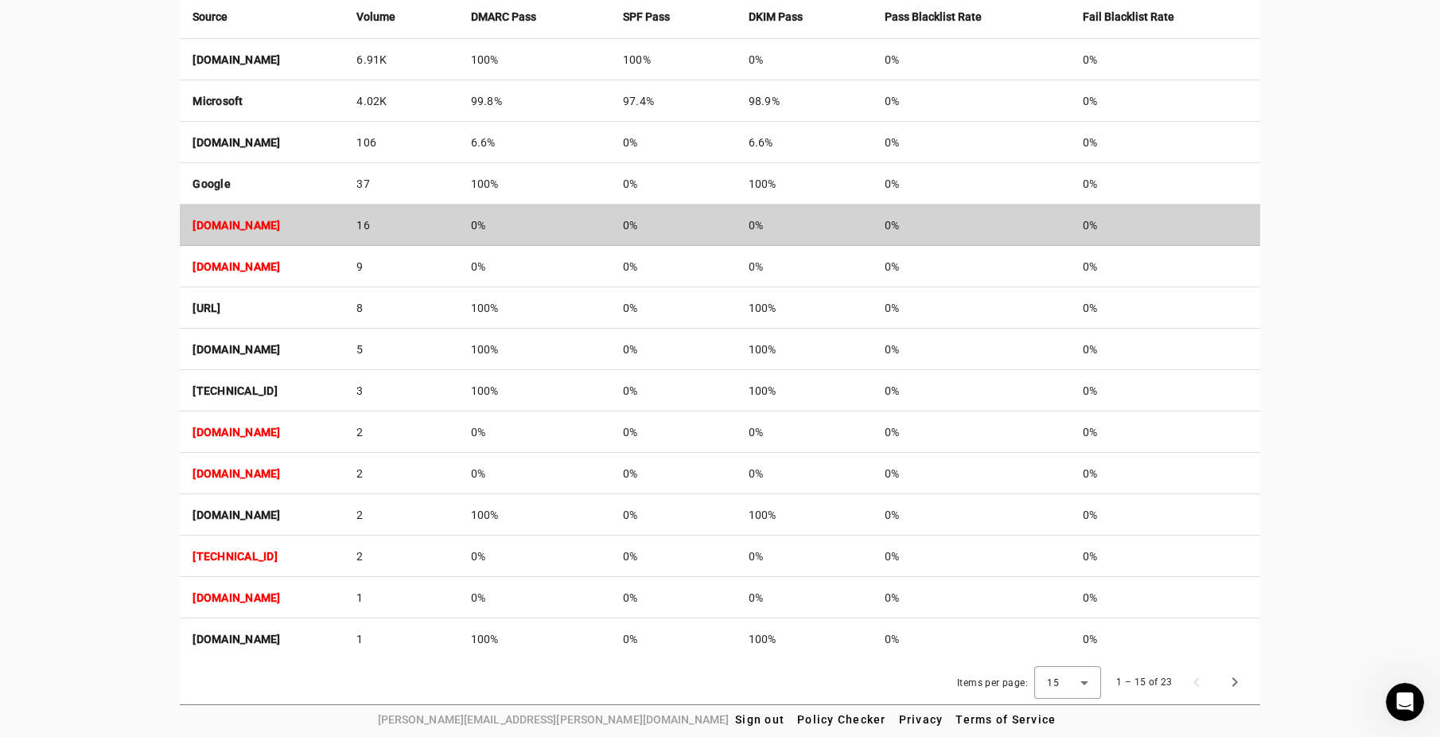
click at [280, 224] on strong "[DOMAIN_NAME]" at bounding box center [237, 225] width 88 height 13
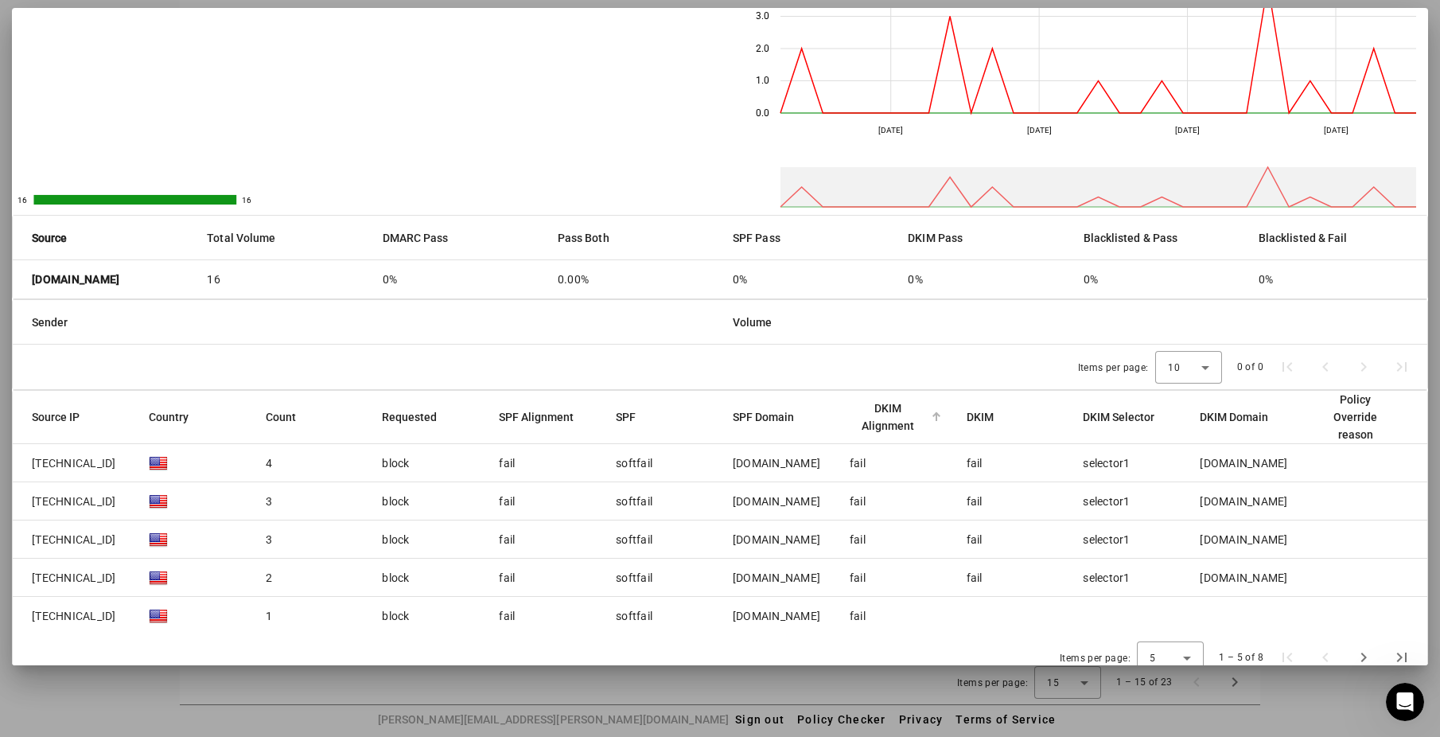
scroll to position [95, 0]
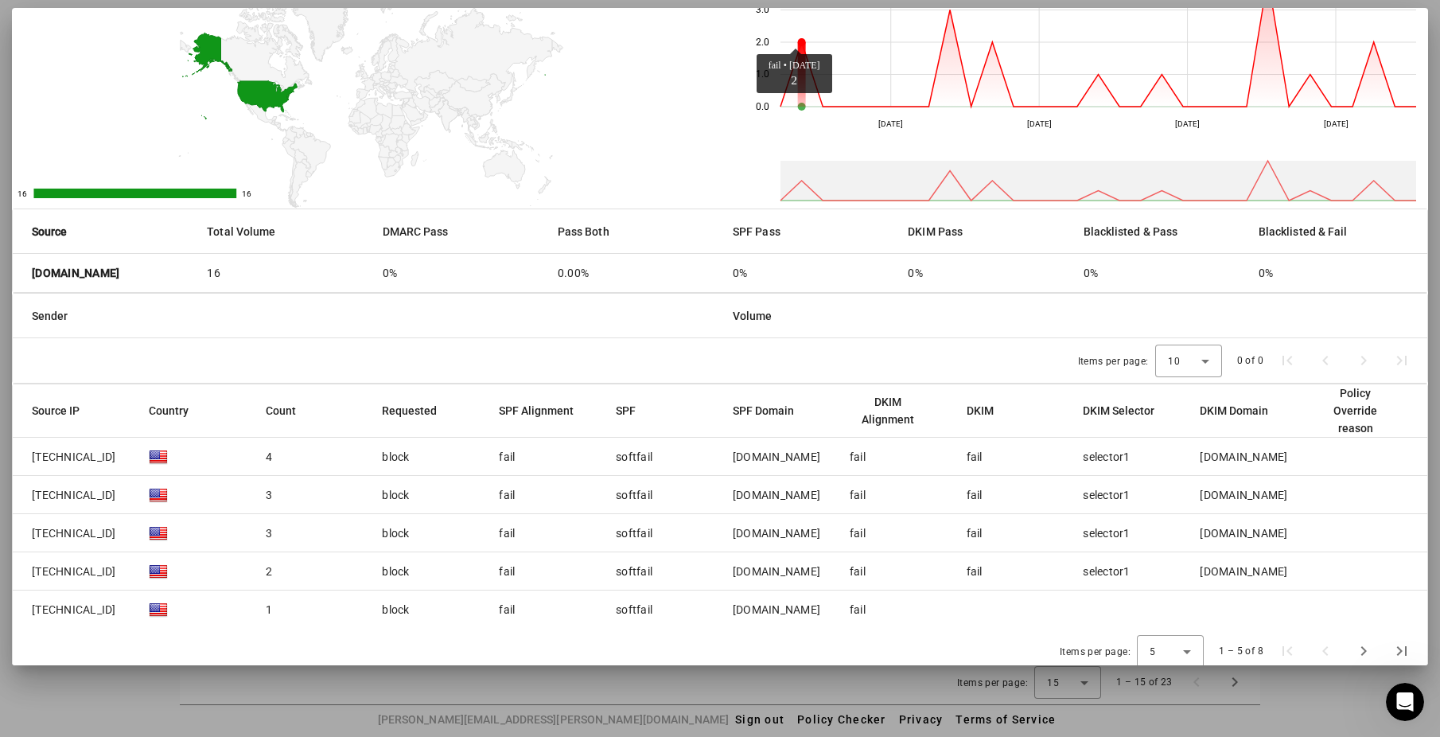
click at [798, 40] on circle at bounding box center [802, 42] width 8 height 8
click at [1366, 646] on span "Next page" at bounding box center [1364, 651] width 38 height 38
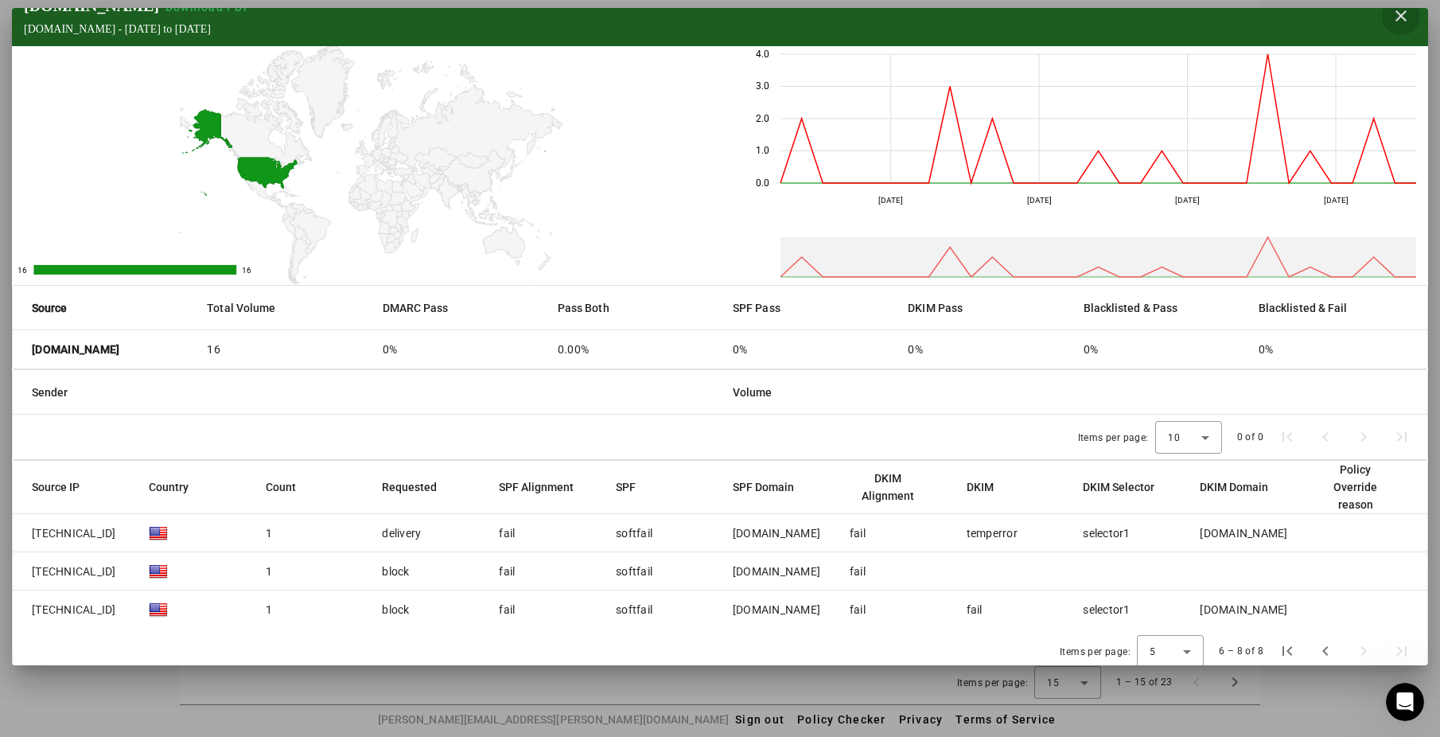
click at [1402, 20] on span "button" at bounding box center [1401, 16] width 38 height 38
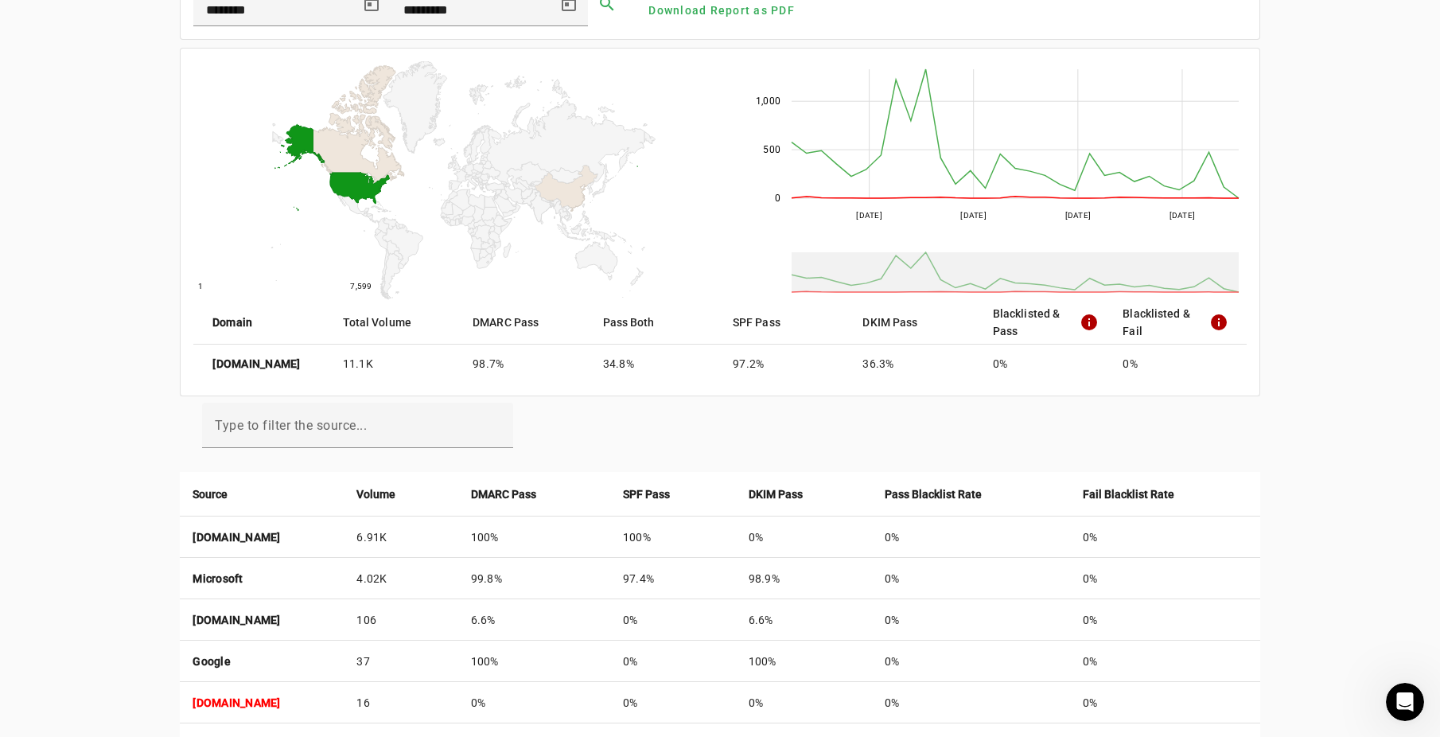
scroll to position [0, 0]
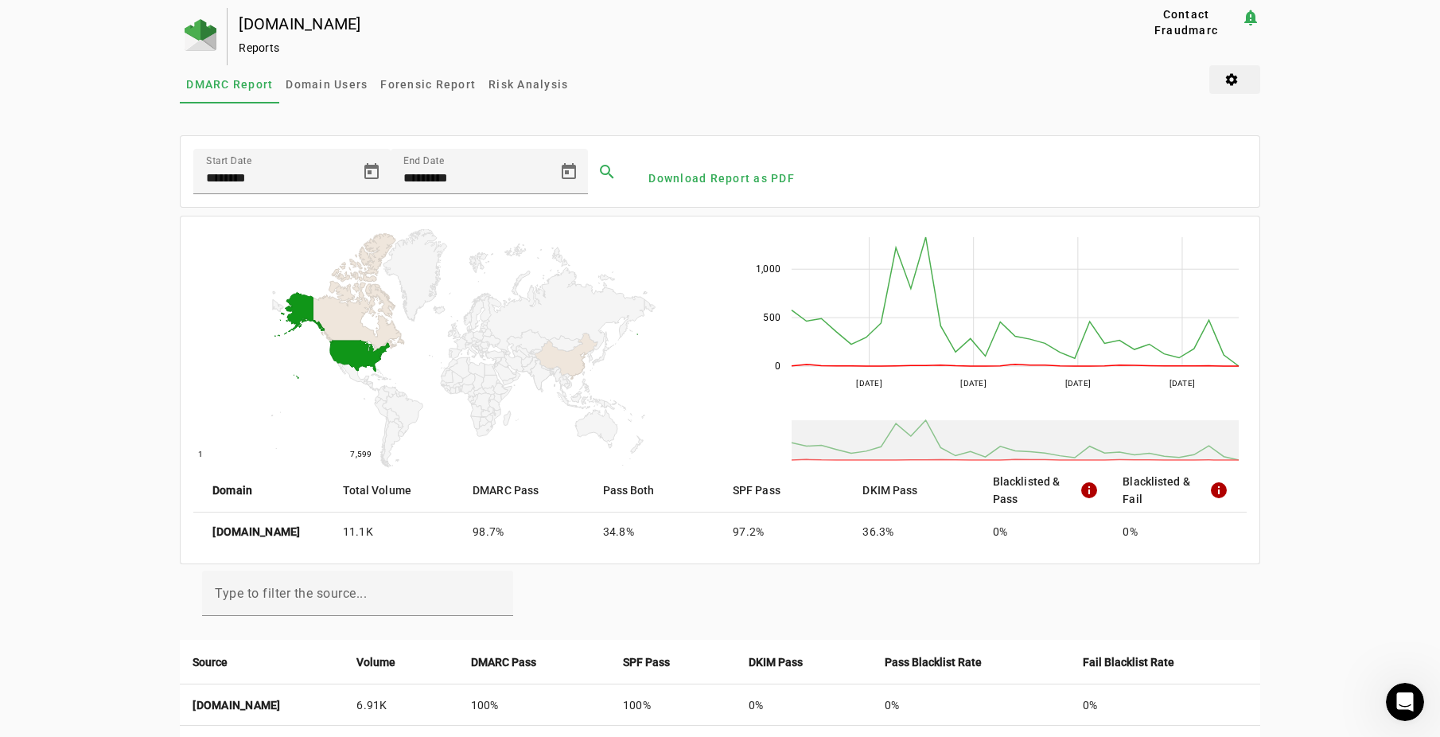
click at [1236, 80] on span at bounding box center [1234, 79] width 51 height 38
click at [1080, 86] on div at bounding box center [720, 368] width 1440 height 737
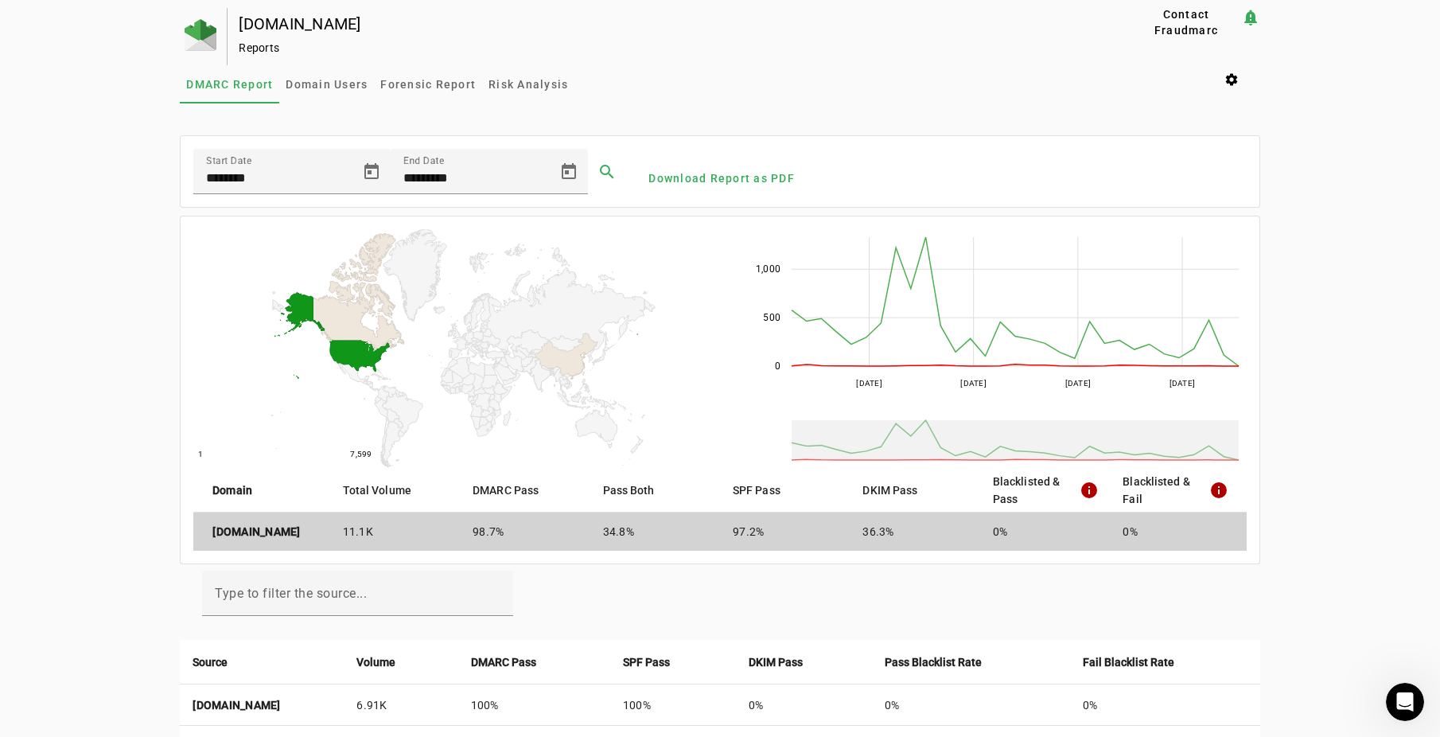
click at [239, 527] on strong "[DOMAIN_NAME]" at bounding box center [256, 532] width 88 height 16
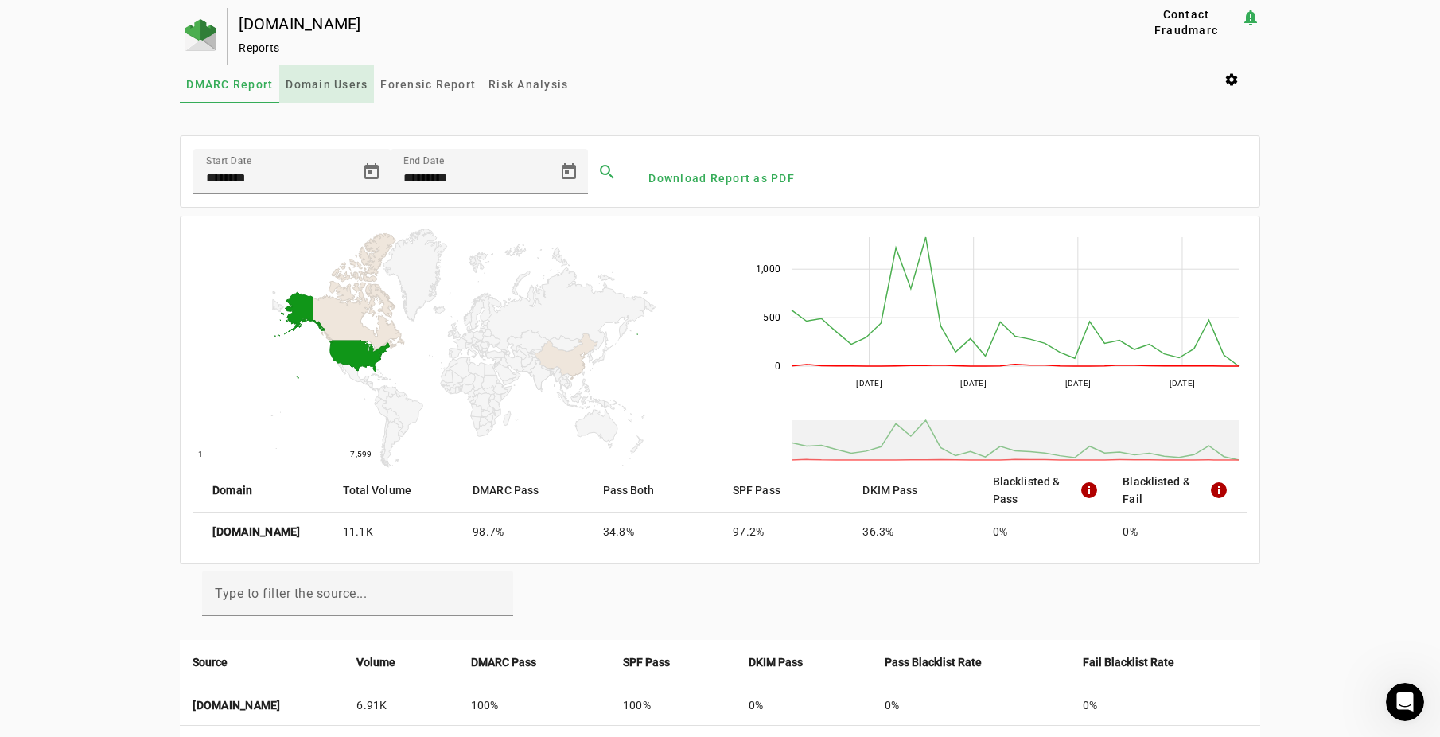
click at [338, 76] on span "Domain Users" at bounding box center [327, 84] width 82 height 38
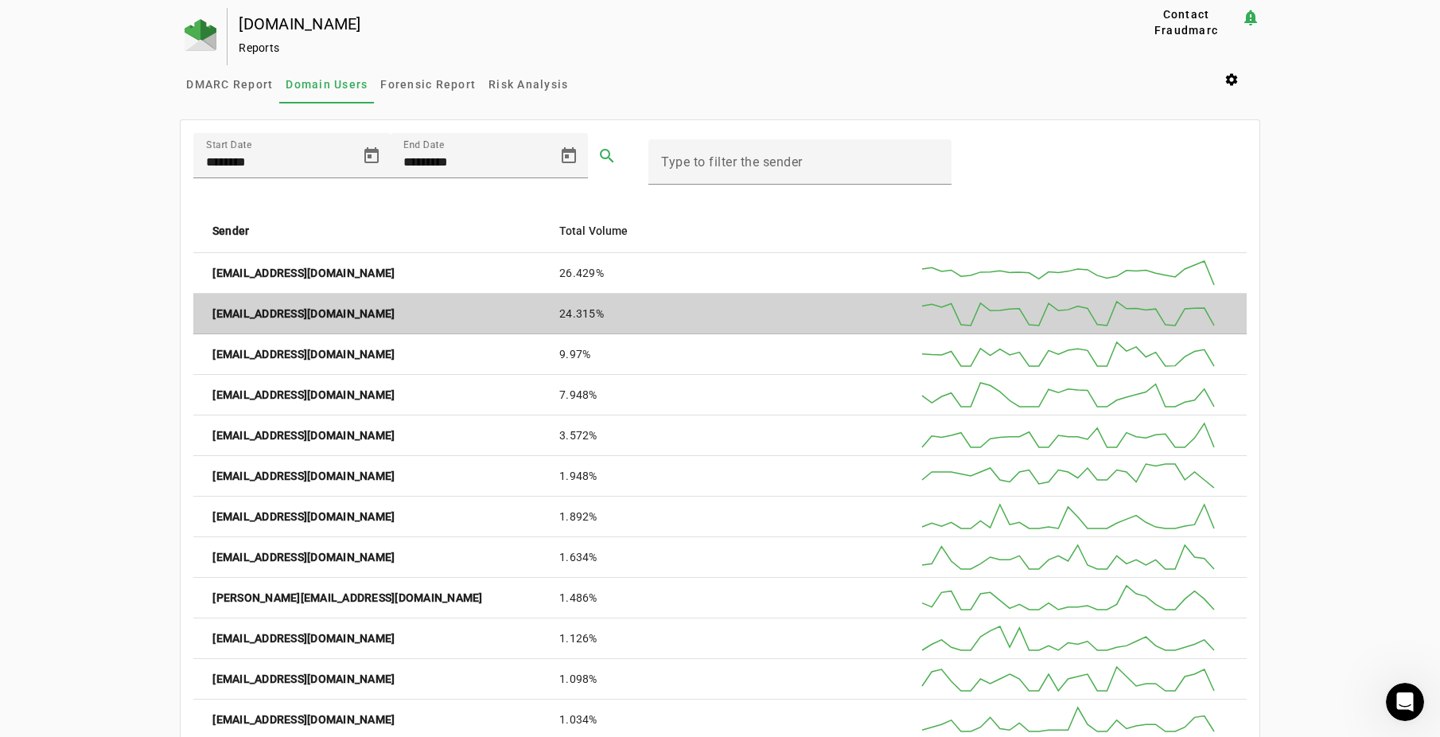
click at [604, 318] on mat-cell "24.315%" at bounding box center [720, 314] width 347 height 41
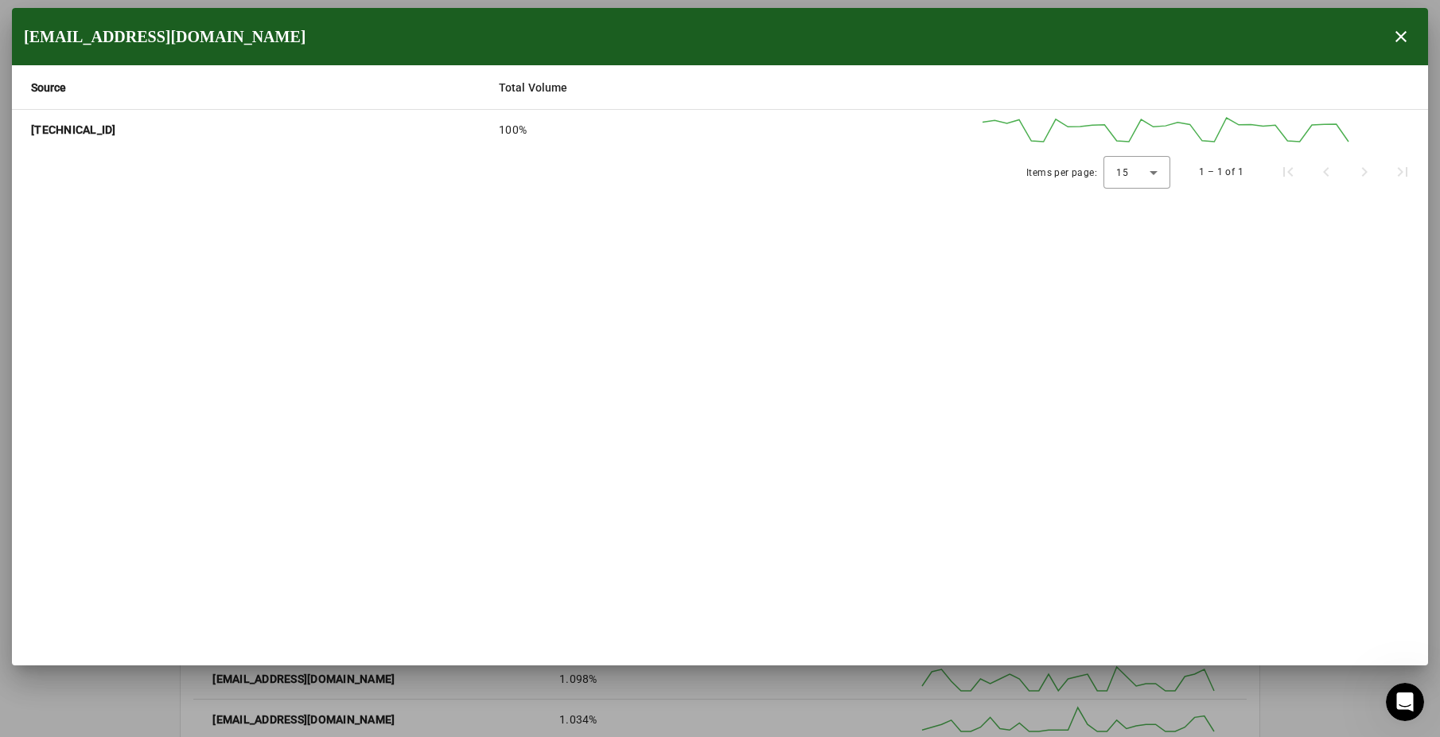
click at [313, 134] on mat-cell "[TECHNICAL_ID]" at bounding box center [249, 130] width 474 height 40
click at [313, 127] on mat-cell "[TECHNICAL_ID]" at bounding box center [249, 130] width 474 height 40
click at [1409, 38] on span "button" at bounding box center [1401, 37] width 38 height 38
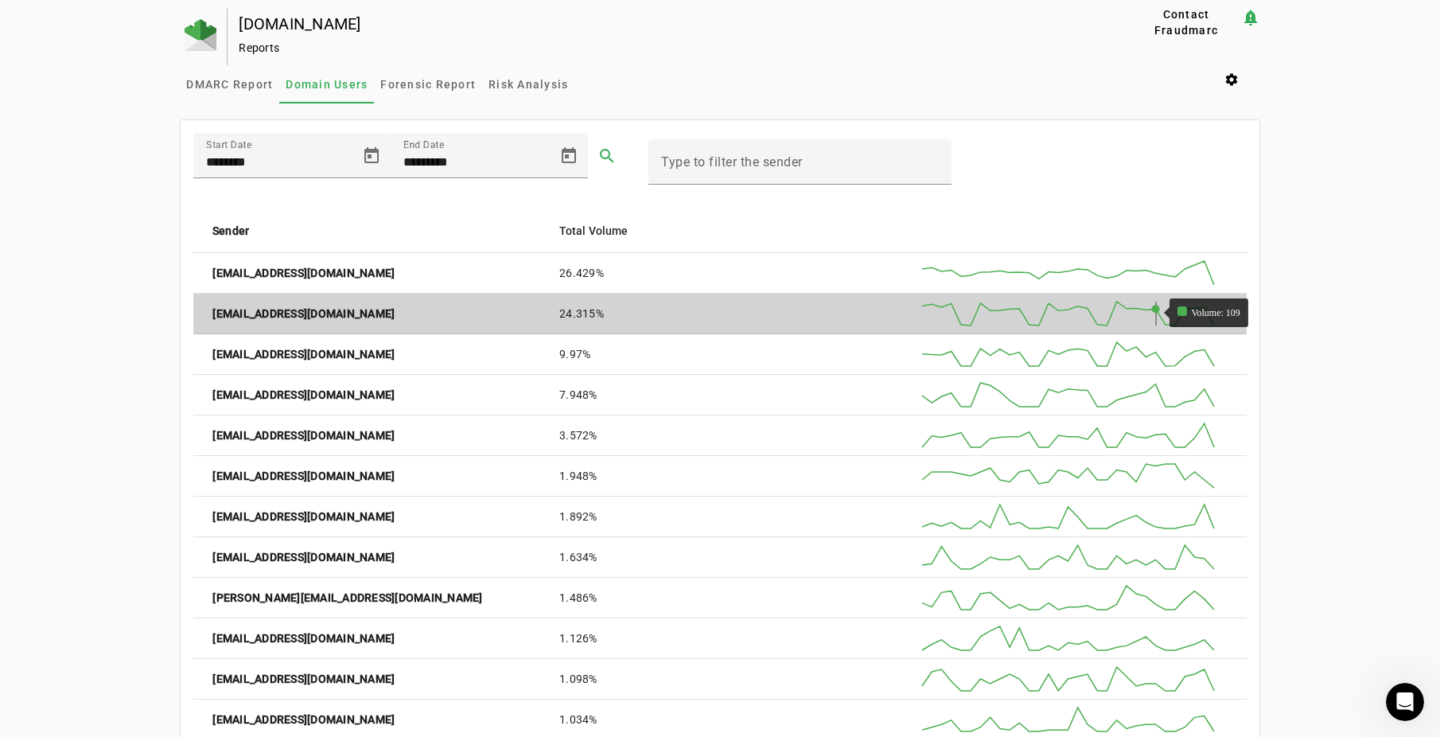
click at [1155, 317] on rect at bounding box center [1068, 314] width 292 height 24
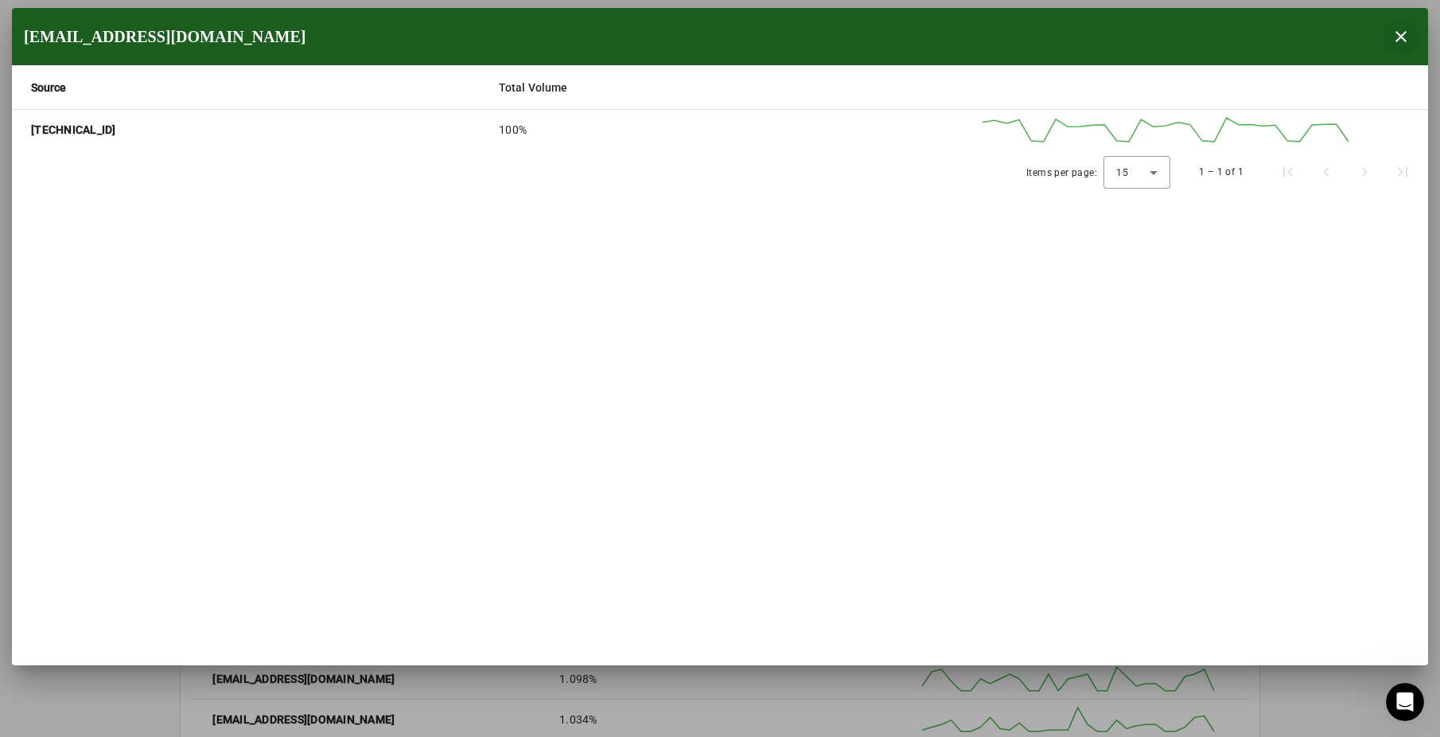
click at [1411, 32] on span "button" at bounding box center [1401, 37] width 38 height 38
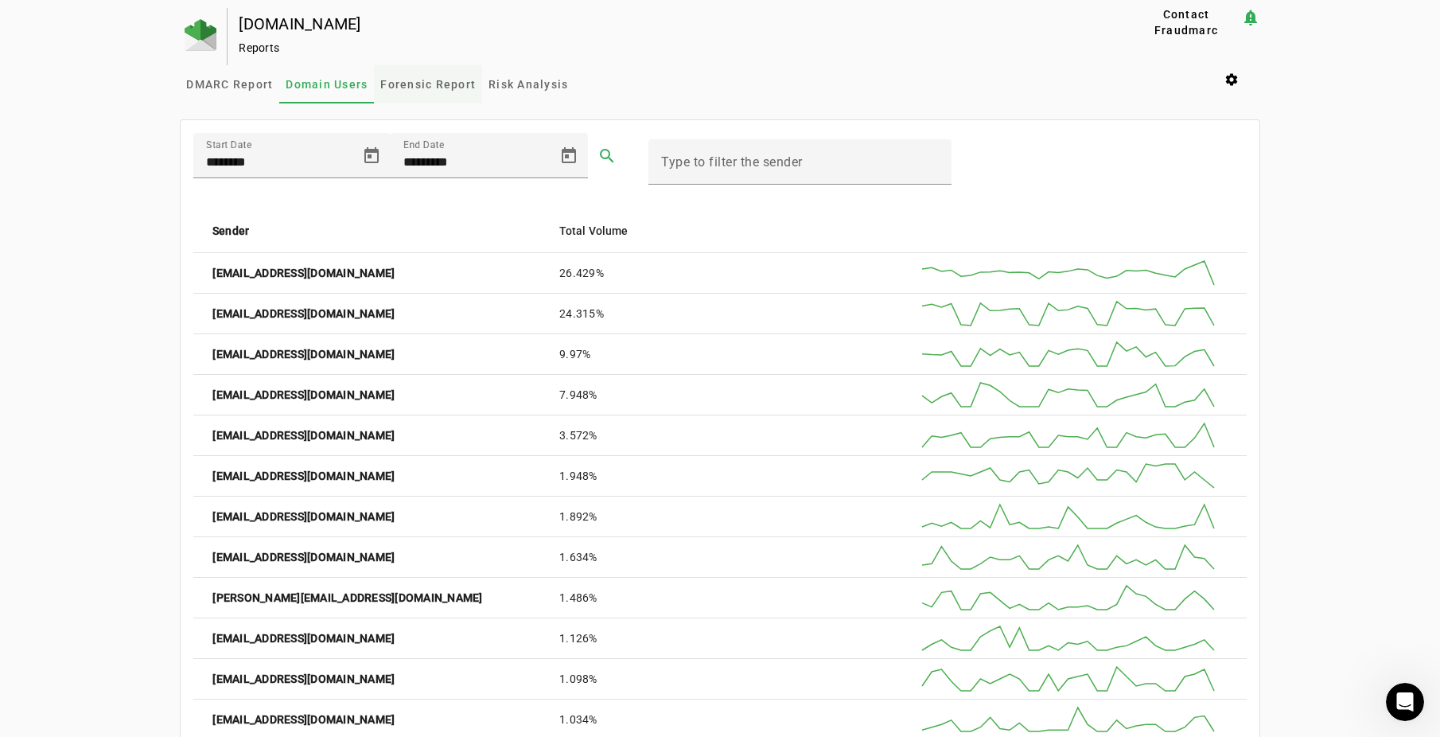
click at [424, 85] on span "Forensic Report" at bounding box center [427, 84] width 95 height 11
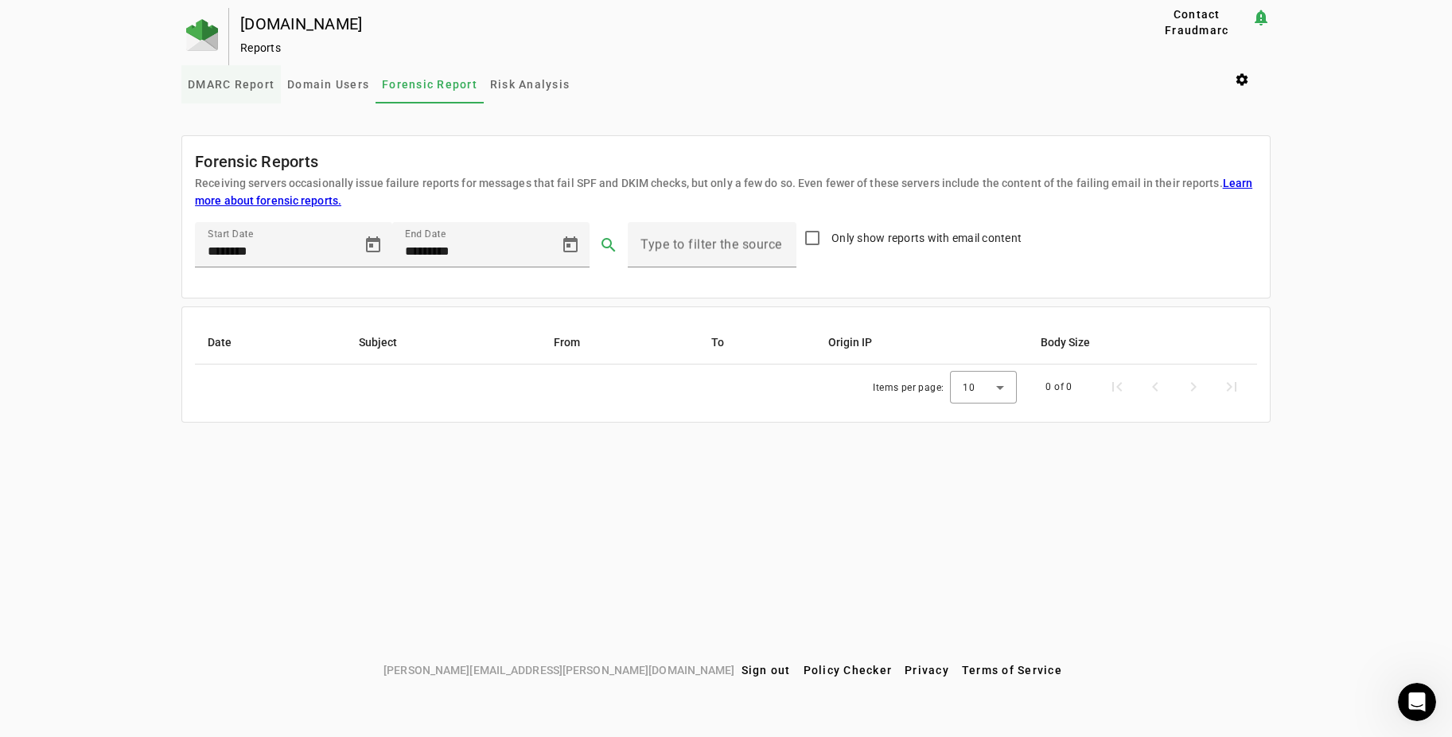
click at [187, 82] on link "DMARC Report" at bounding box center [230, 84] width 99 height 38
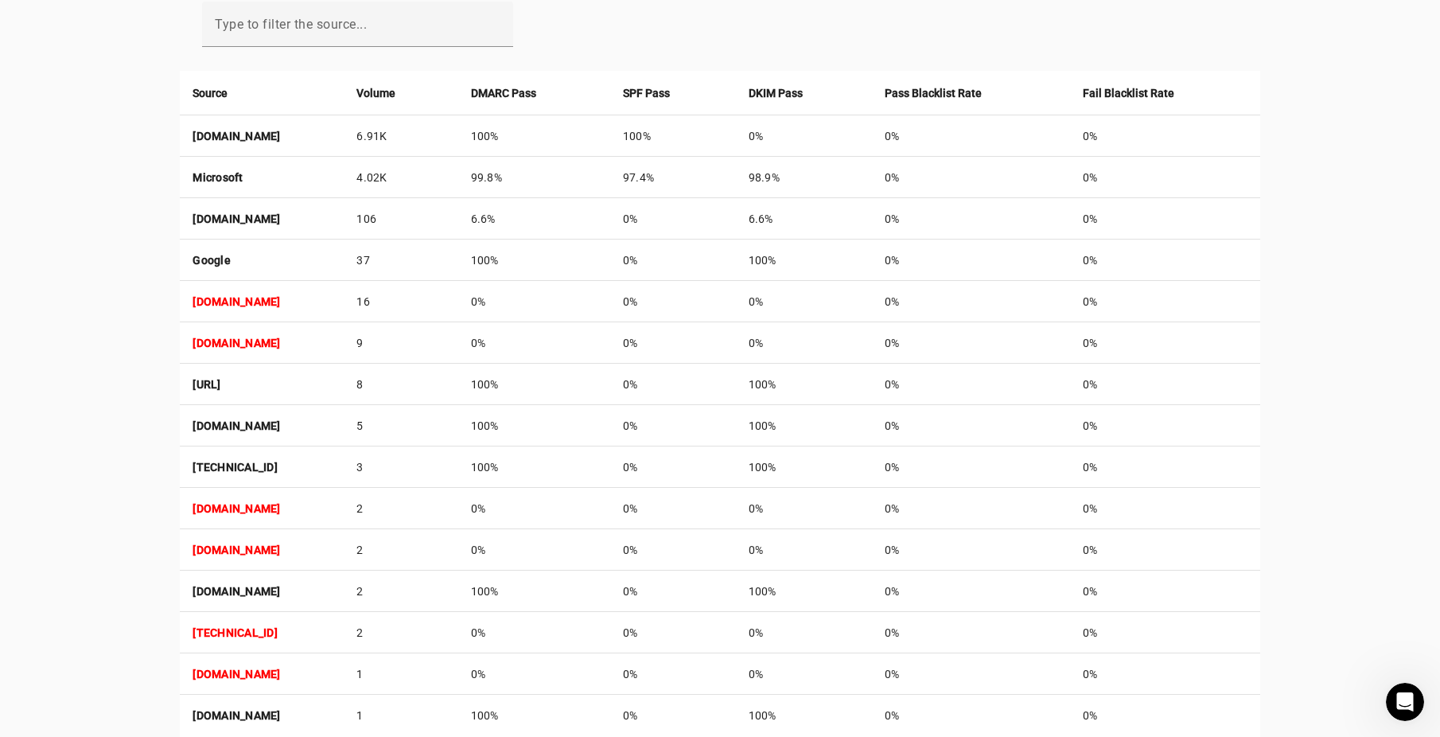
scroll to position [645, 0]
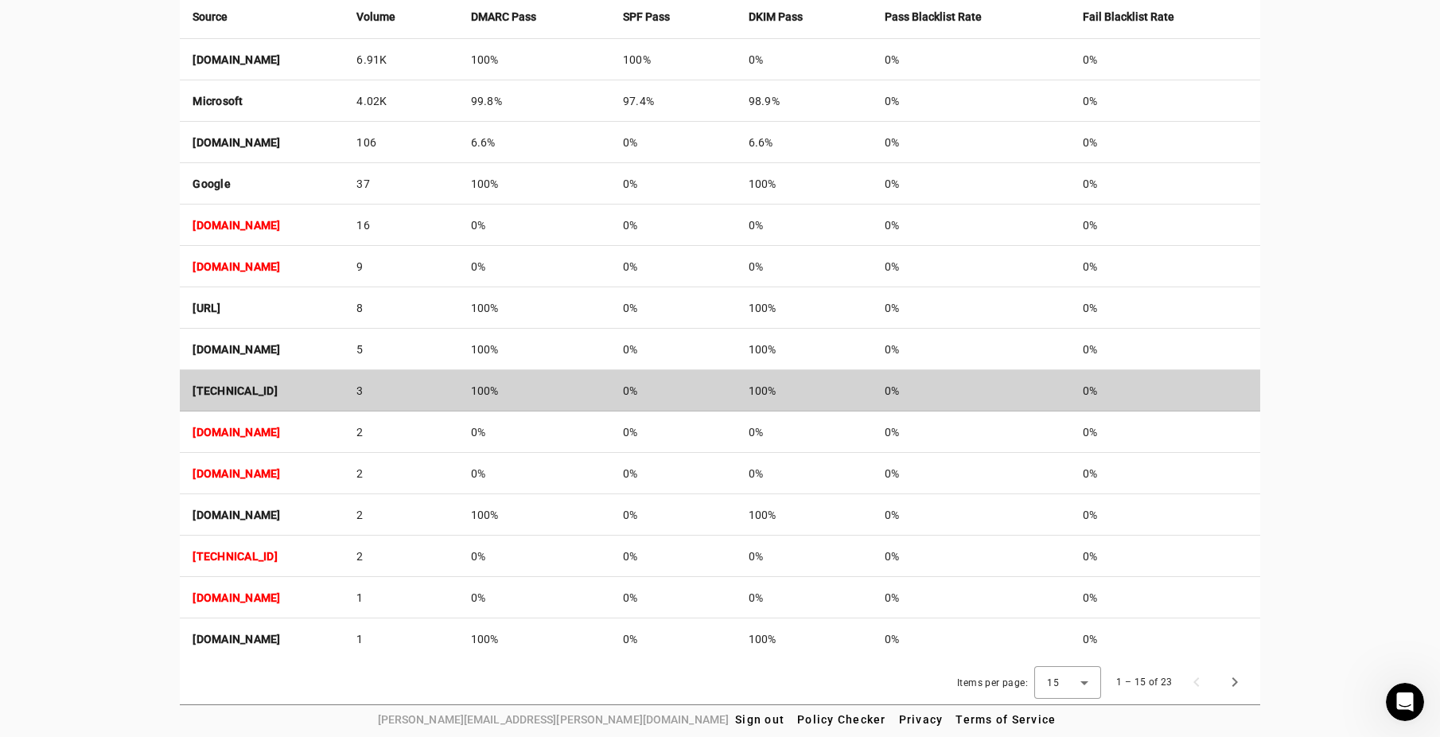
click at [223, 395] on strong "[TECHNICAL_ID]" at bounding box center [235, 390] width 85 height 13
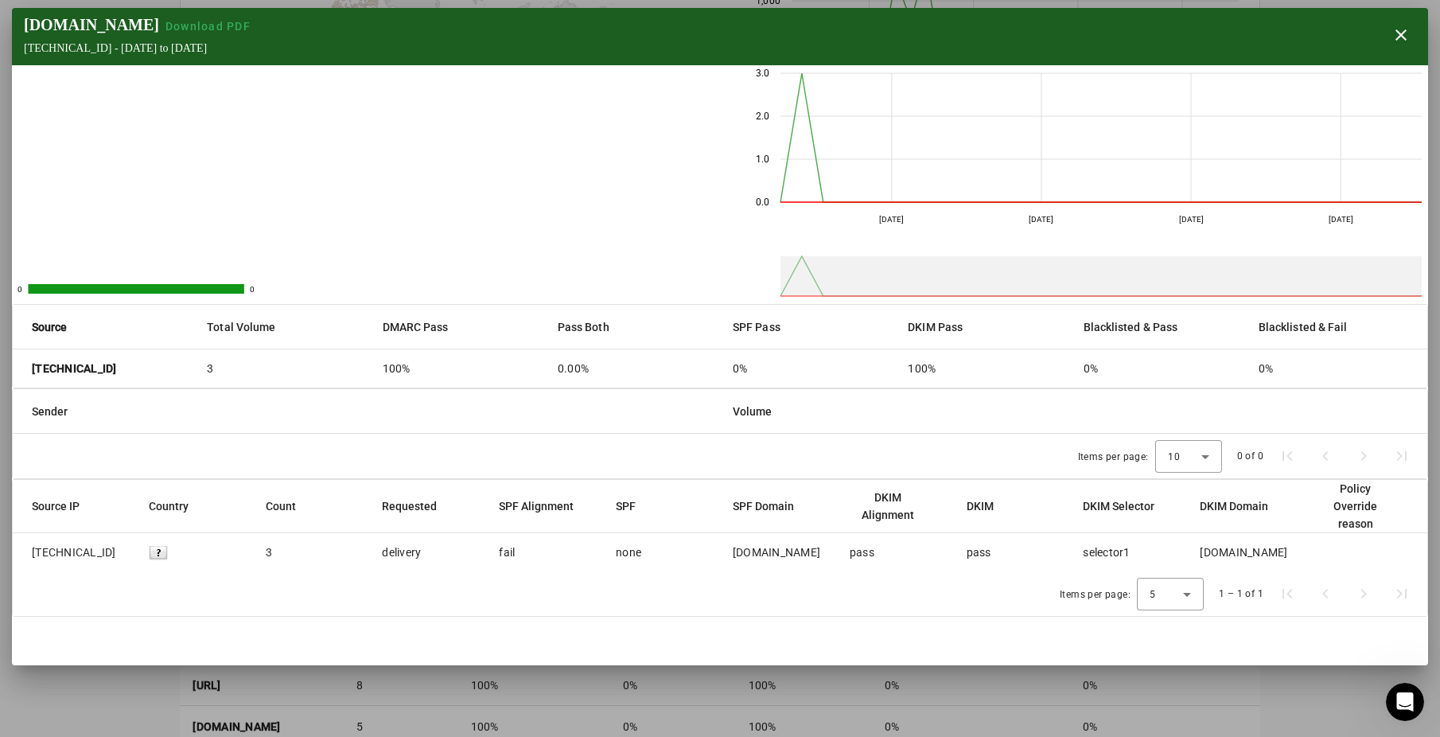
scroll to position [247, 0]
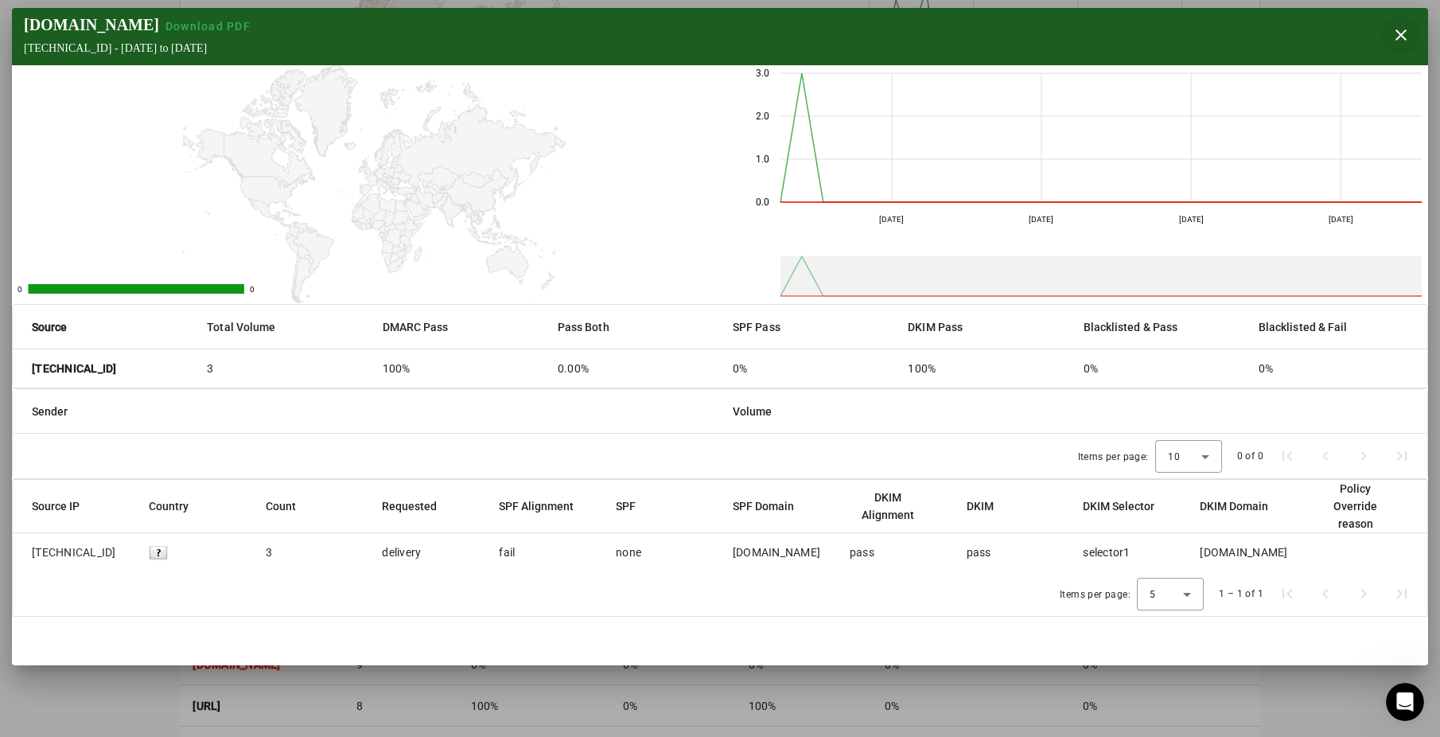
click at [1416, 31] on span "button" at bounding box center [1401, 35] width 38 height 38
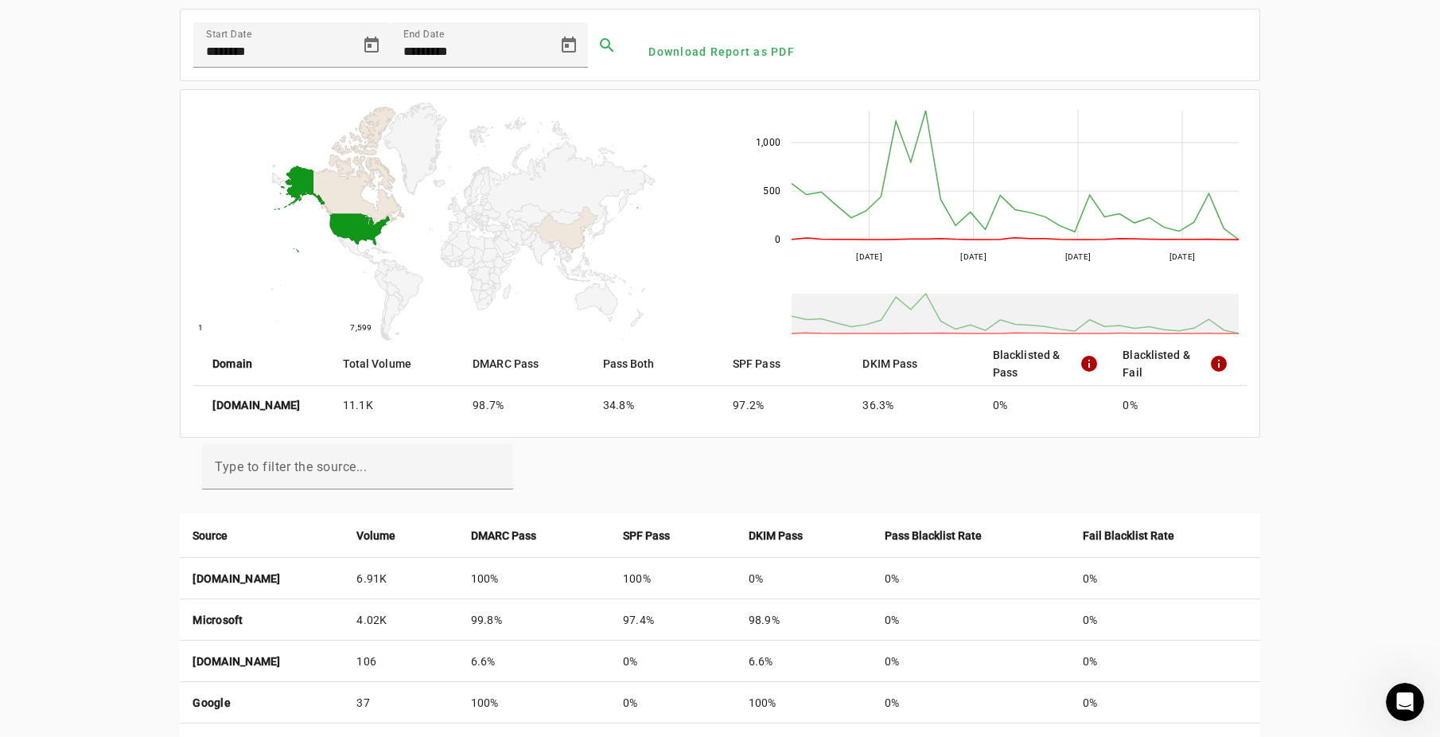
scroll to position [0, 0]
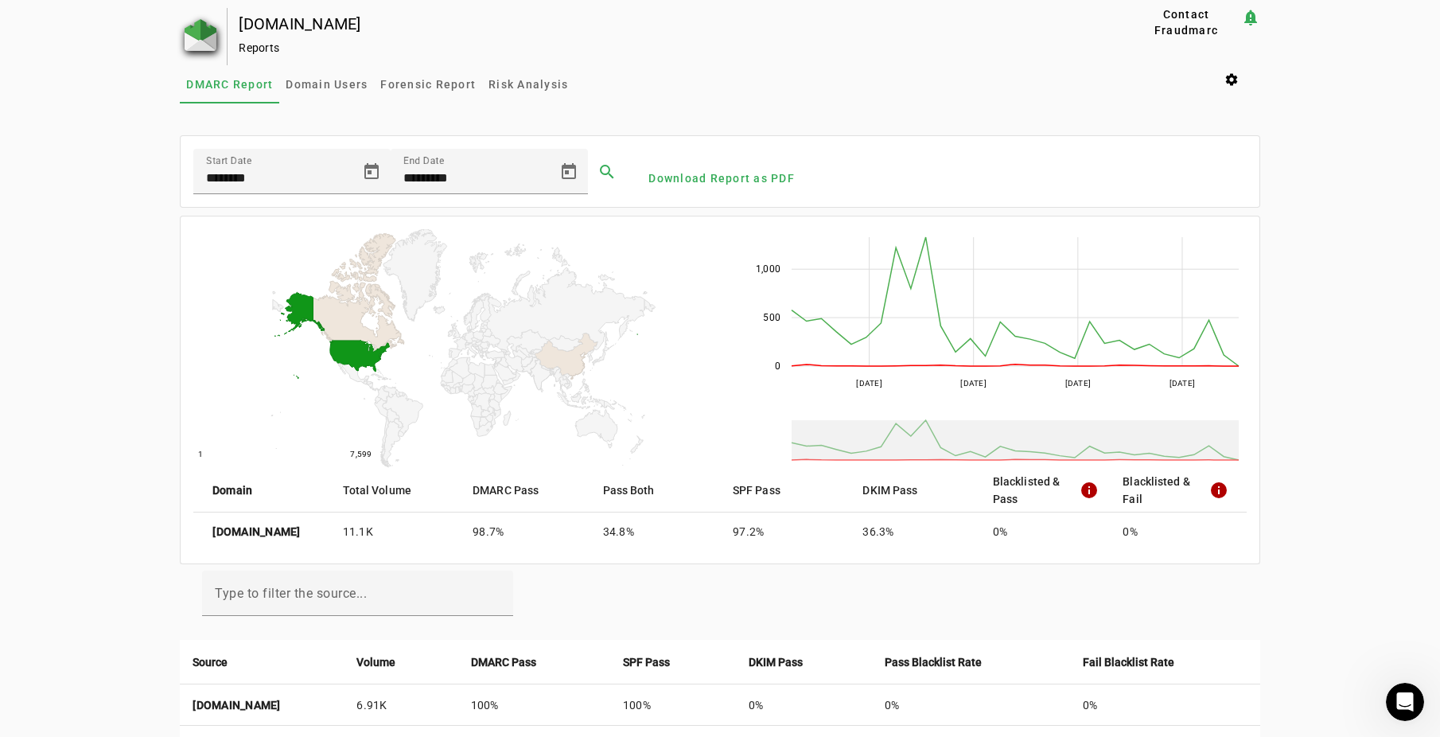
click at [188, 27] on img at bounding box center [201, 35] width 32 height 32
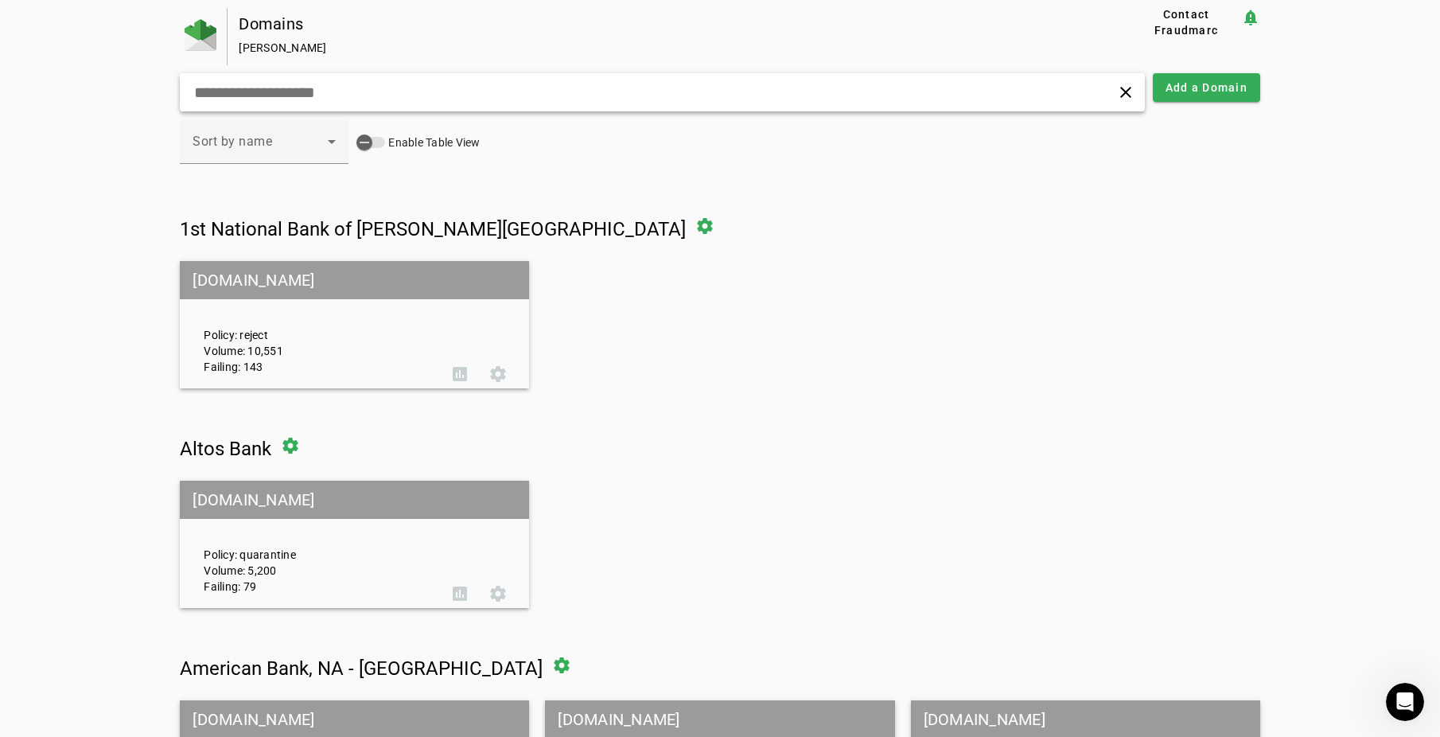
click at [274, 104] on div "clear" at bounding box center [662, 92] width 965 height 38
click at [270, 85] on input "text" at bounding box center [458, 92] width 531 height 19
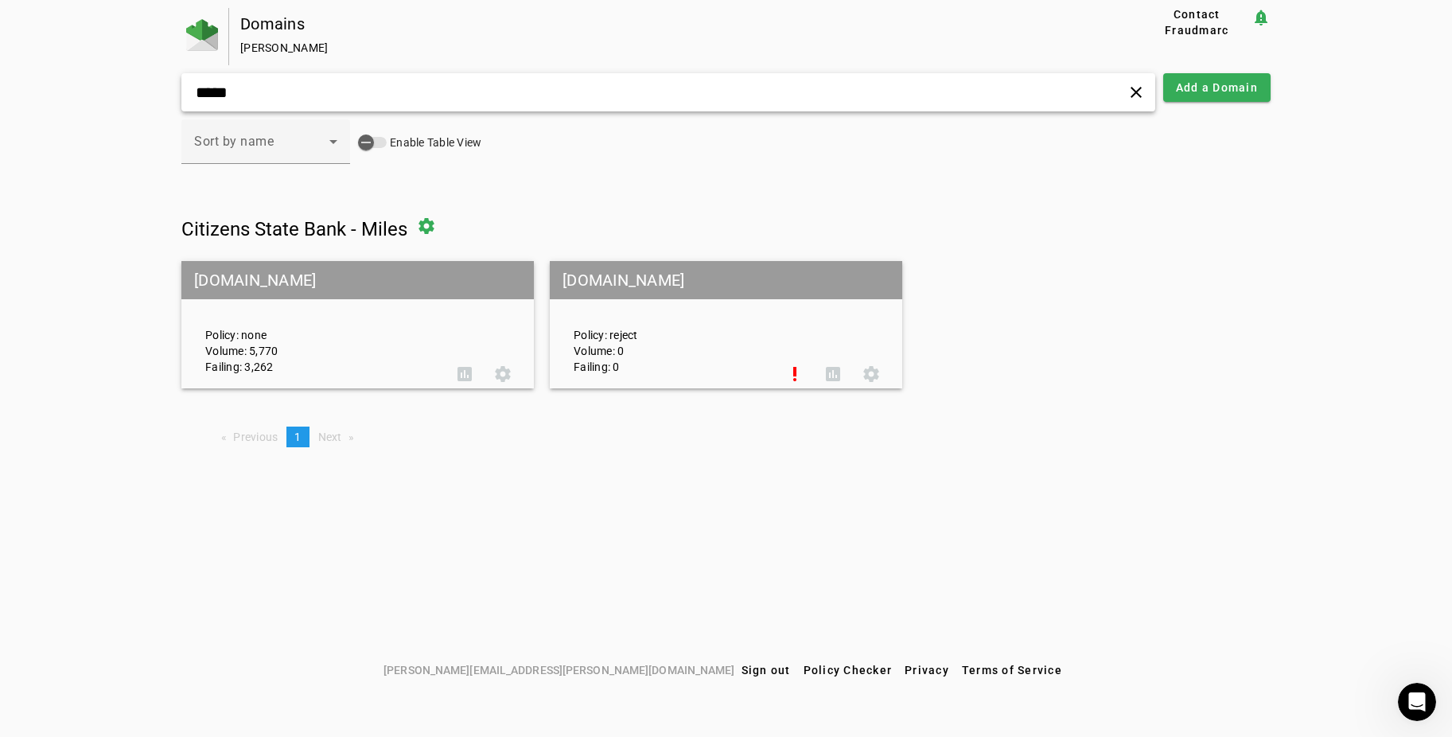
type input "*****"
click at [296, 279] on mat-grid-tile-header "[DOMAIN_NAME]" at bounding box center [357, 280] width 352 height 38
